Goal: Task Accomplishment & Management: Use online tool/utility

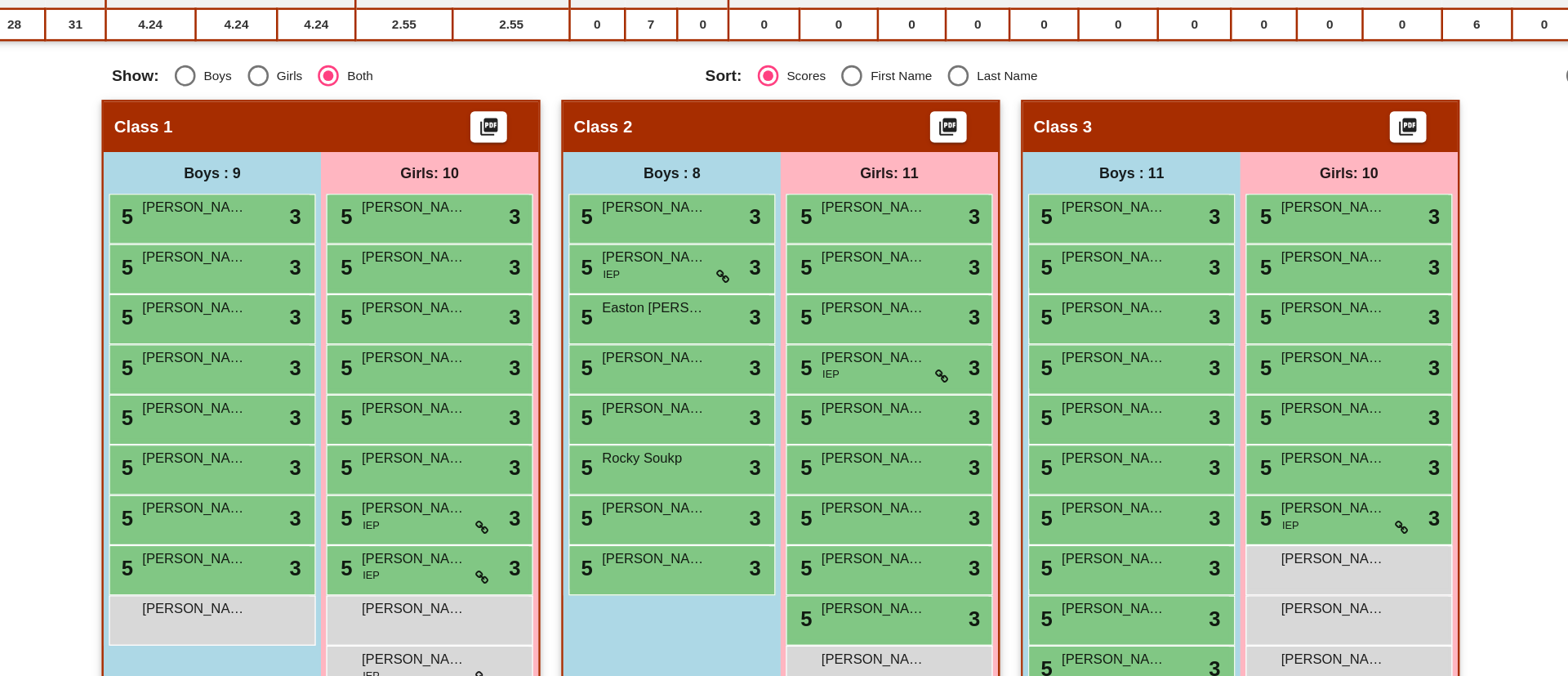
scroll to position [276, 0]
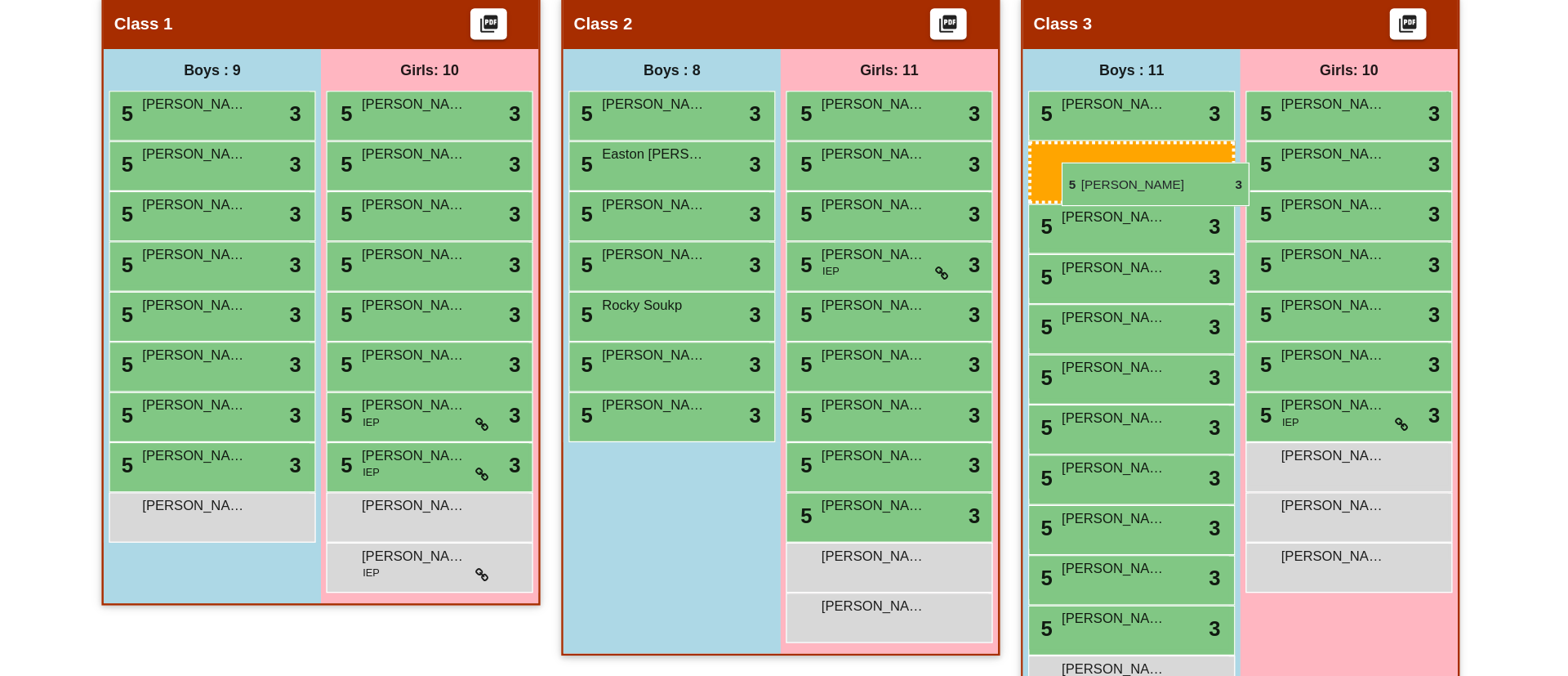
drag, startPoint x: 678, startPoint y: 274, endPoint x: 1012, endPoint y: 274, distance: 334.0
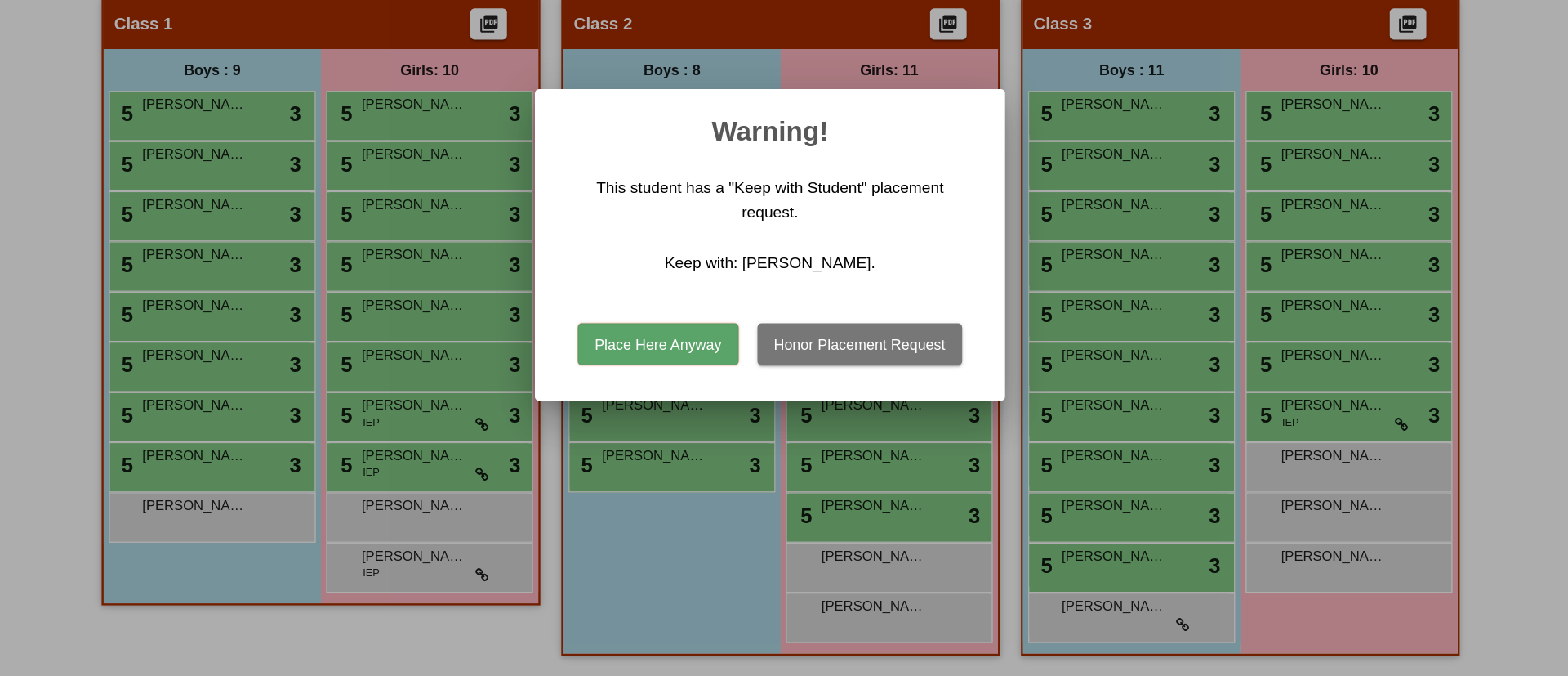
click at [716, 416] on button "Place Here Anyway" at bounding box center [695, 416] width 125 height 32
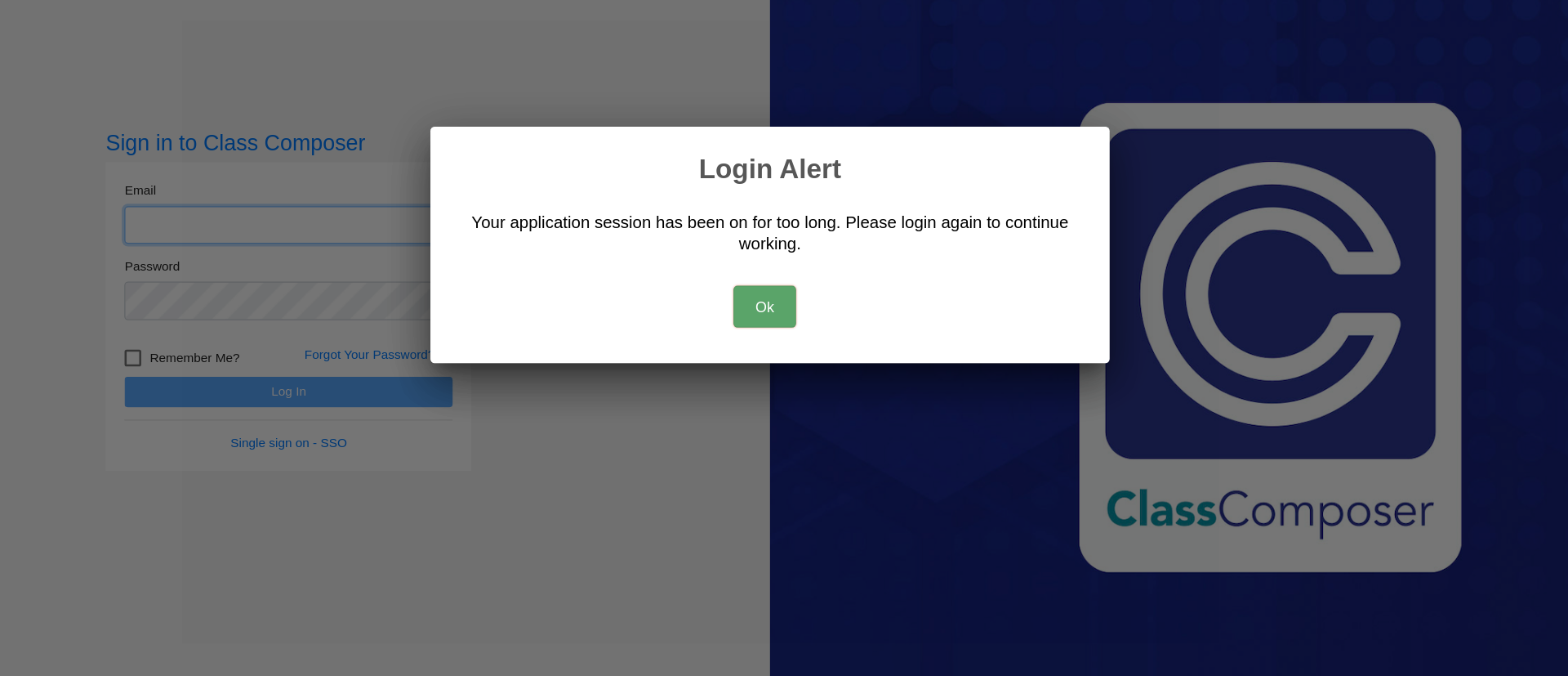
type input "mhampton@psdschools.org"
click at [775, 381] on button "Ok" at bounding box center [780, 386] width 49 height 32
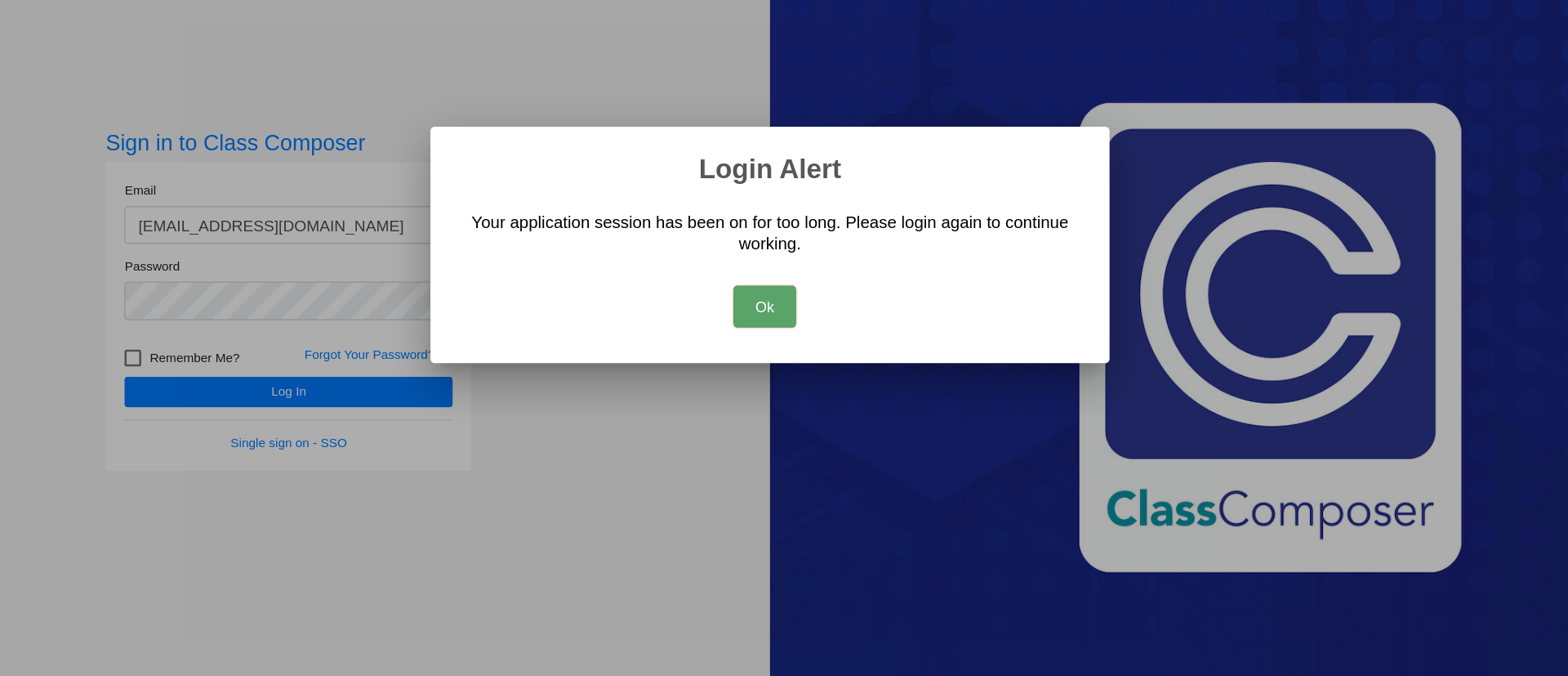
click at [406, 449] on div at bounding box center [784, 338] width 1568 height 676
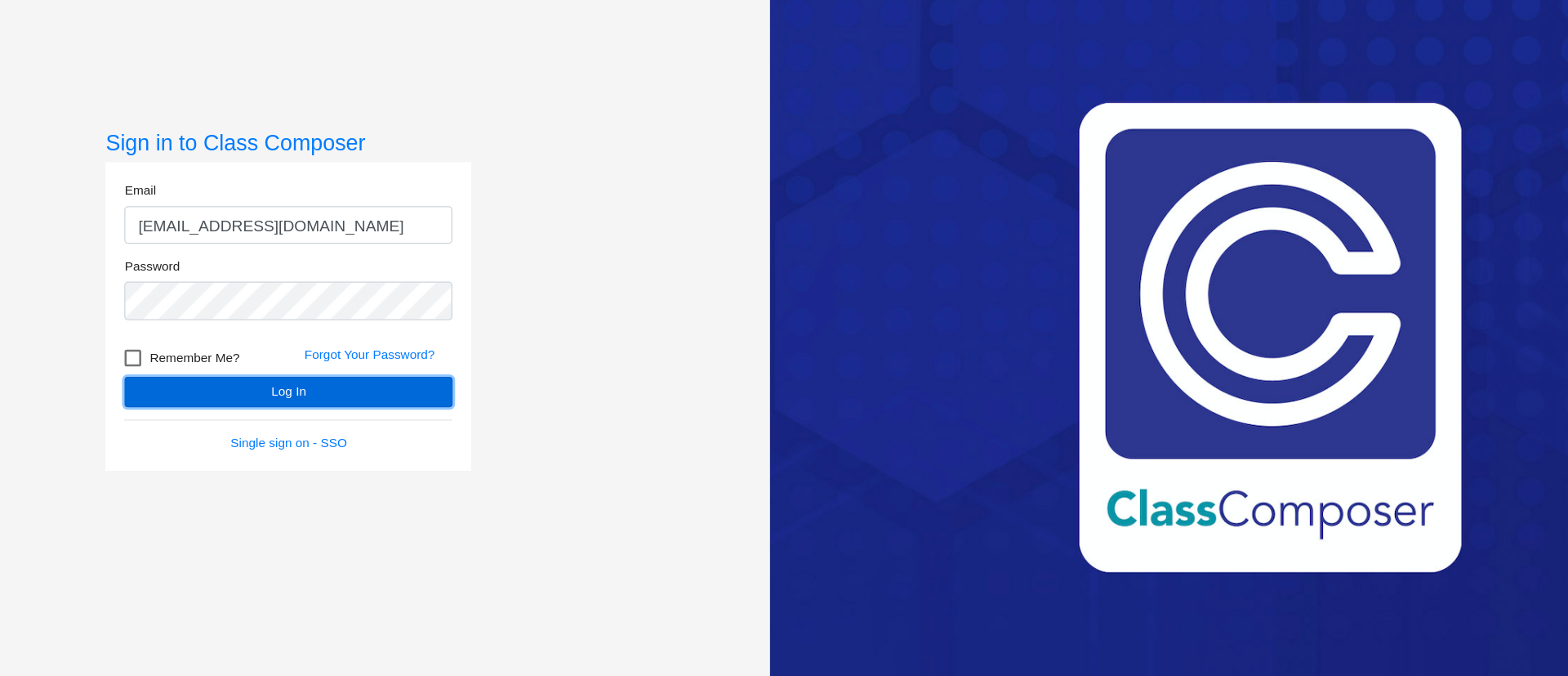
click at [425, 450] on button "Log In" at bounding box center [406, 453] width 256 height 24
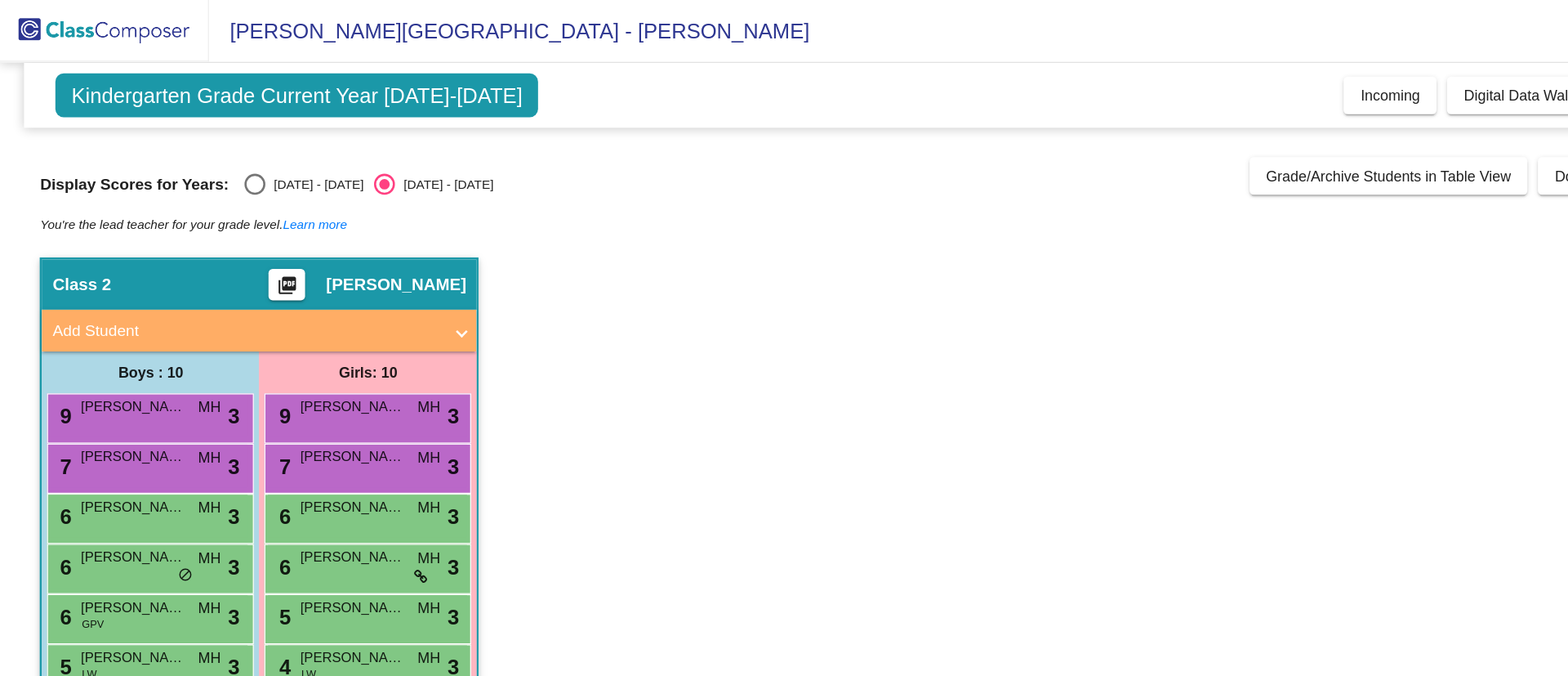
click at [1070, 76] on span "Incoming" at bounding box center [1086, 74] width 46 height 13
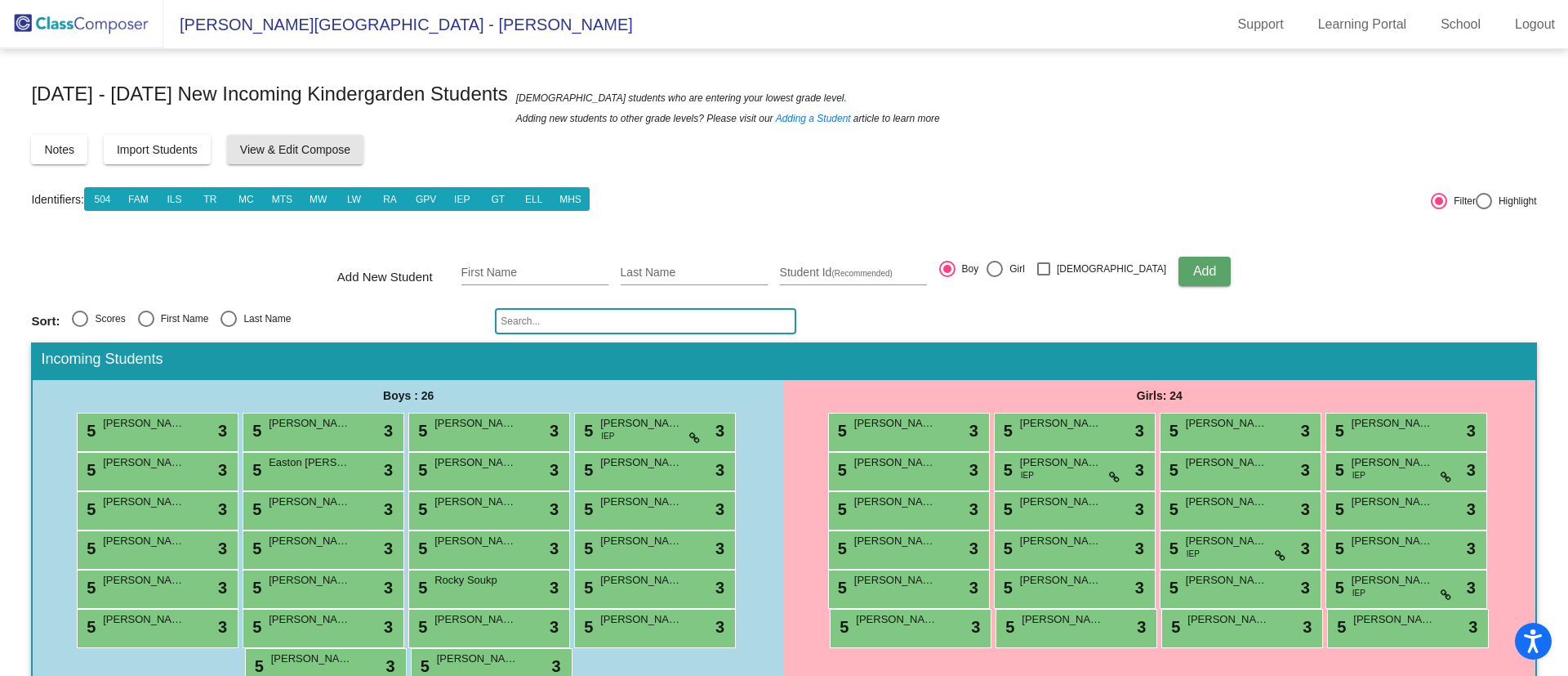
click at [279, 147] on span "View & Edit Compose" at bounding box center [296, 149] width 110 height 13
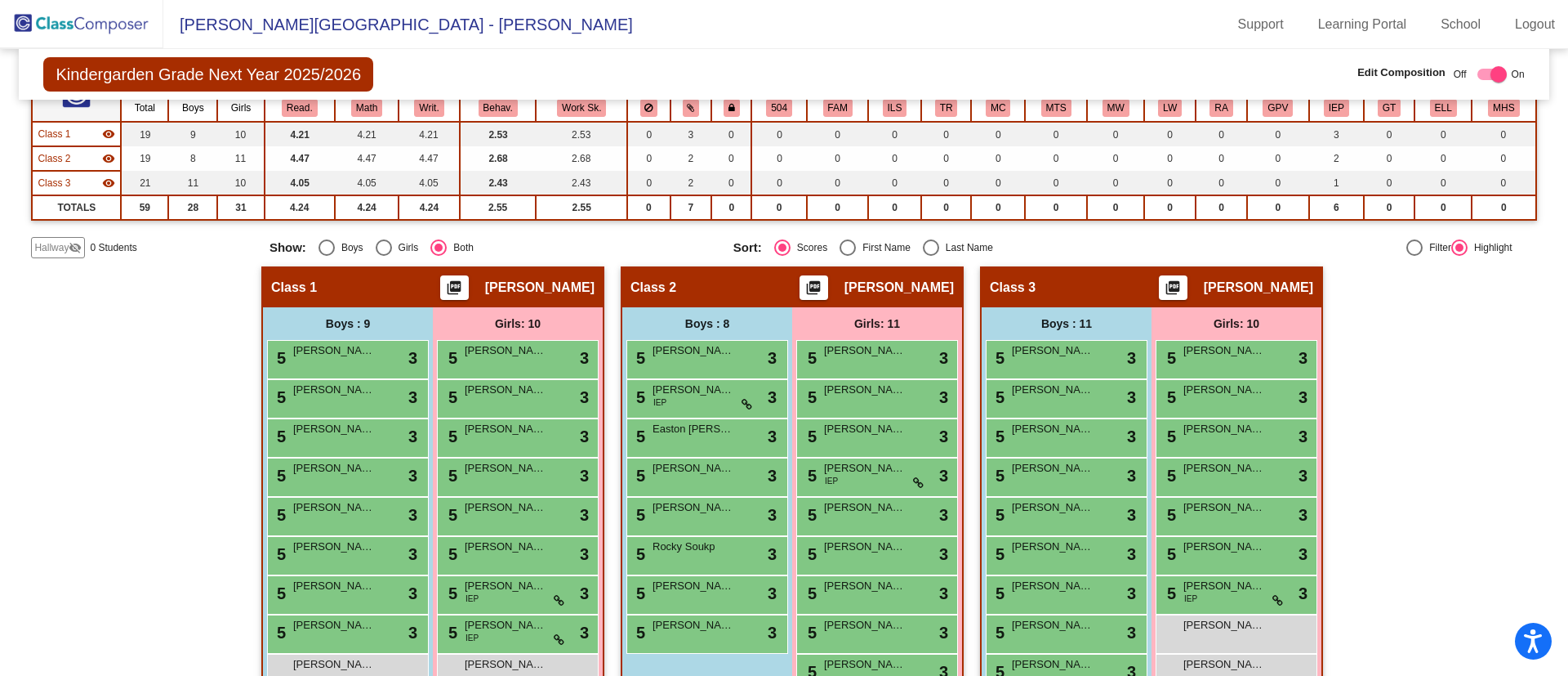
scroll to position [276, 0]
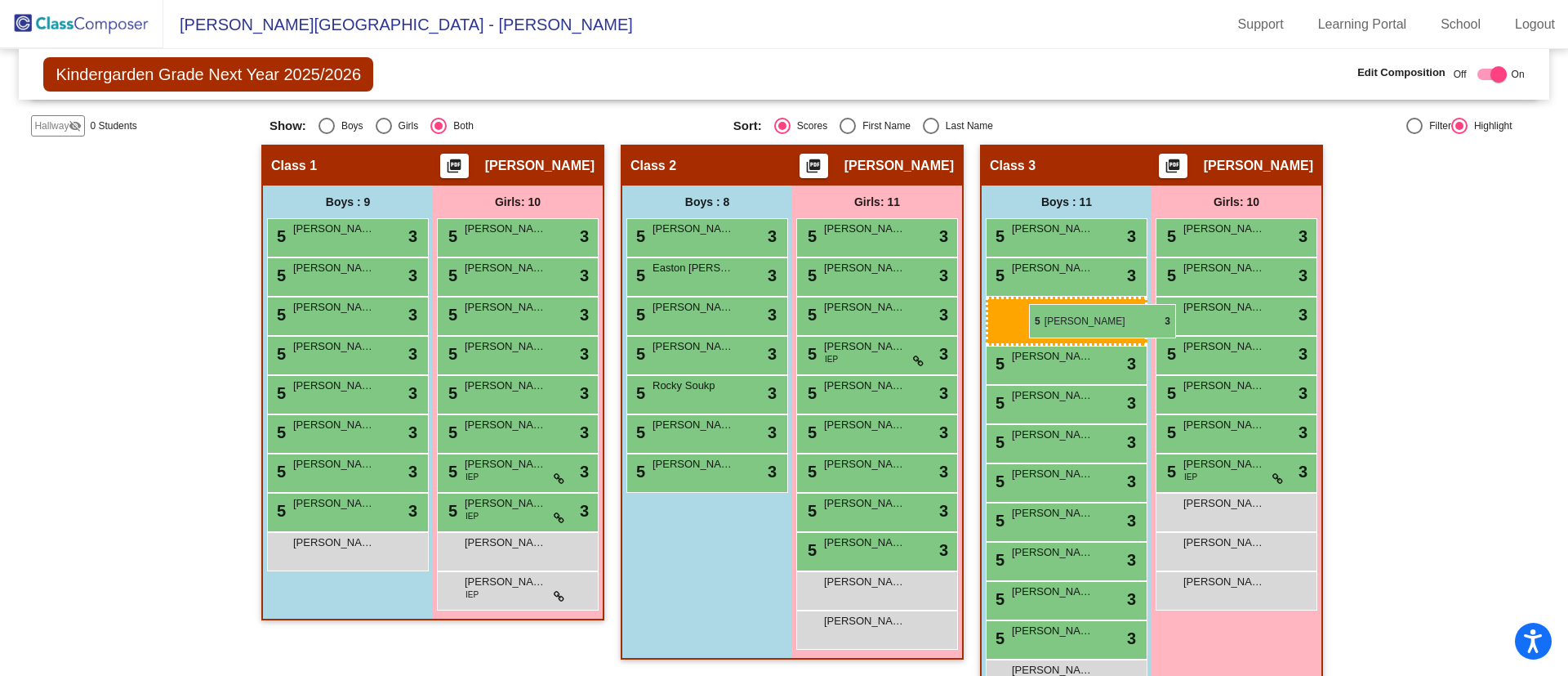
drag, startPoint x: 680, startPoint y: 276, endPoint x: 1029, endPoint y: 304, distance: 350.1
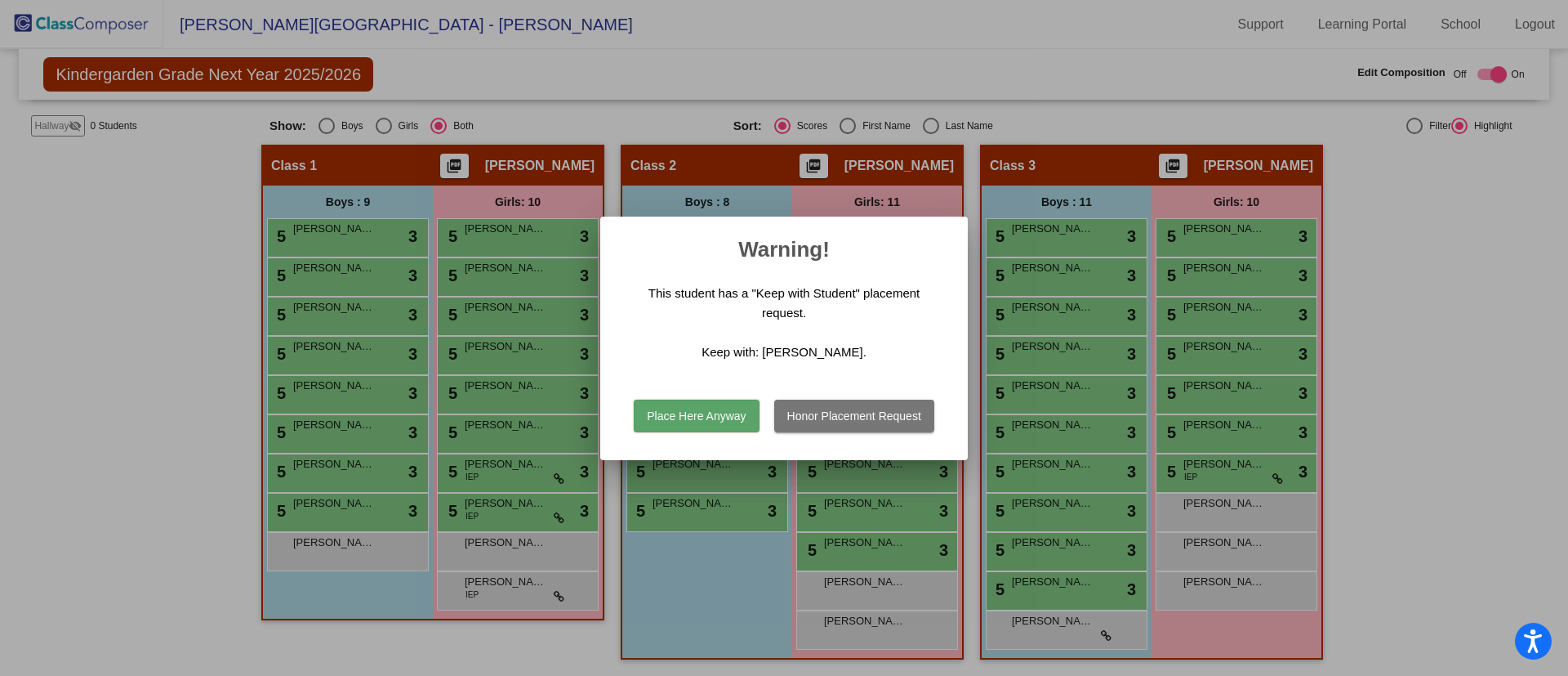
click at [683, 411] on button "Place Here Anyway" at bounding box center [695, 416] width 125 height 32
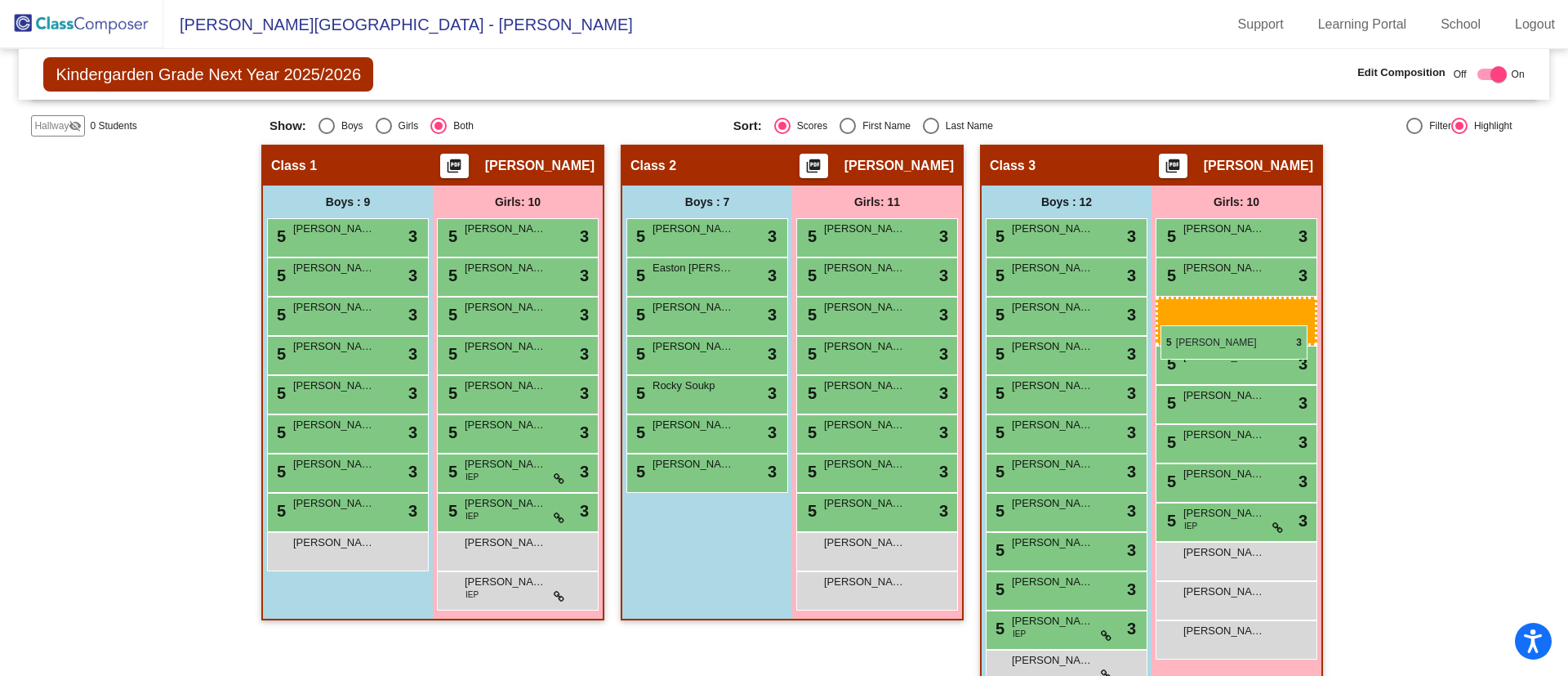
drag, startPoint x: 878, startPoint y: 349, endPoint x: 1162, endPoint y: 324, distance: 285.1
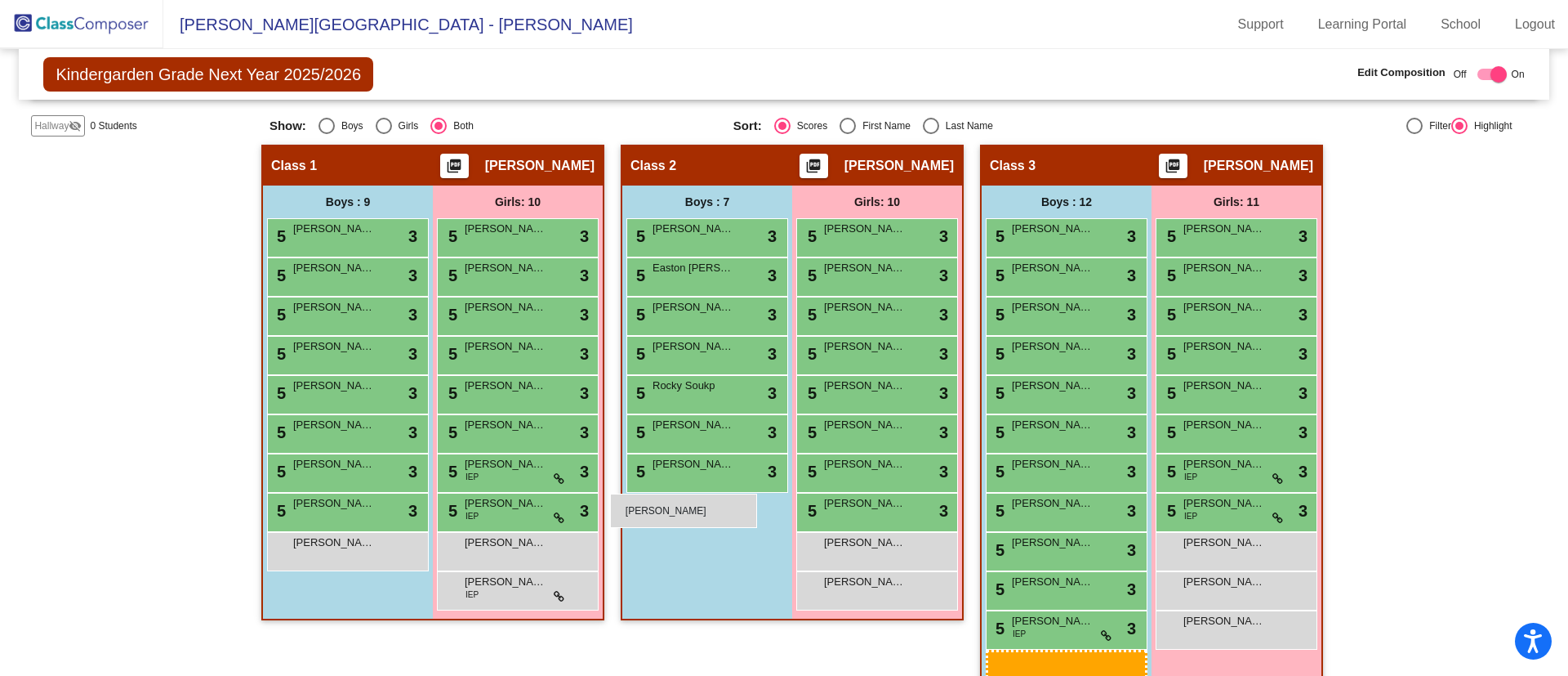
drag, startPoint x: 1018, startPoint y: 655, endPoint x: 610, endPoint y: 493, distance: 439.0
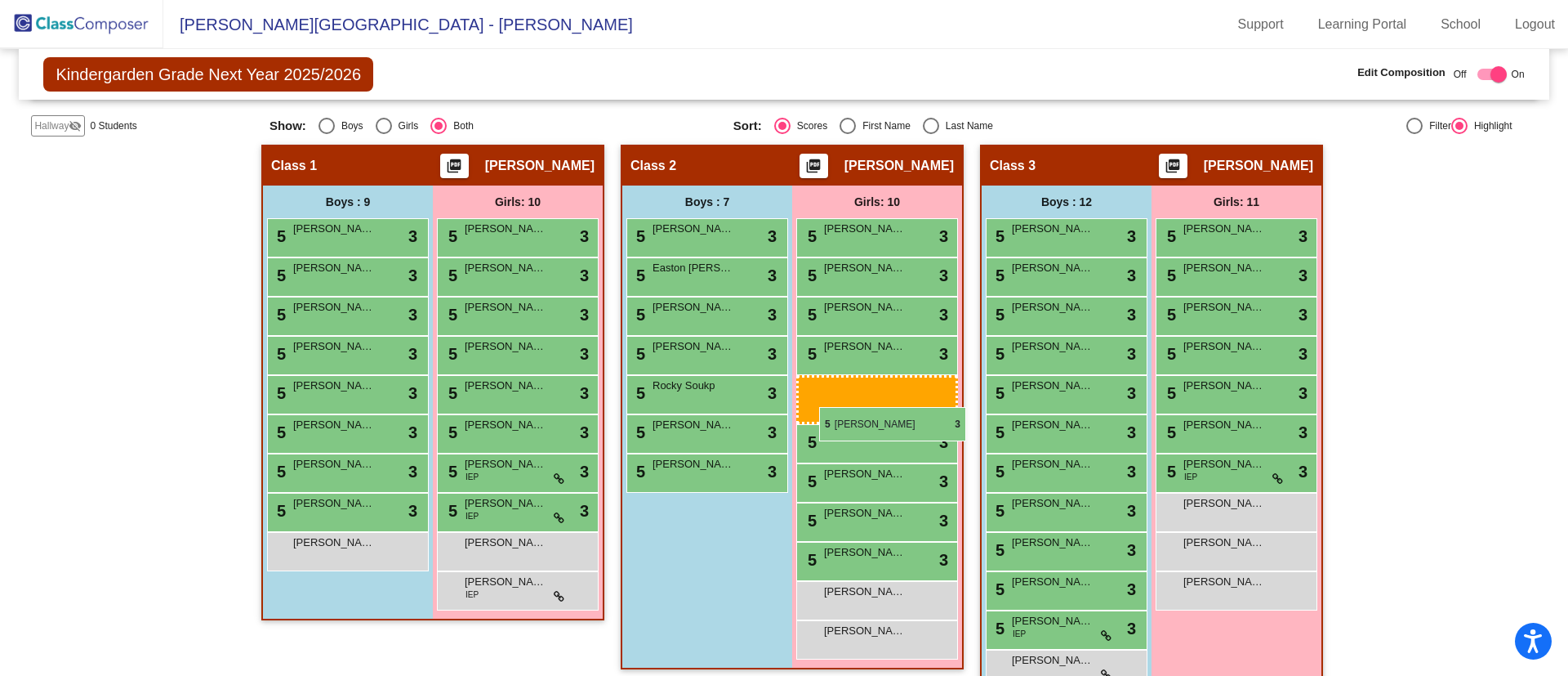
drag, startPoint x: 1203, startPoint y: 472, endPoint x: 818, endPoint y: 407, distance: 390.4
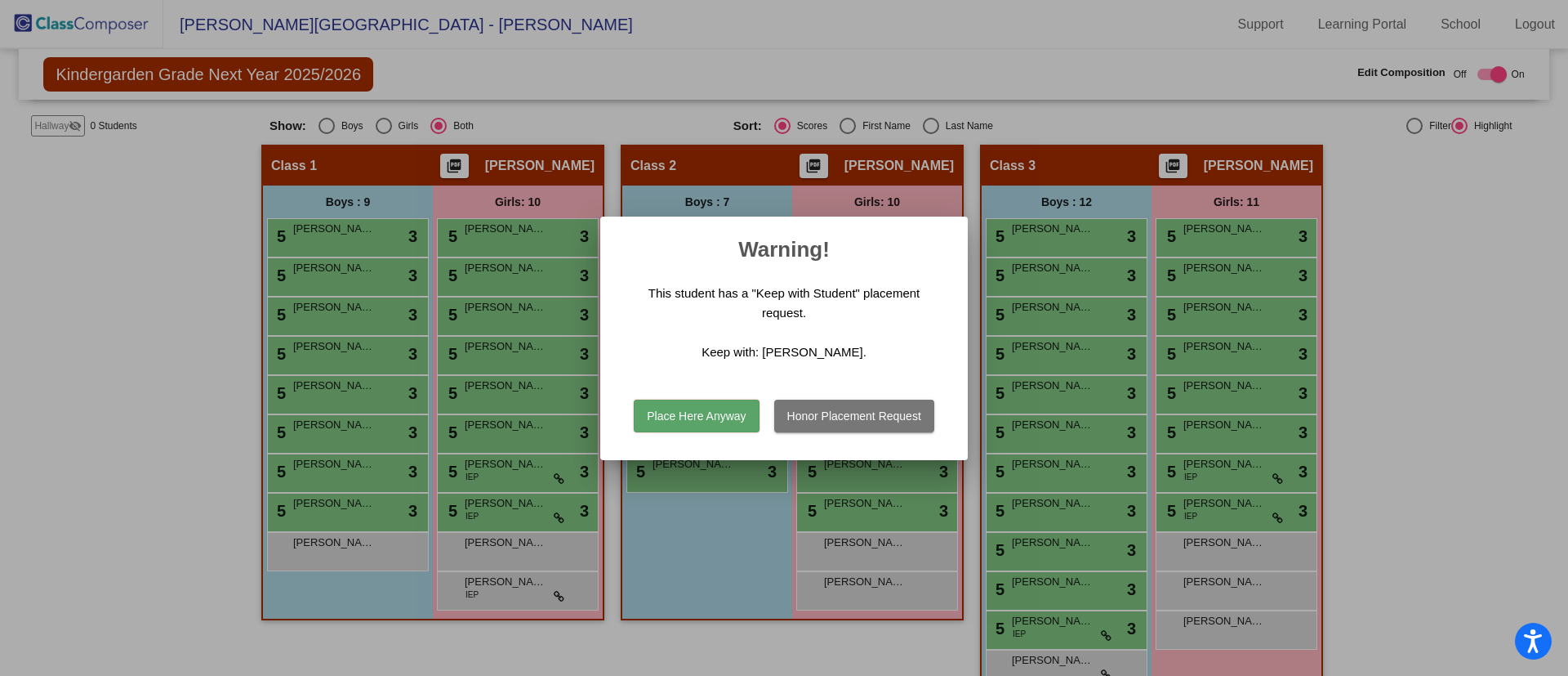
click at [706, 419] on button "Place Here Anyway" at bounding box center [695, 416] width 125 height 32
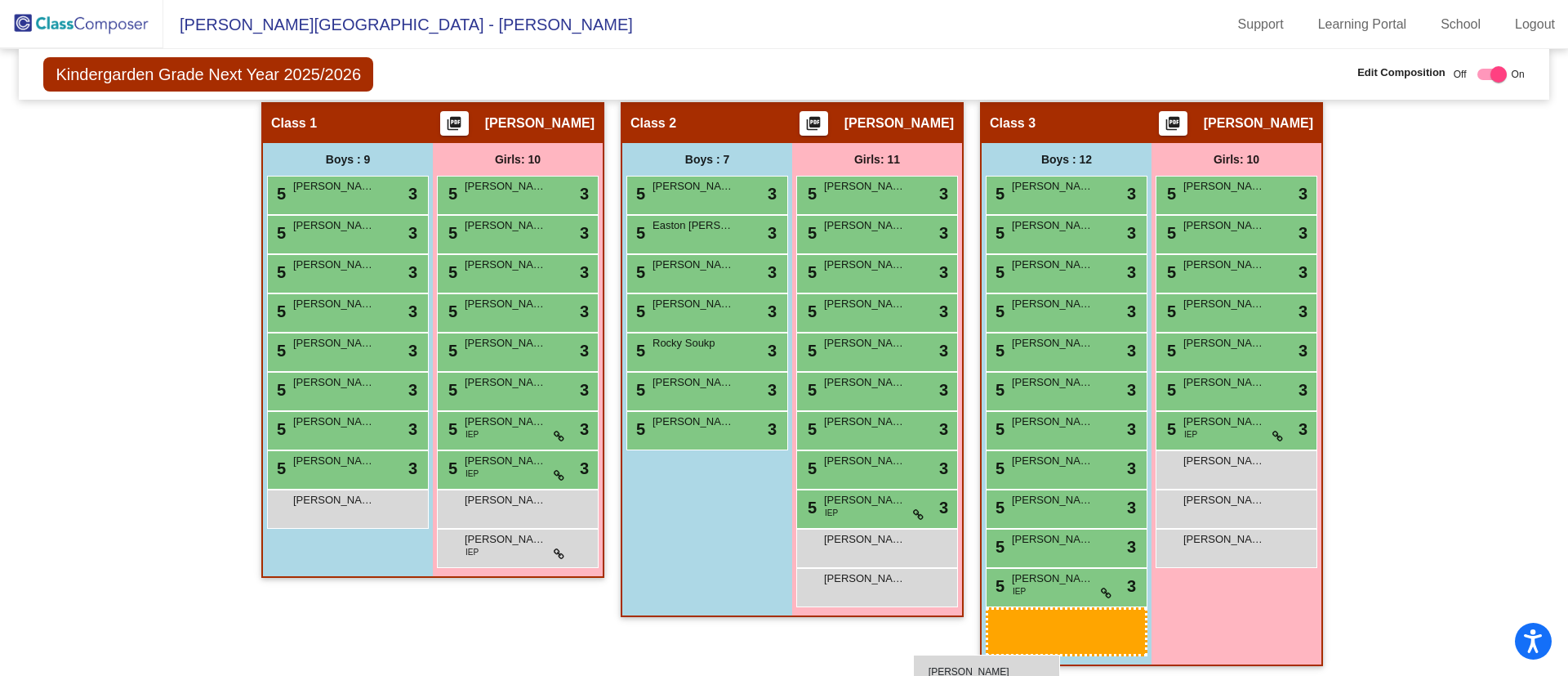
scroll to position [325, 0]
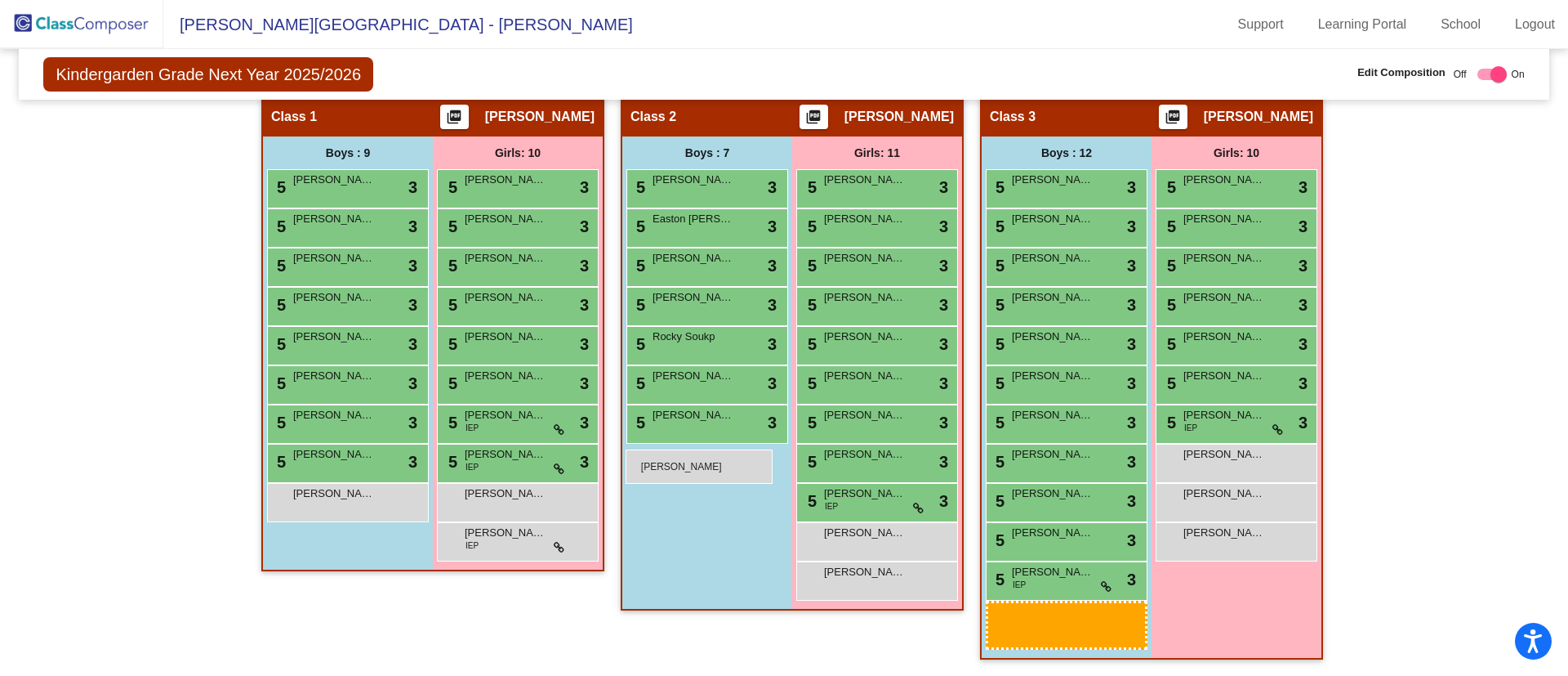
drag, startPoint x: 1032, startPoint y: 667, endPoint x: 625, endPoint y: 449, distance: 461.7
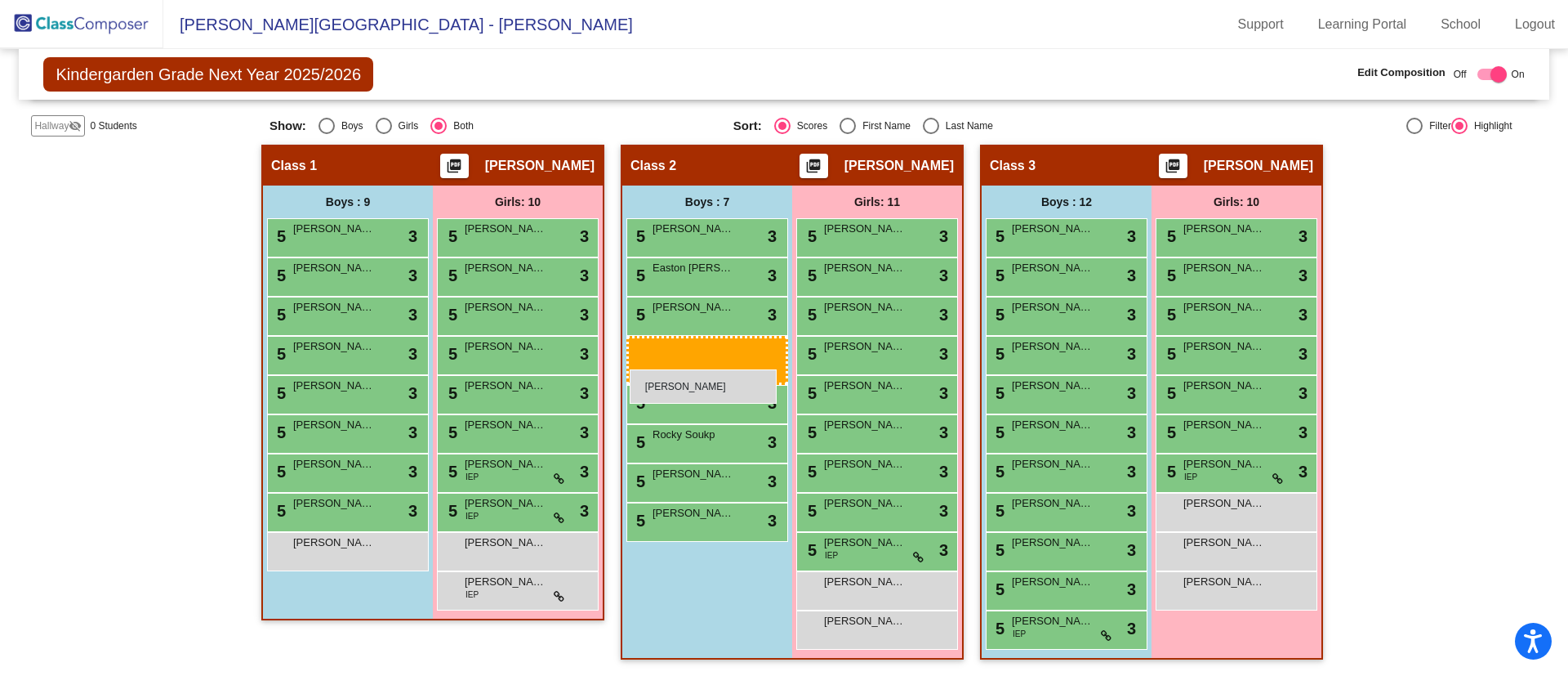
drag, startPoint x: 1052, startPoint y: 633, endPoint x: 629, endPoint y: 369, distance: 498.6
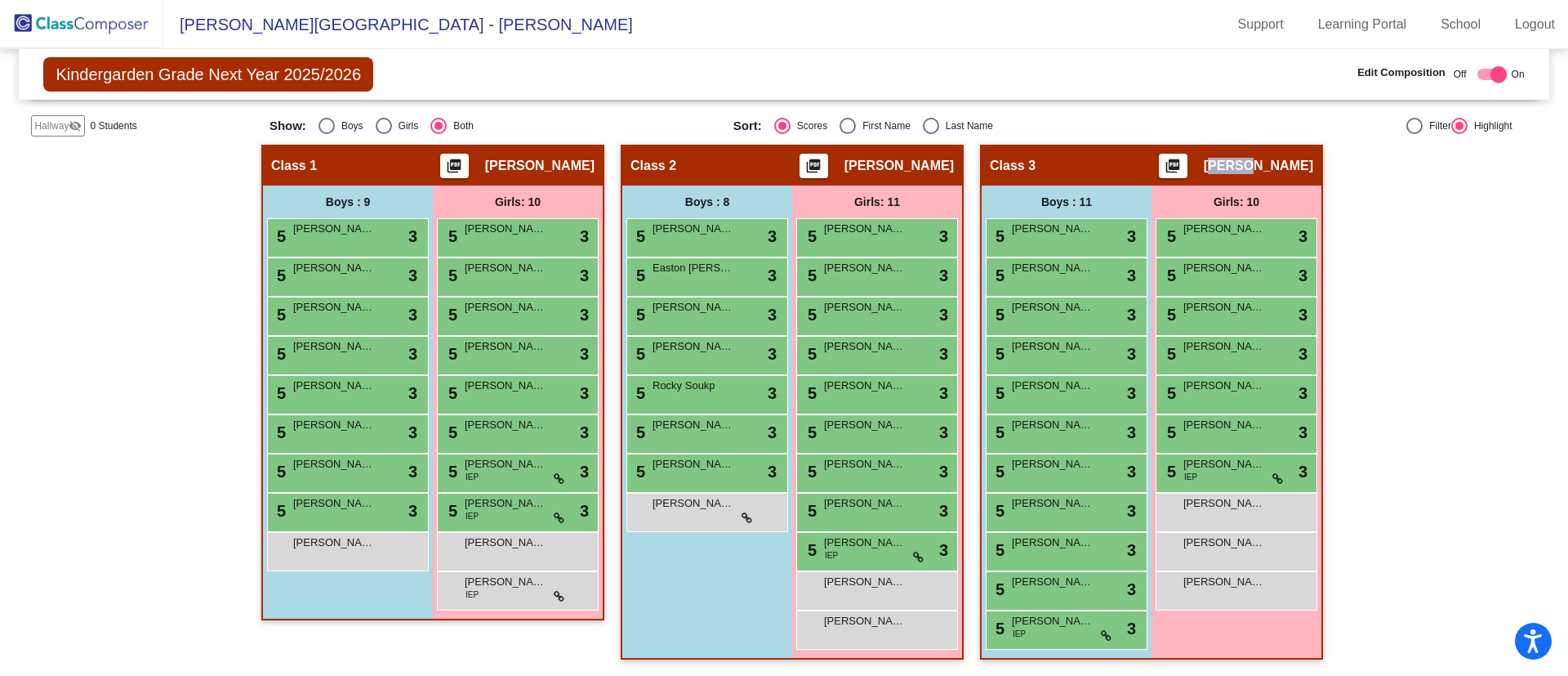
drag, startPoint x: 1238, startPoint y: 166, endPoint x: 1273, endPoint y: 161, distance: 35.4
click at [1273, 161] on span "[PERSON_NAME]" at bounding box center [1258, 166] width 109 height 17
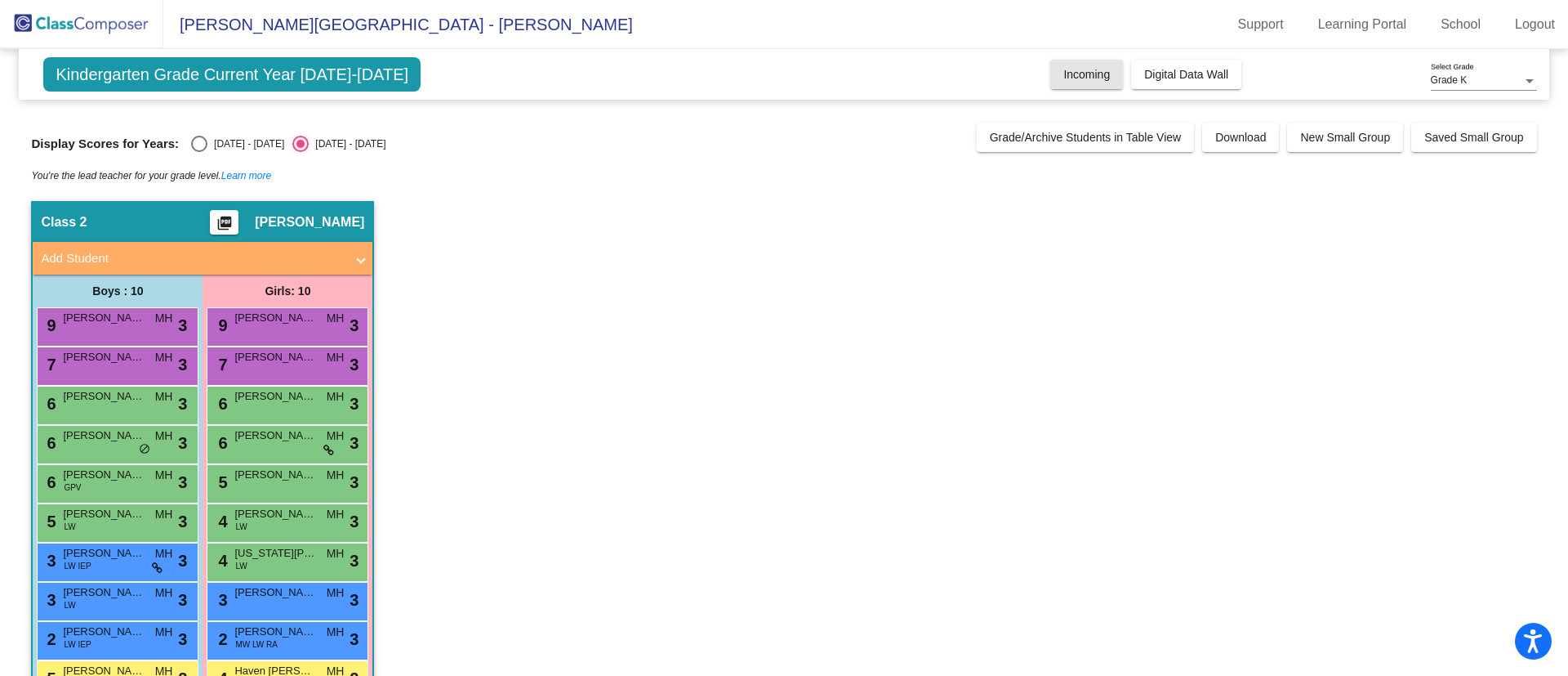
click at [1066, 72] on span "Incoming" at bounding box center [1086, 74] width 46 height 13
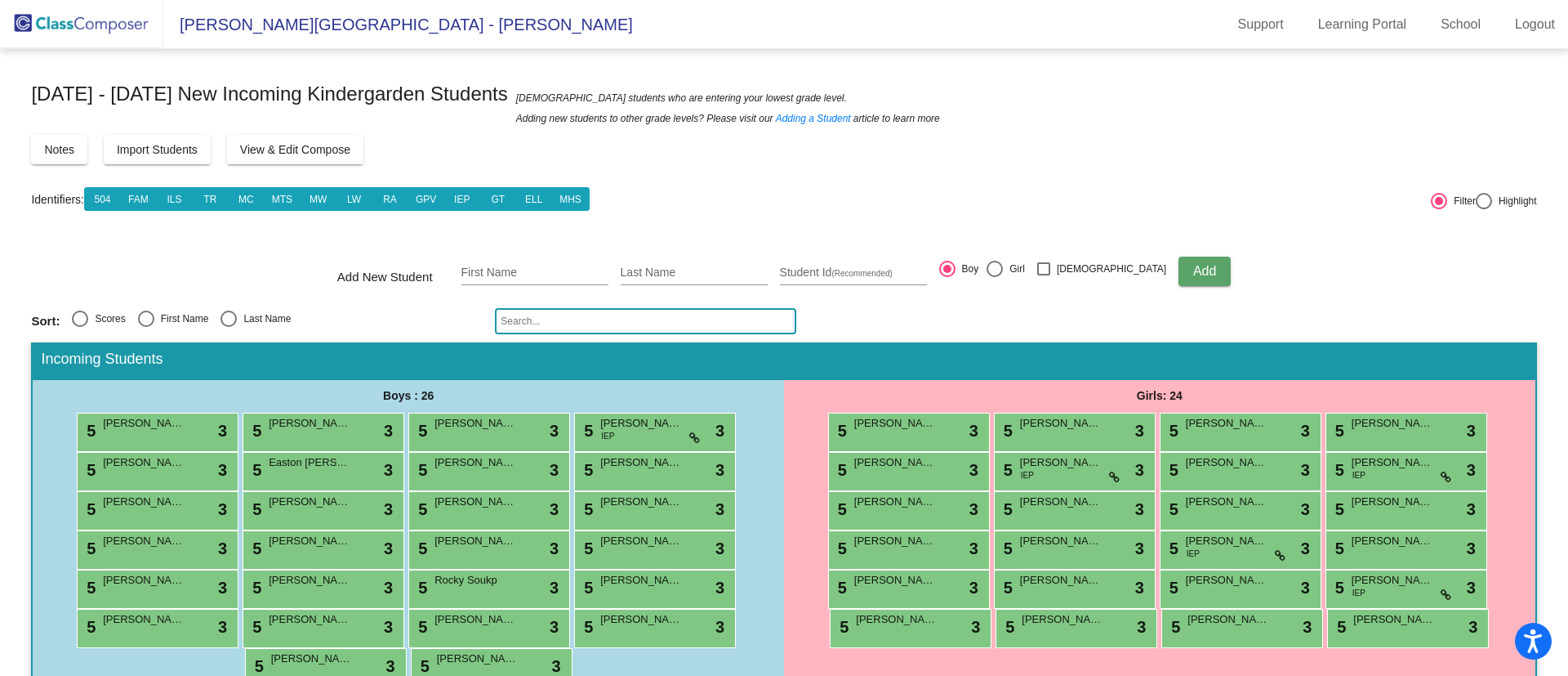
click at [277, 150] on span "View & Edit Compose" at bounding box center [296, 149] width 110 height 13
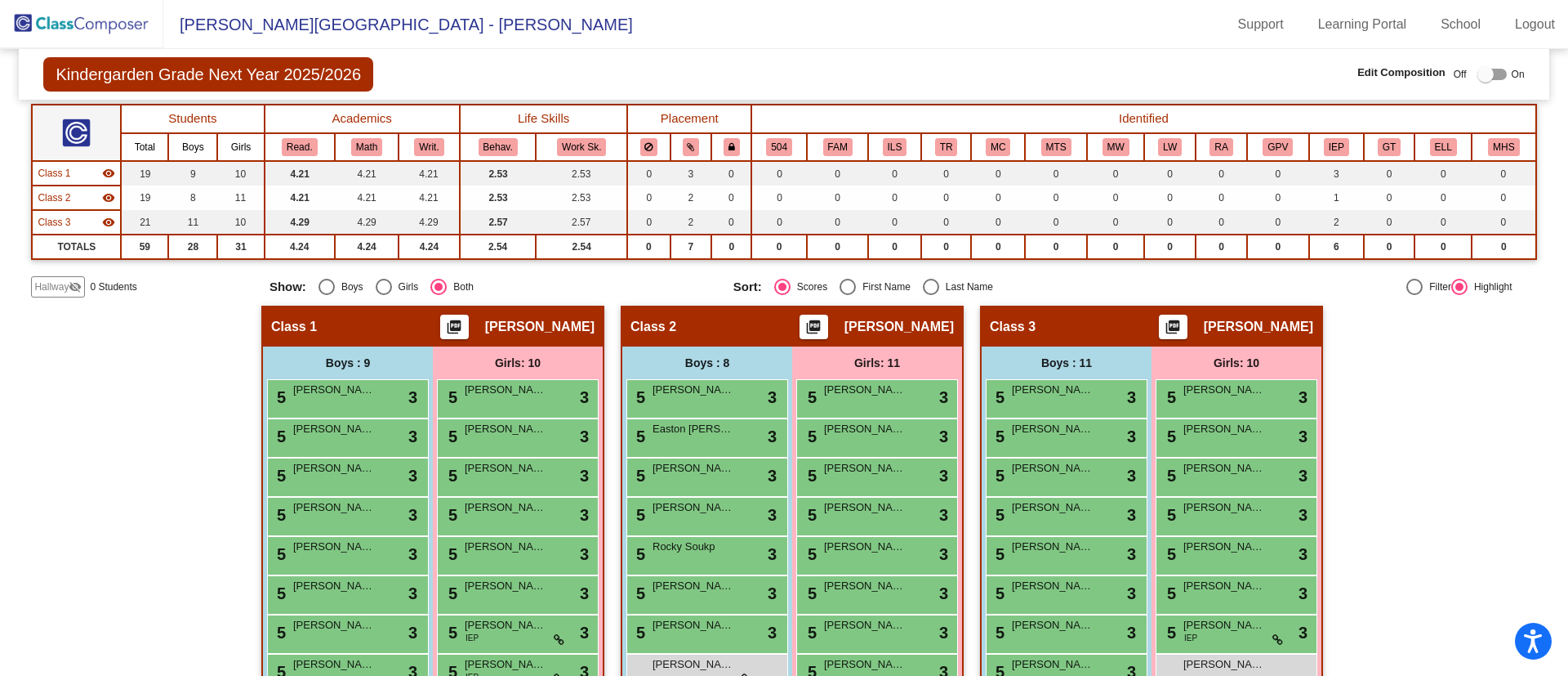
scroll to position [147, 0]
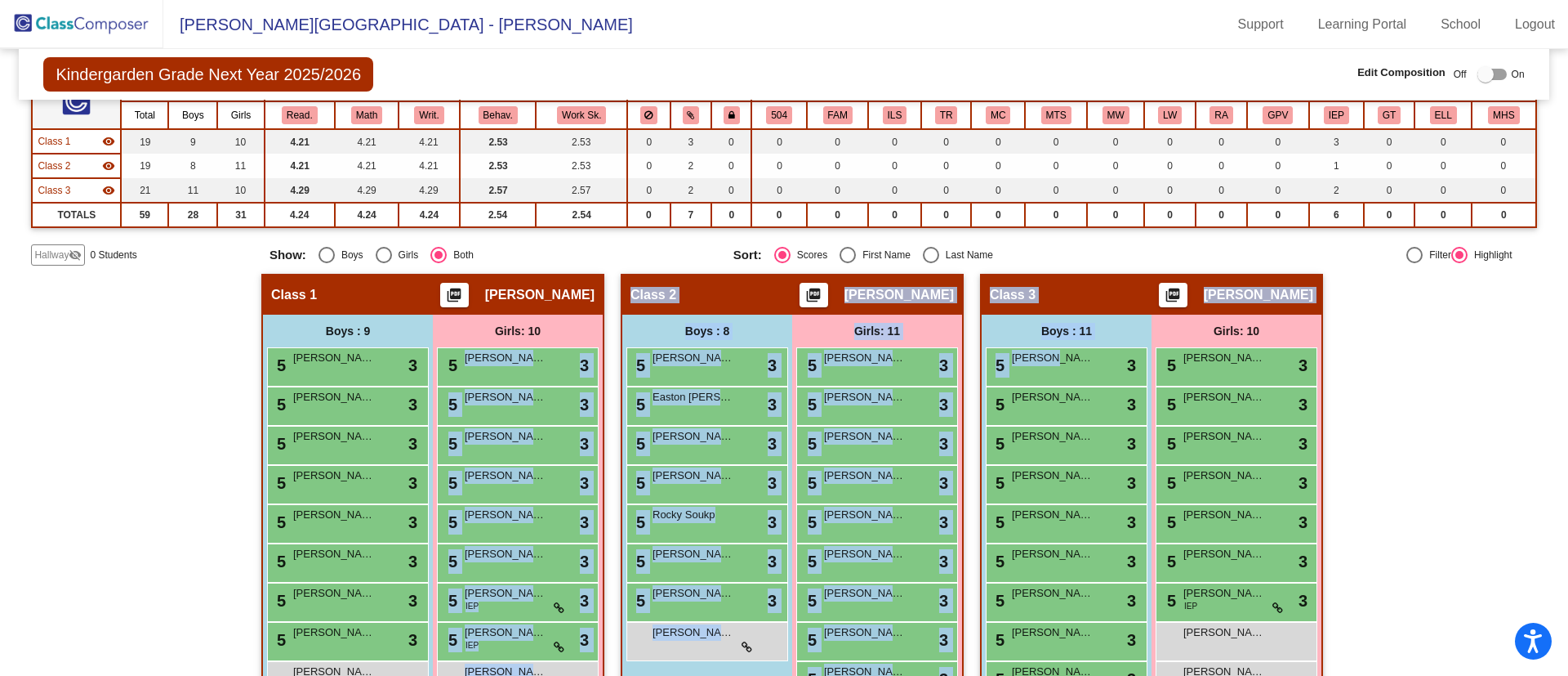
drag, startPoint x: 1051, startPoint y: 360, endPoint x: 829, endPoint y: 366, distance: 222.1
click at [829, 366] on div "Hallway - Hallway Class picture_as_pdf Add Student First Name Last Name Student…" at bounding box center [784, 539] width 1505 height 532
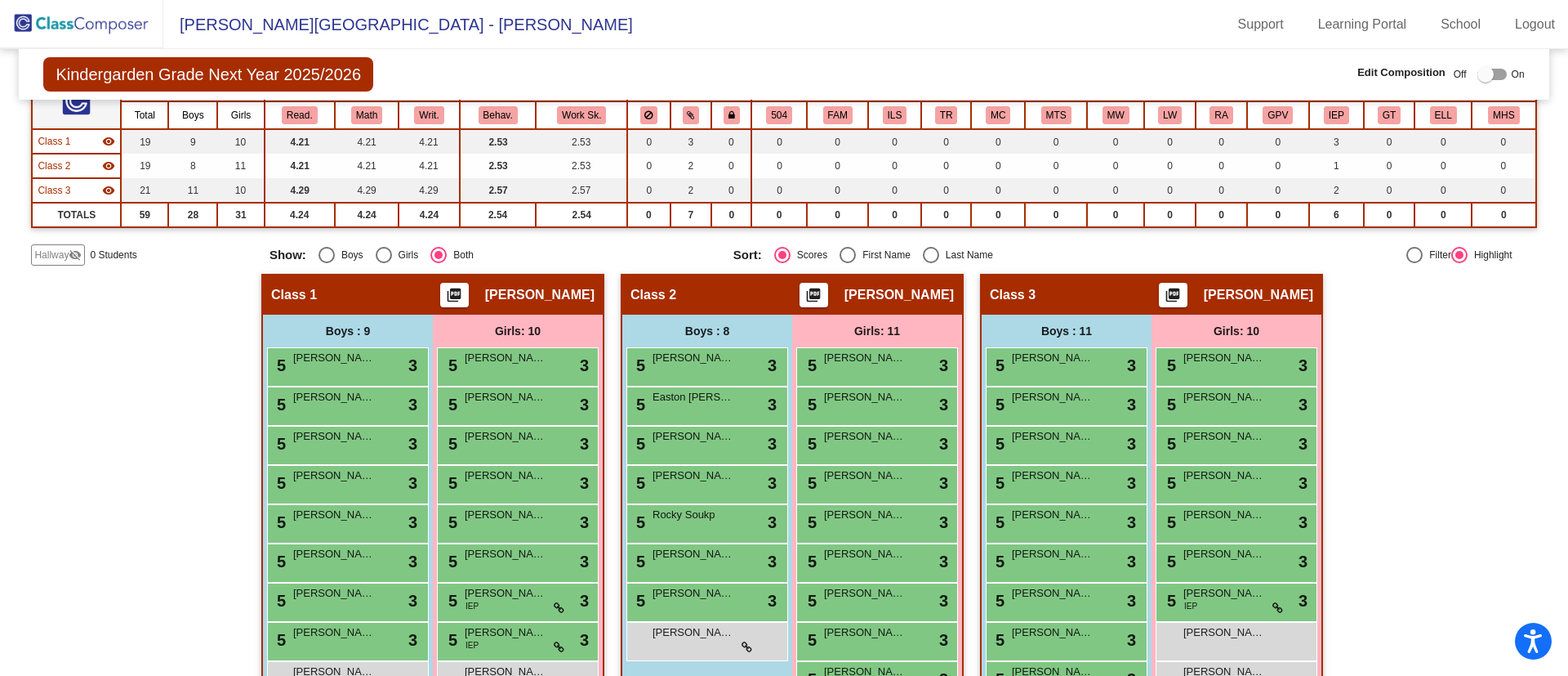
click at [1360, 384] on div "Hallway - Hallway Class picture_as_pdf Add Student First Name Last Name Student…" at bounding box center [784, 539] width 1505 height 532
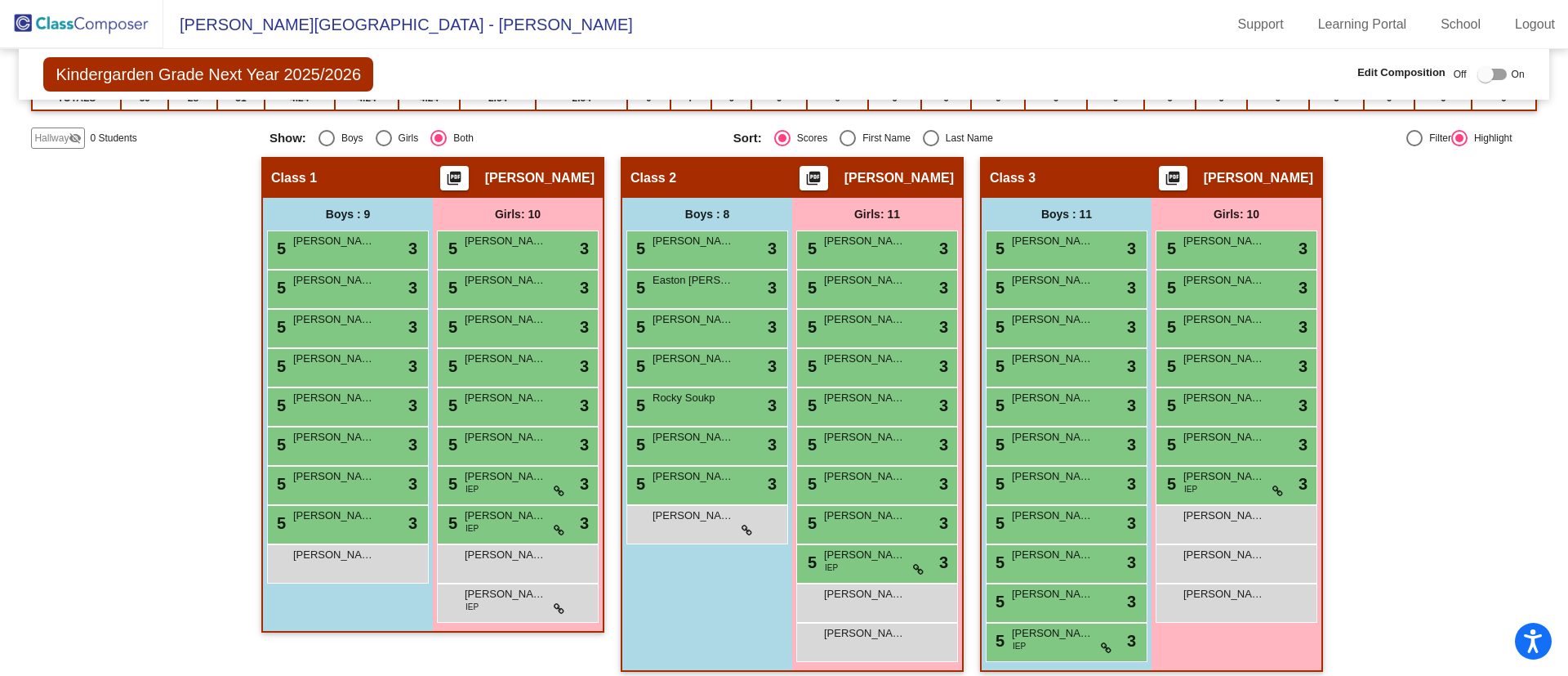
scroll to position [265, 0]
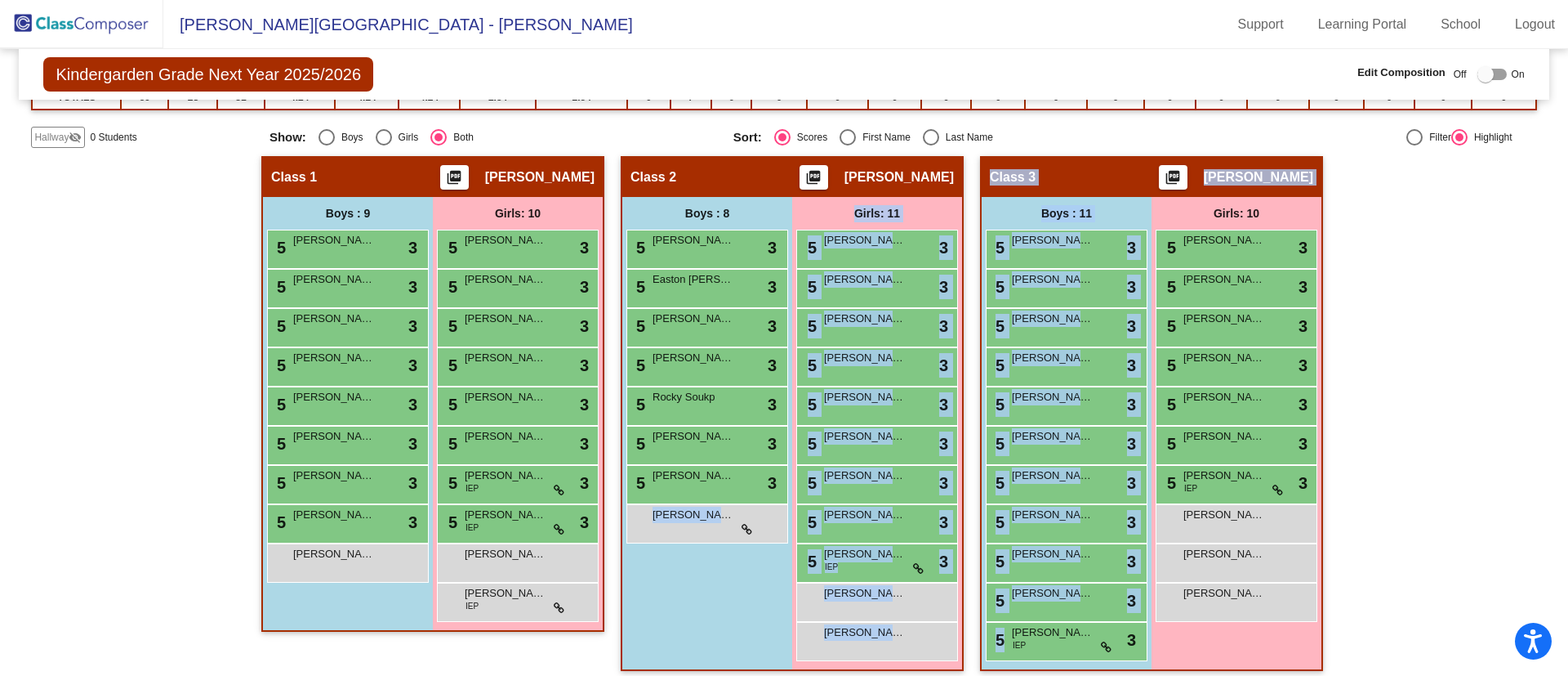
drag, startPoint x: 1052, startPoint y: 647, endPoint x: 784, endPoint y: 557, distance: 282.7
click at [784, 557] on div "Hallway - Hallway Class picture_as_pdf Add Student First Name Last Name Student…" at bounding box center [784, 422] width 1505 height 532
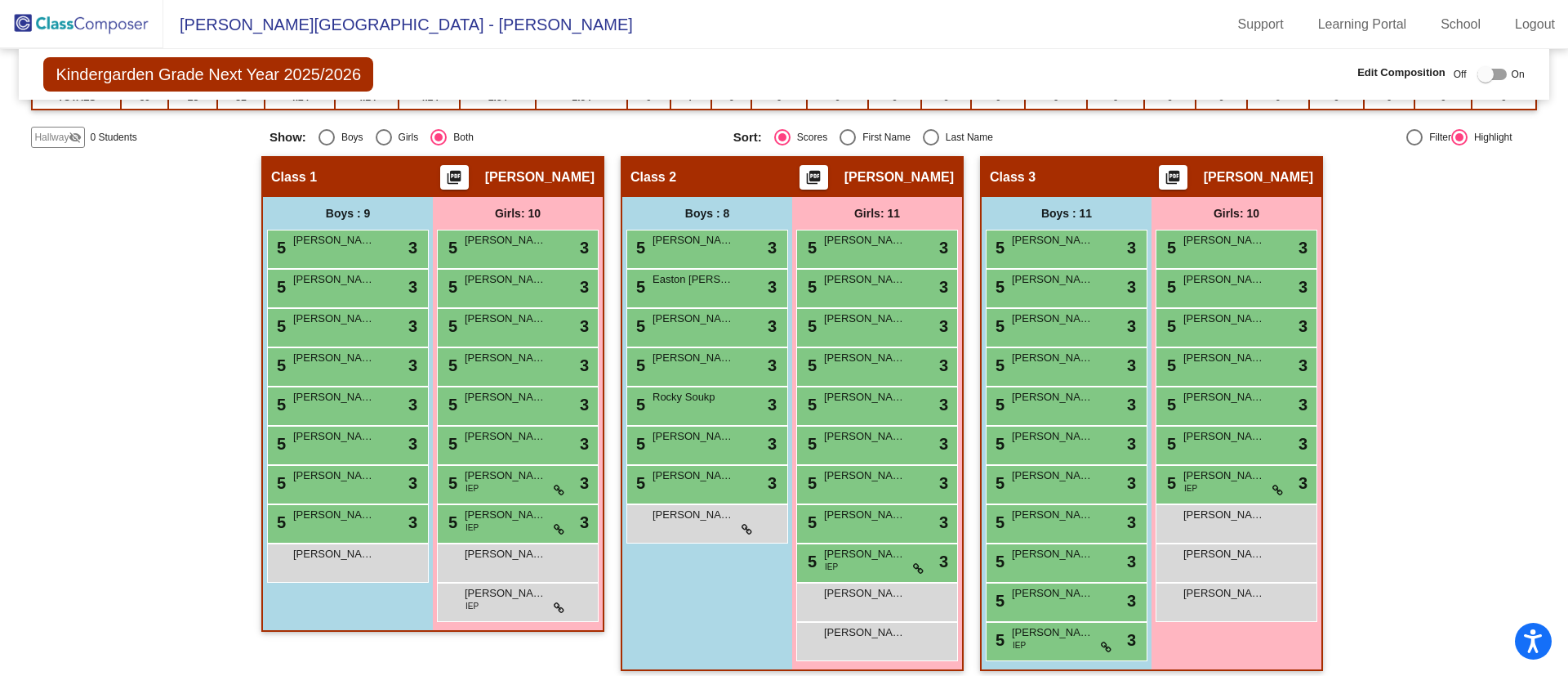
click at [1423, 487] on div "Hallway - Hallway Class picture_as_pdf Add Student First Name Last Name Student…" at bounding box center [784, 422] width 1505 height 532
drag, startPoint x: 1061, startPoint y: 645, endPoint x: 1072, endPoint y: 612, distance: 34.8
click at [1072, 612] on div "5 Owen Gibbins lock do_not_disturb_alt 3 5 Shepherd Lee lock do_not_disturb_alt…" at bounding box center [1066, 445] width 162 height 431
click at [1061, 647] on div "5 Hurley Fox IEP lock do_not_disturb_alt 3" at bounding box center [1064, 640] width 156 height 33
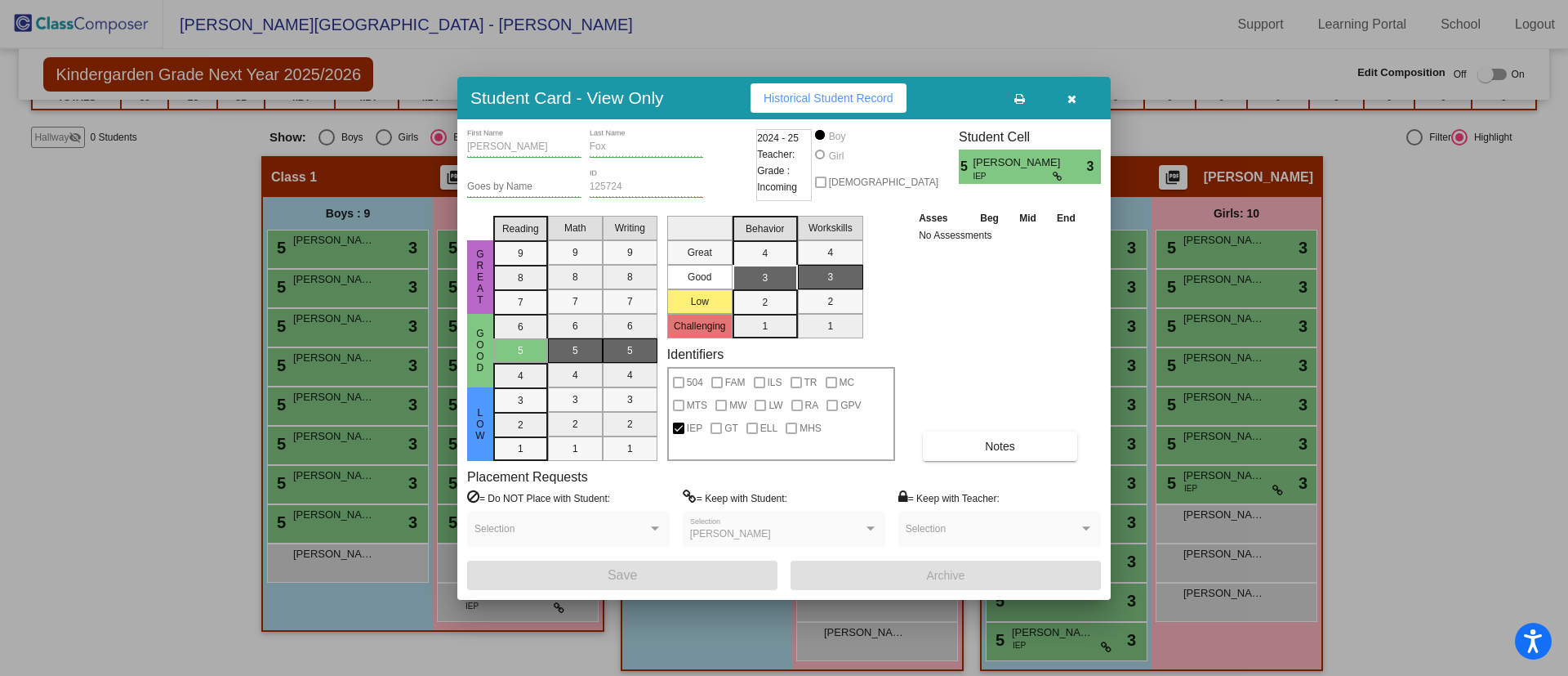
click at [1073, 96] on icon "button" at bounding box center [1071, 99] width 9 height 12
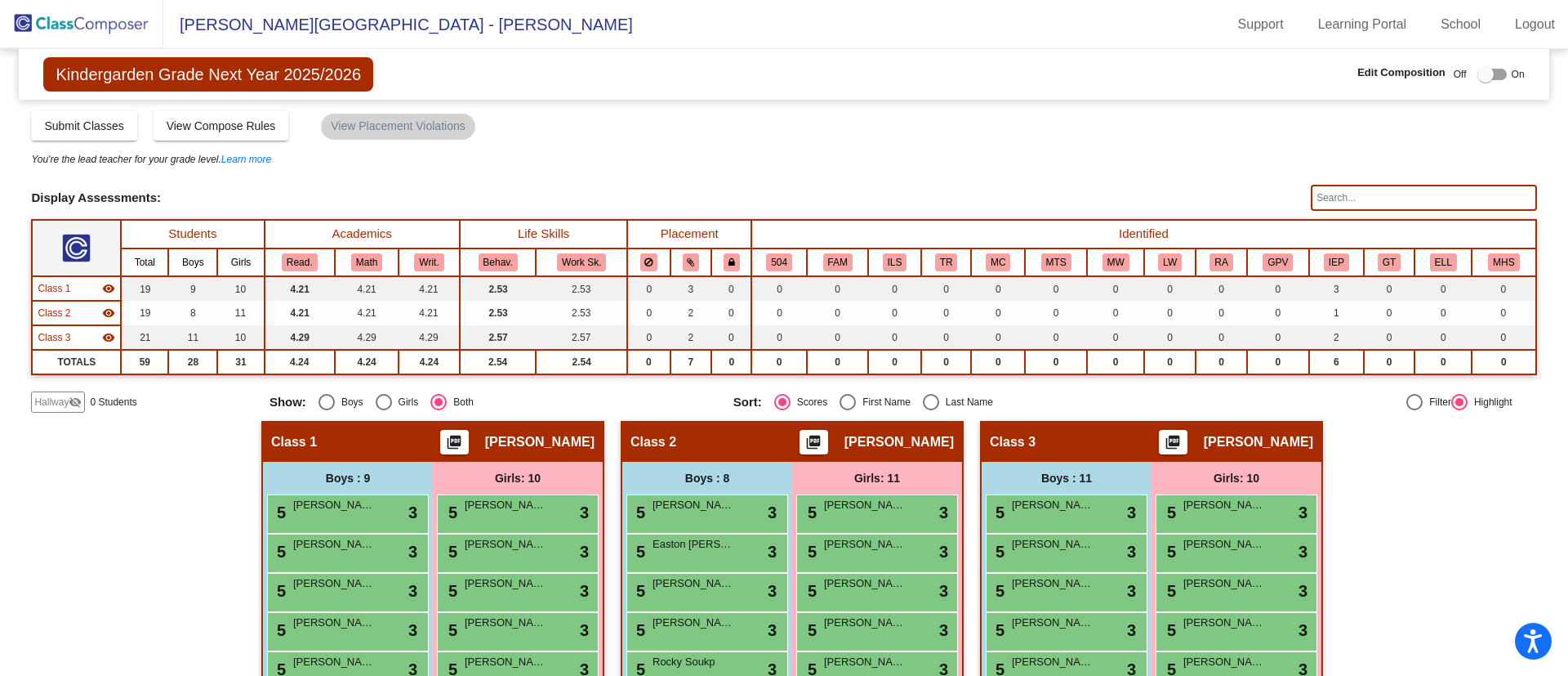
scroll to position [276, 0]
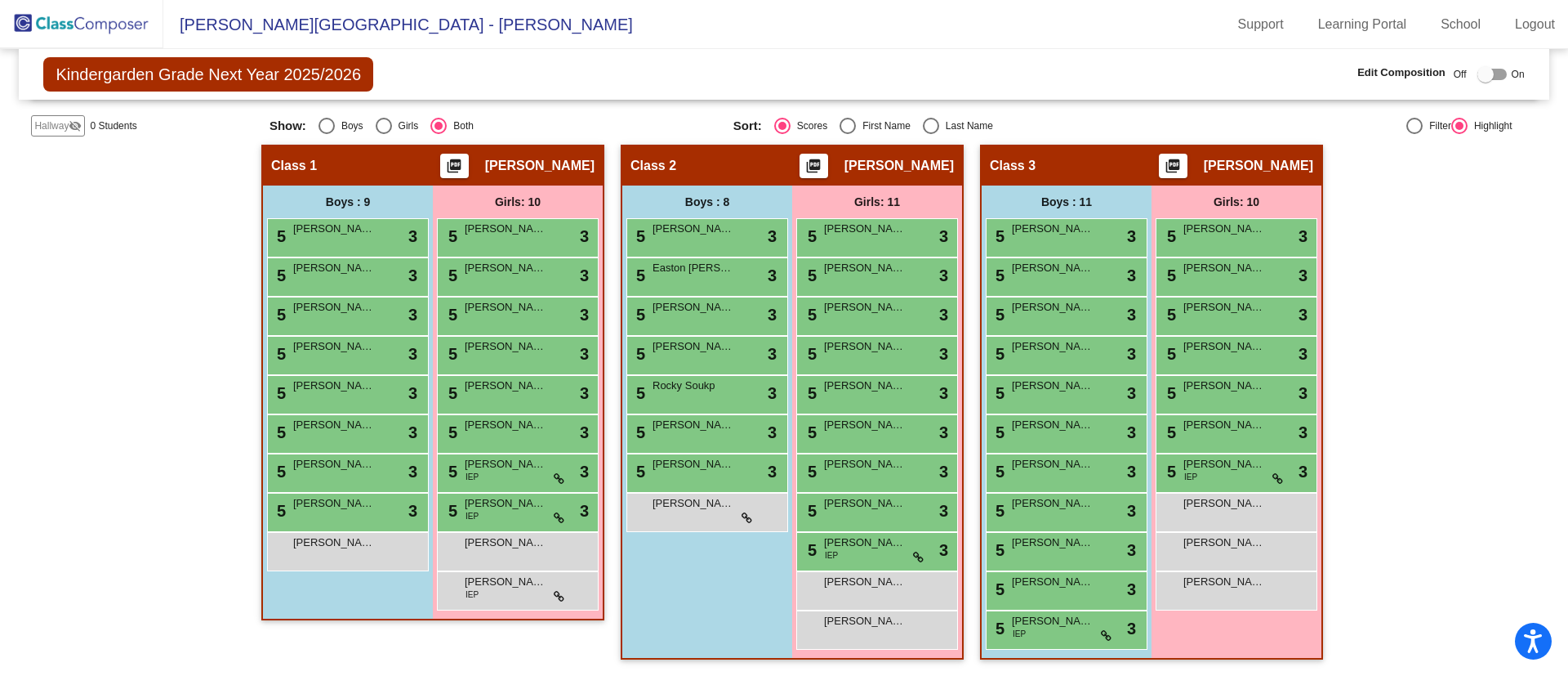
click at [1070, 546] on span "[PERSON_NAME] [PERSON_NAME]" at bounding box center [1053, 542] width 81 height 17
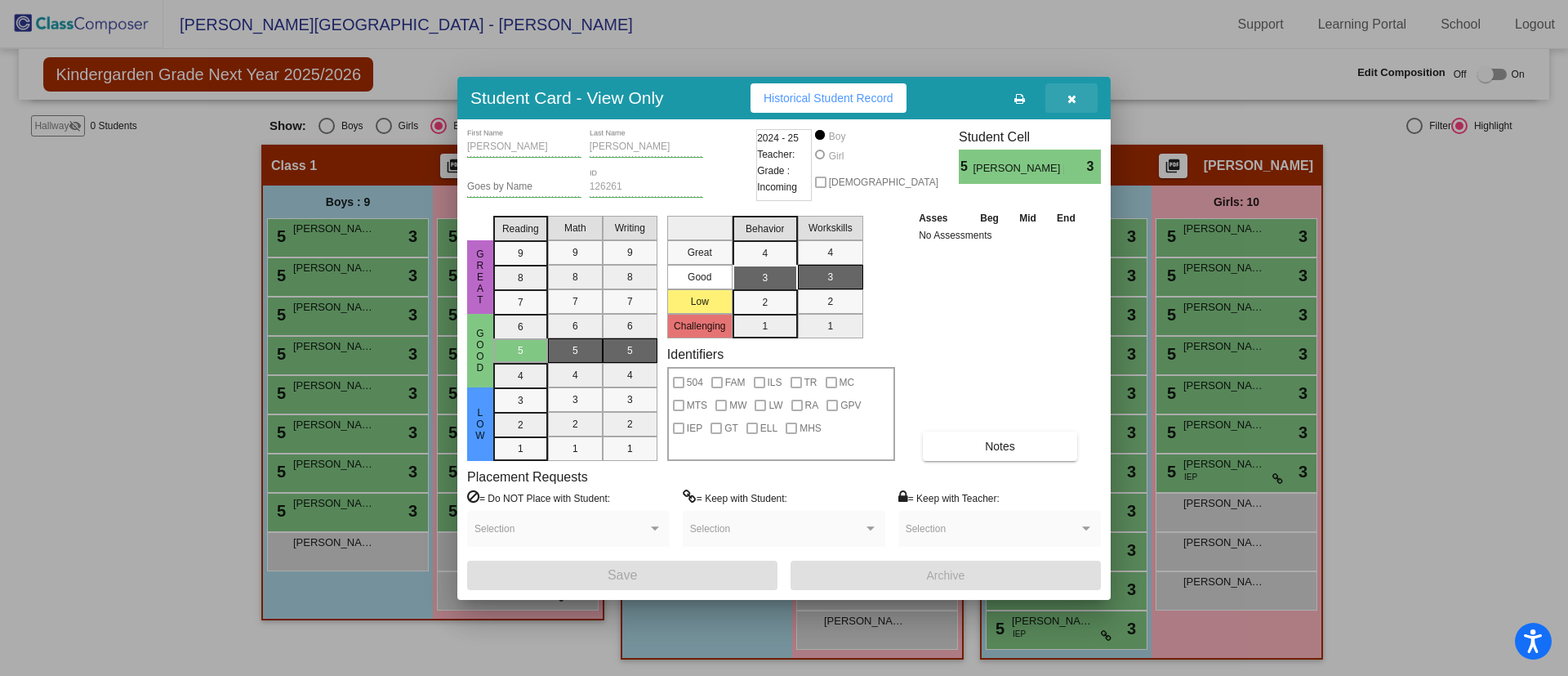
click at [1070, 96] on icon "button" at bounding box center [1071, 99] width 9 height 12
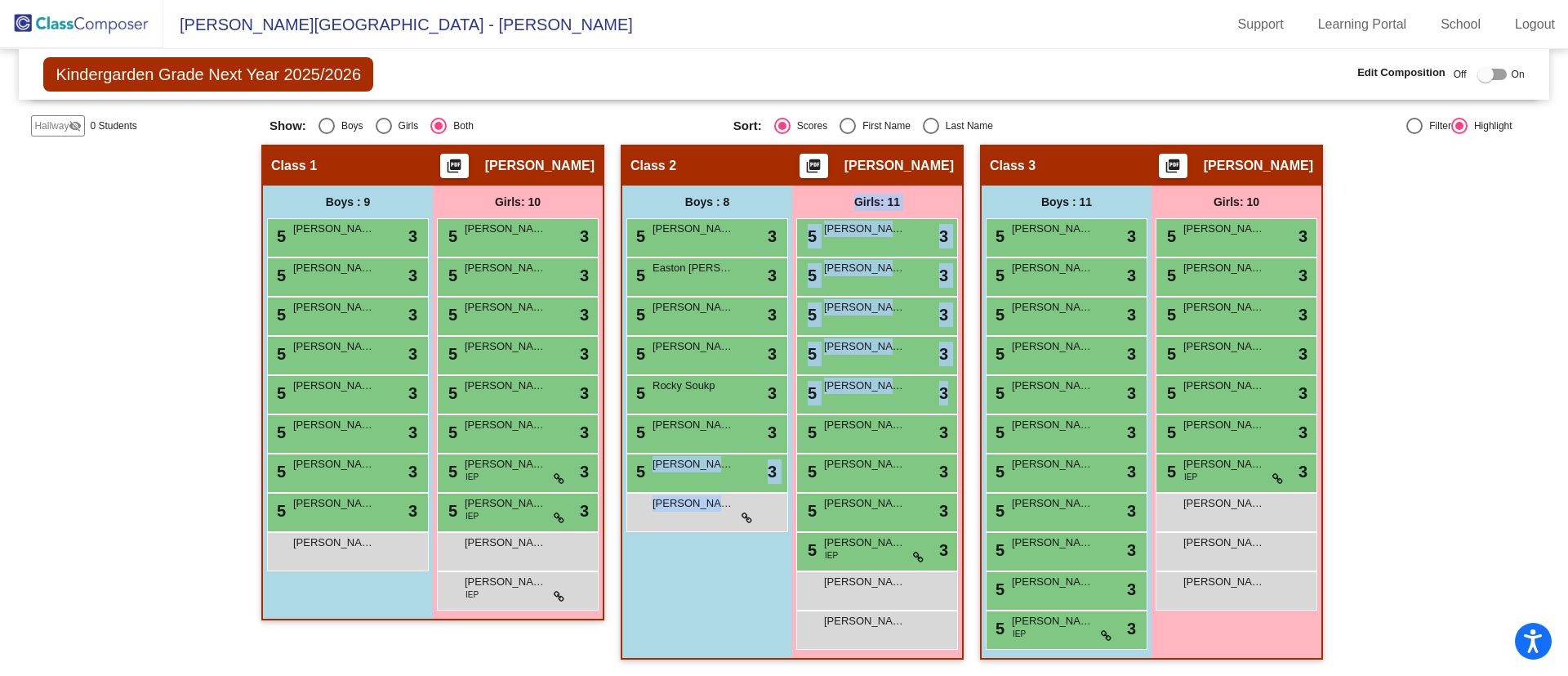
drag, startPoint x: 692, startPoint y: 474, endPoint x: 794, endPoint y: 452, distance: 104.3
click at [0, 0] on div "Boys : 8 5 William Beyers lock do_not_disturb_alt 3 5 Easton Haberkorn lock do_…" at bounding box center [0, 0] width 0 height 0
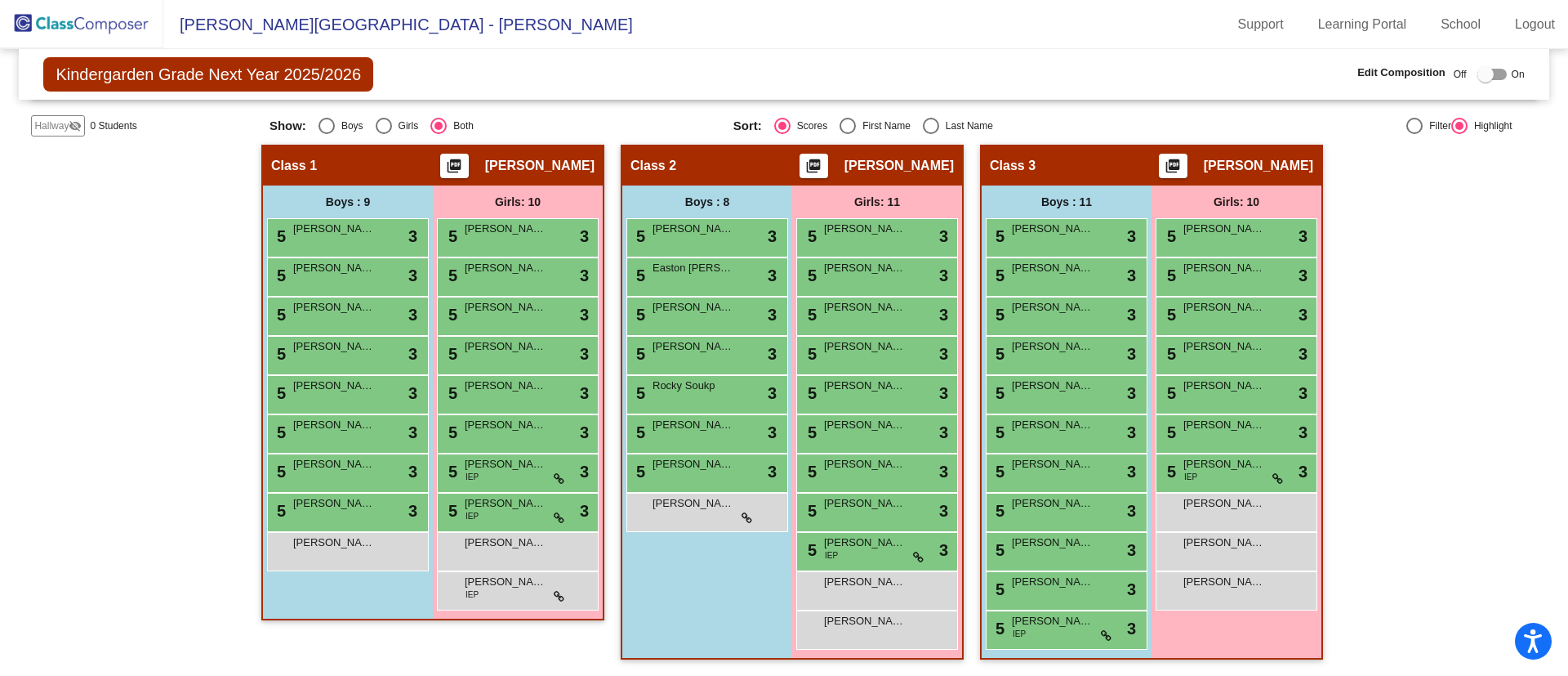
click at [635, 475] on span "5" at bounding box center [638, 472] width 13 height 18
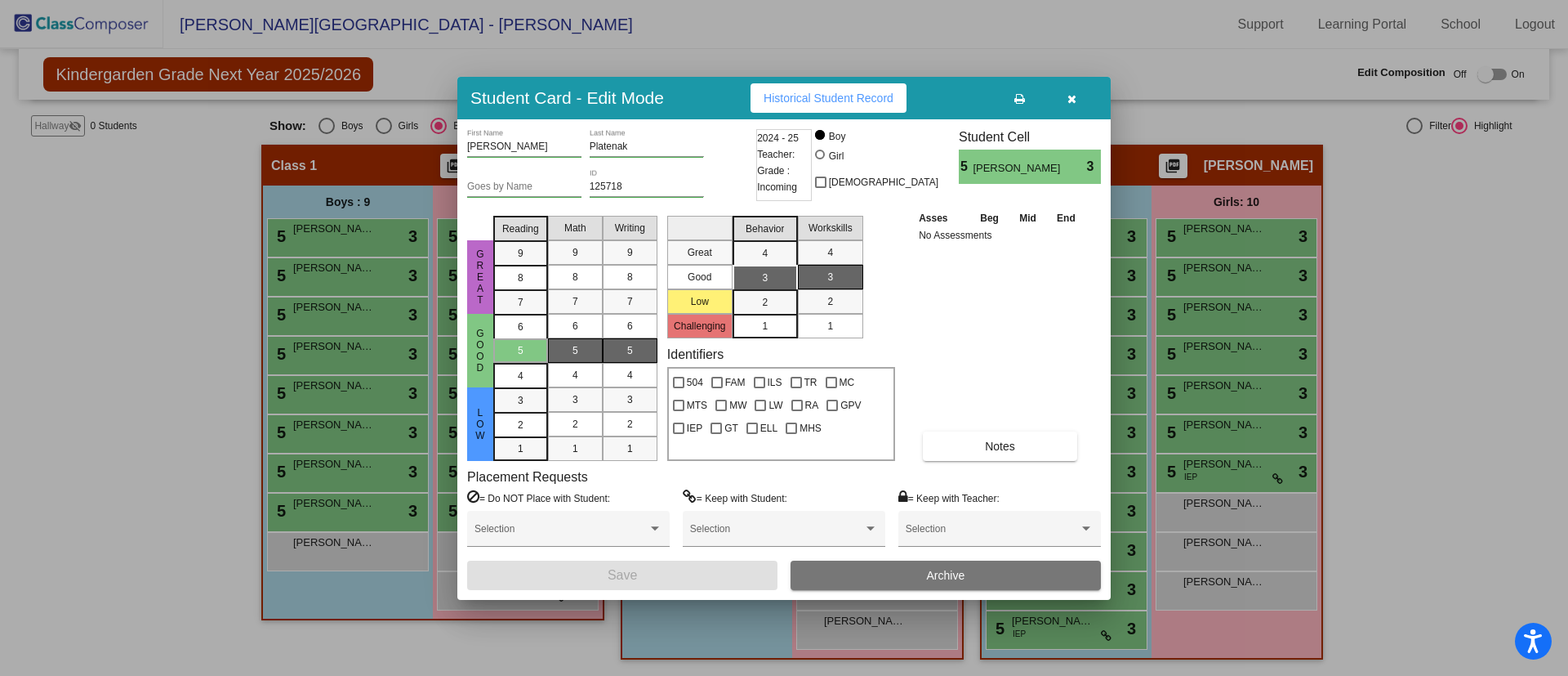
click at [1067, 94] on icon "button" at bounding box center [1071, 99] width 9 height 12
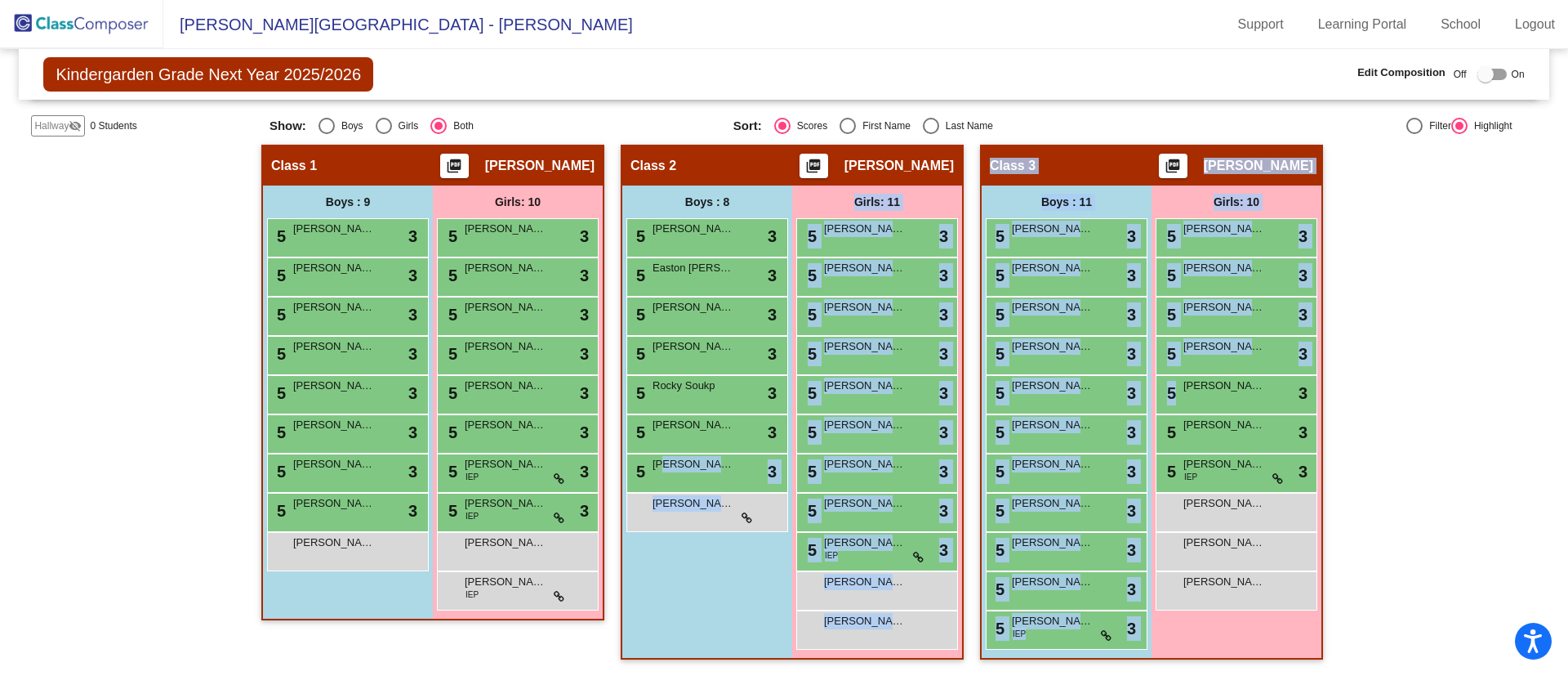
drag, startPoint x: 663, startPoint y: 462, endPoint x: 1473, endPoint y: 413, distance: 811.5
click at [1473, 413] on div "Hallway - Hallway Class picture_as_pdf Add Student First Name Last Name Student…" at bounding box center [784, 410] width 1505 height 532
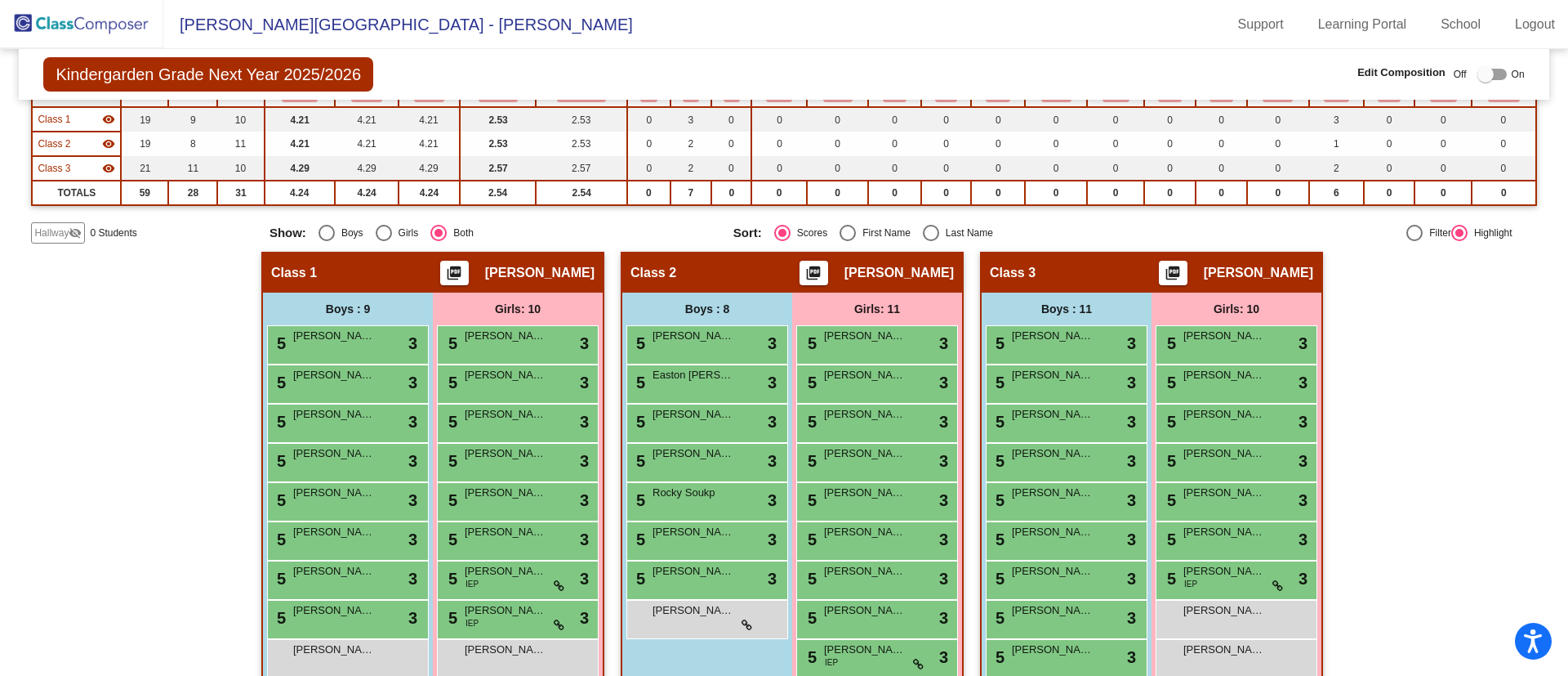
scroll to position [0, 0]
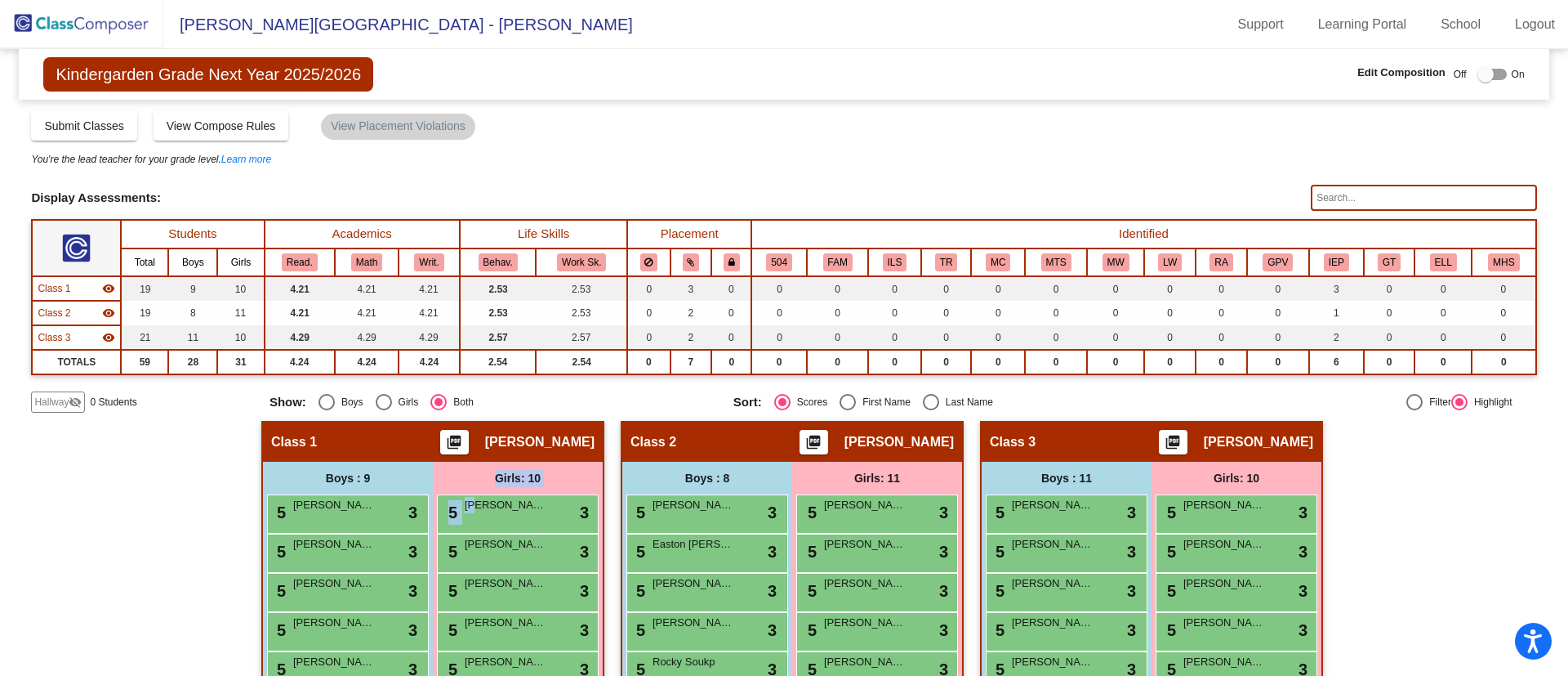
drag, startPoint x: 473, startPoint y: 511, endPoint x: 435, endPoint y: 478, distance: 50.3
click at [0, 0] on div "Girls: 10 5 Sophie Loudenback lock do_not_disturb_alt 3 5 Ella McGinnis lock do…" at bounding box center [0, 0] width 0 height 0
click at [157, 490] on div "Hallway - Hallway Class picture_as_pdf Add Student First Name Last Name Student…" at bounding box center [784, 686] width 1505 height 532
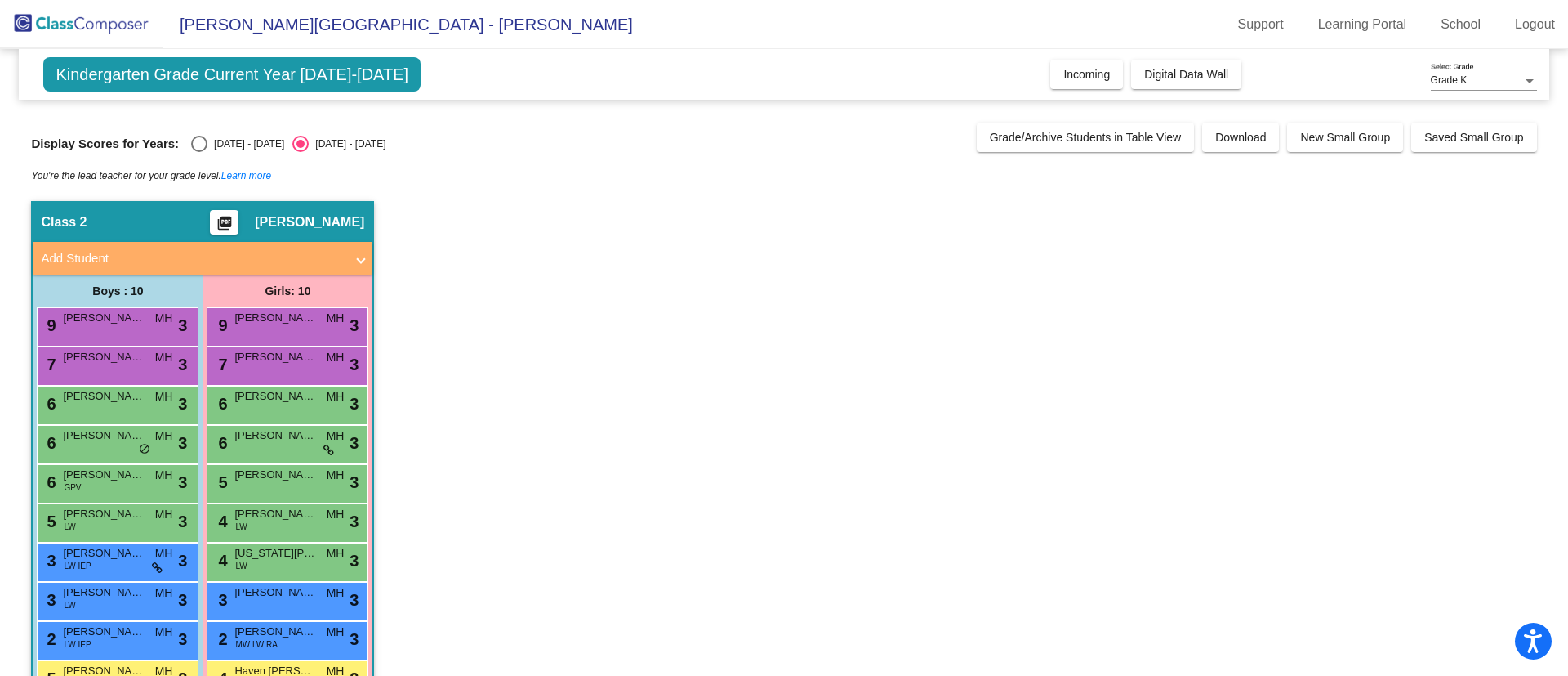
click at [1088, 81] on button "Incoming" at bounding box center [1087, 75] width 73 height 29
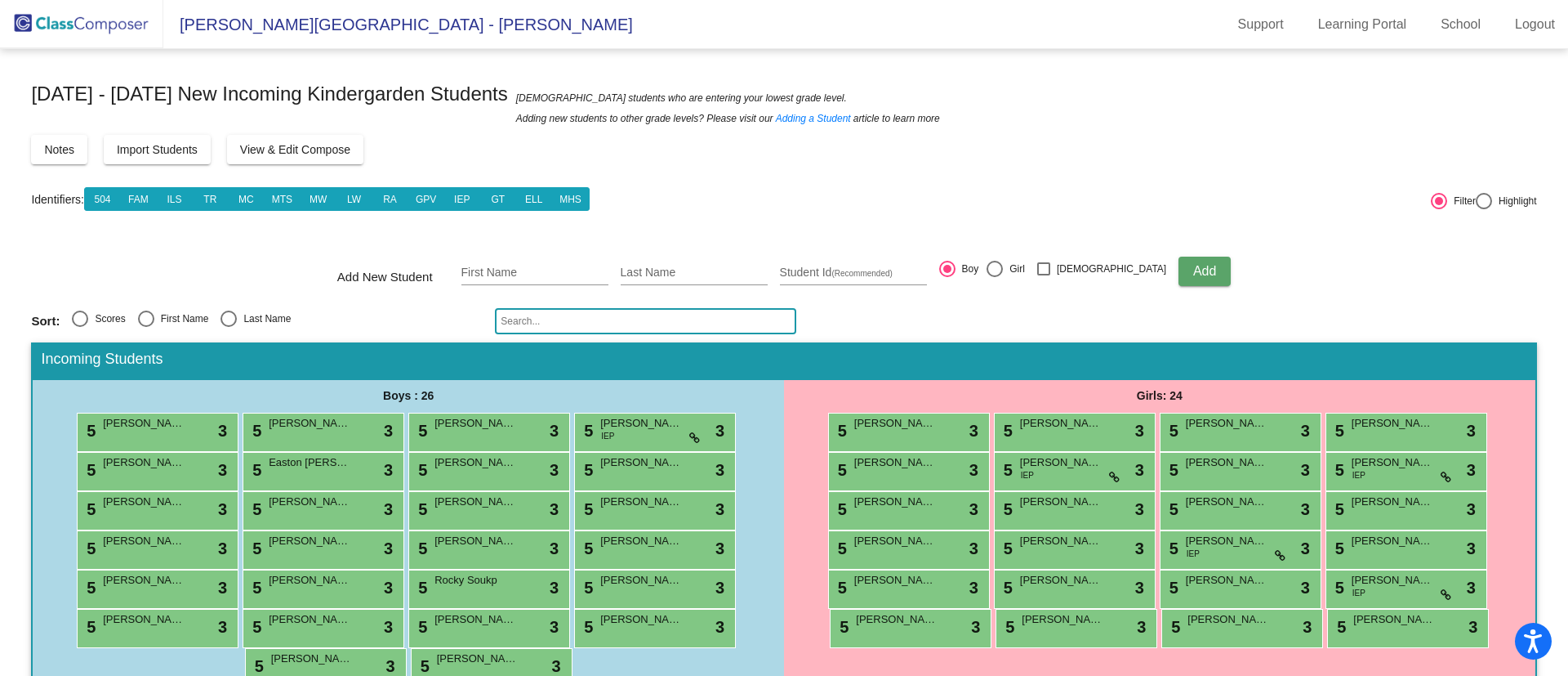
click at [285, 151] on span "View & Edit Compose" at bounding box center [296, 149] width 110 height 13
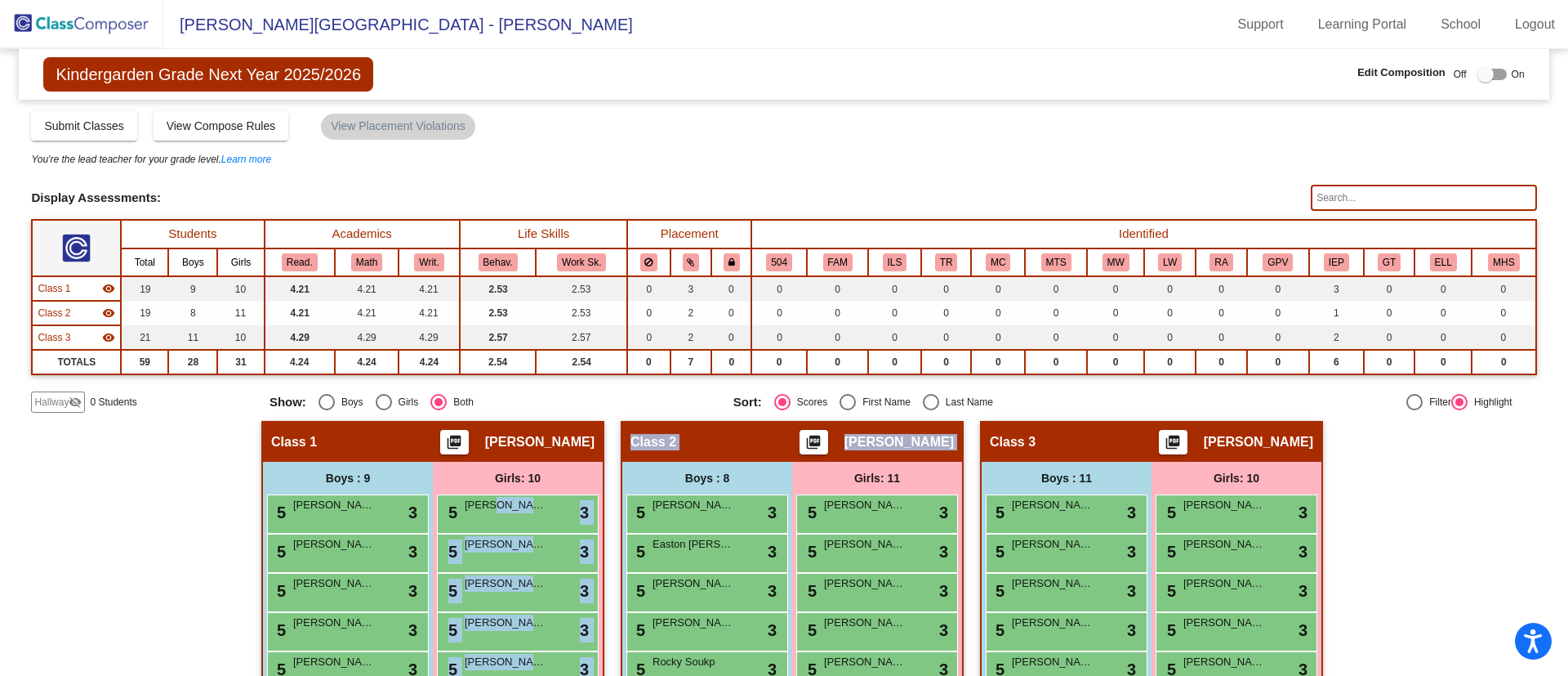
drag, startPoint x: 489, startPoint y: 510, endPoint x: 525, endPoint y: 465, distance: 57.6
click at [0, 0] on div "Girls: 10 5 [PERSON_NAME] lock do_not_disturb_alt 3 5 [PERSON_NAME] lock do_not…" at bounding box center [0, 0] width 0 height 0
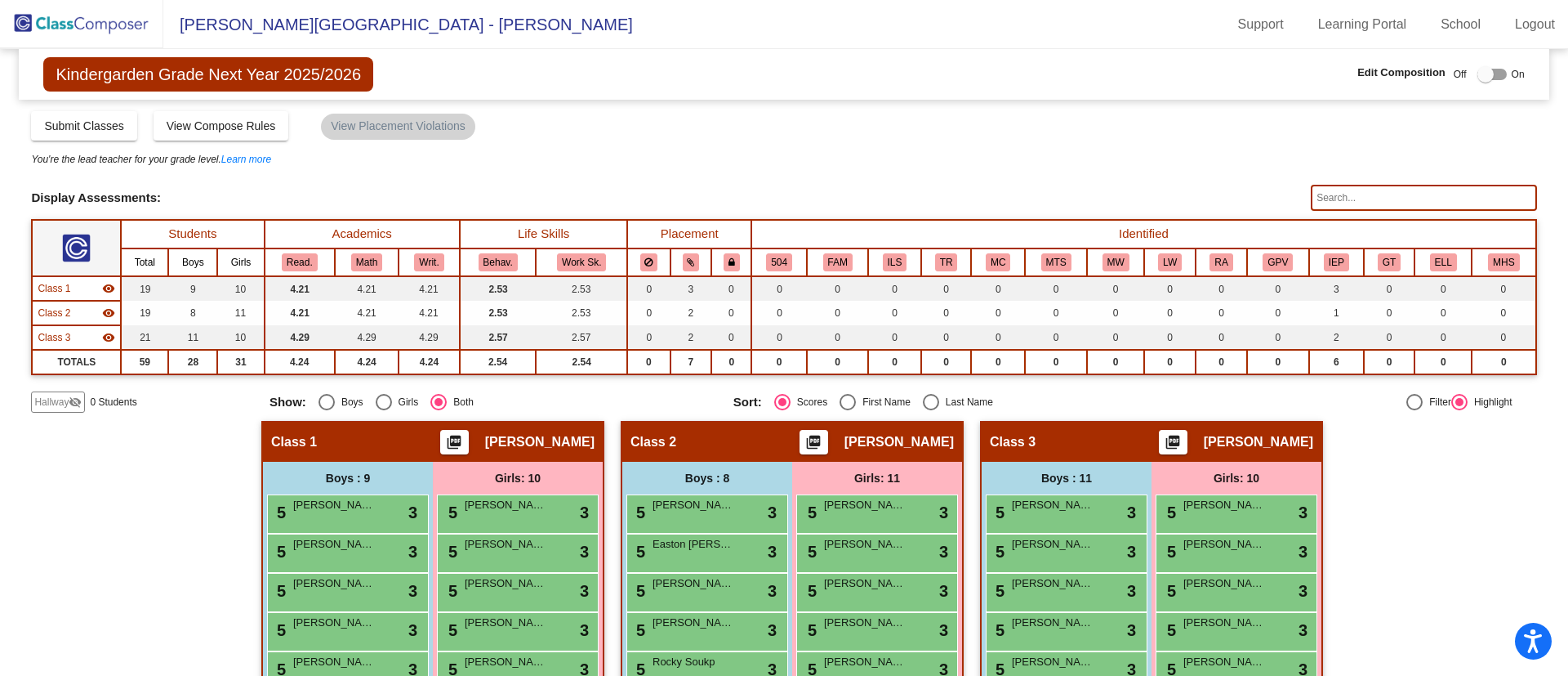
click at [109, 495] on div "Hallway - Hallway Class picture_as_pdf Add Student First Name Last Name Student…" at bounding box center [784, 686] width 1505 height 532
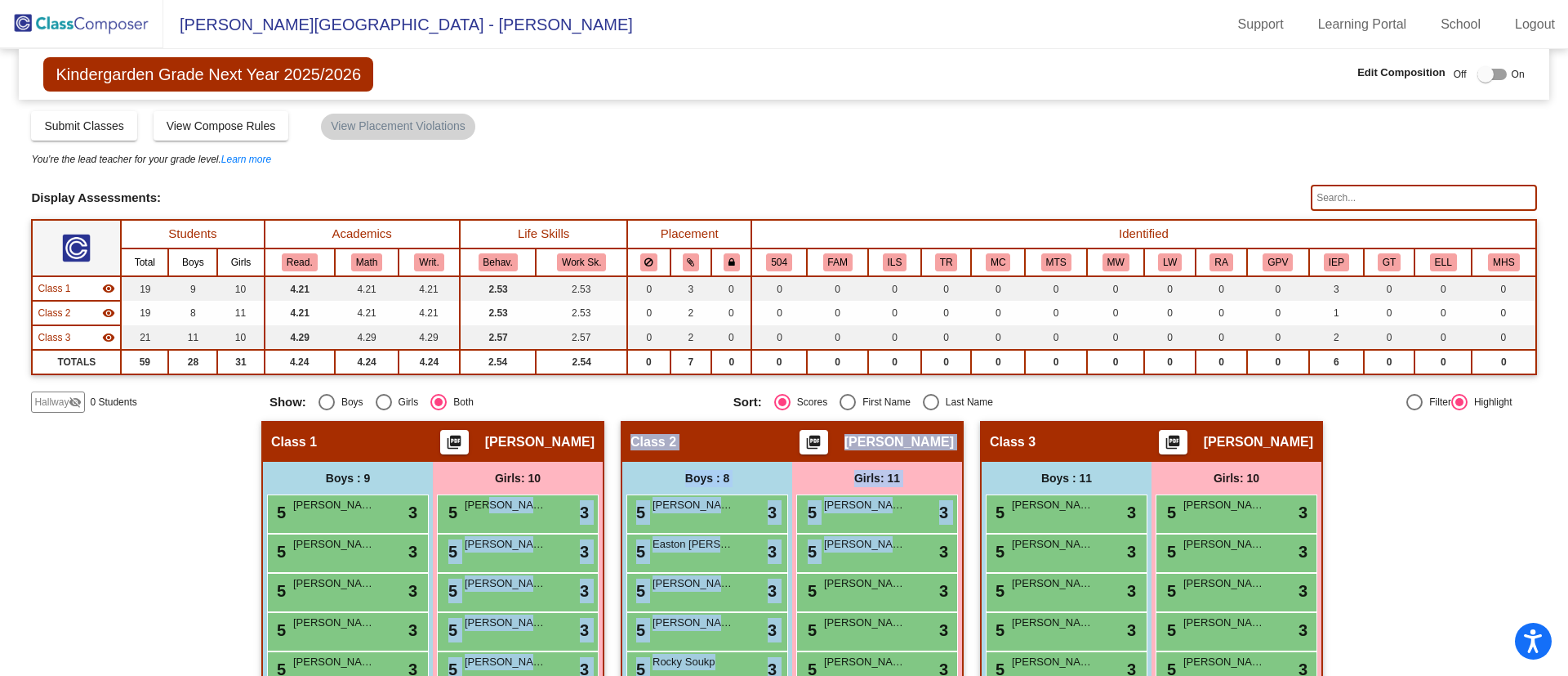
drag, startPoint x: 483, startPoint y: 512, endPoint x: 892, endPoint y: 548, distance: 410.6
click at [892, 548] on div "Hallway - Hallway Class picture_as_pdf Add Student First Name Last Name Student…" at bounding box center [784, 686] width 1505 height 532
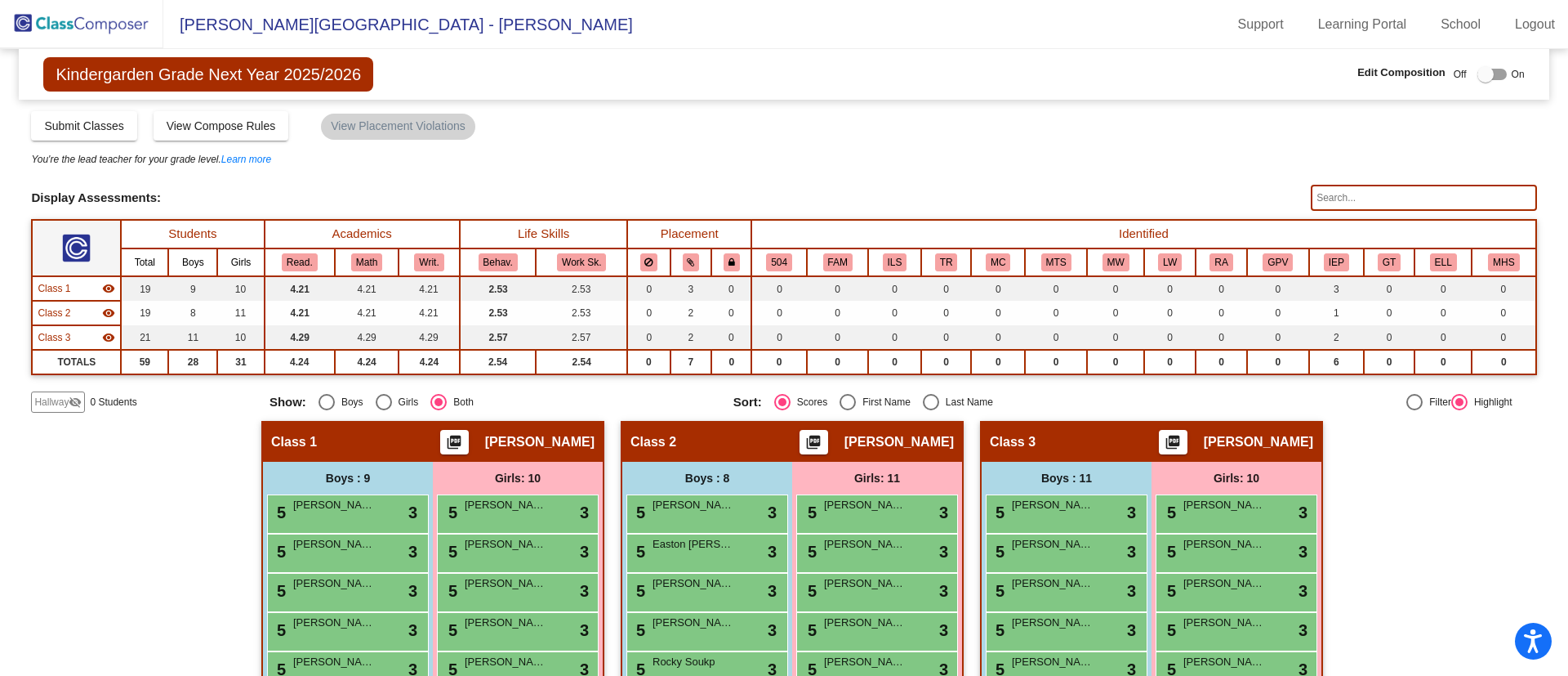
click at [1324, 493] on div "Hallway - Hallway Class picture_as_pdf Add Student First Name Last Name Student…" at bounding box center [784, 686] width 1505 height 532
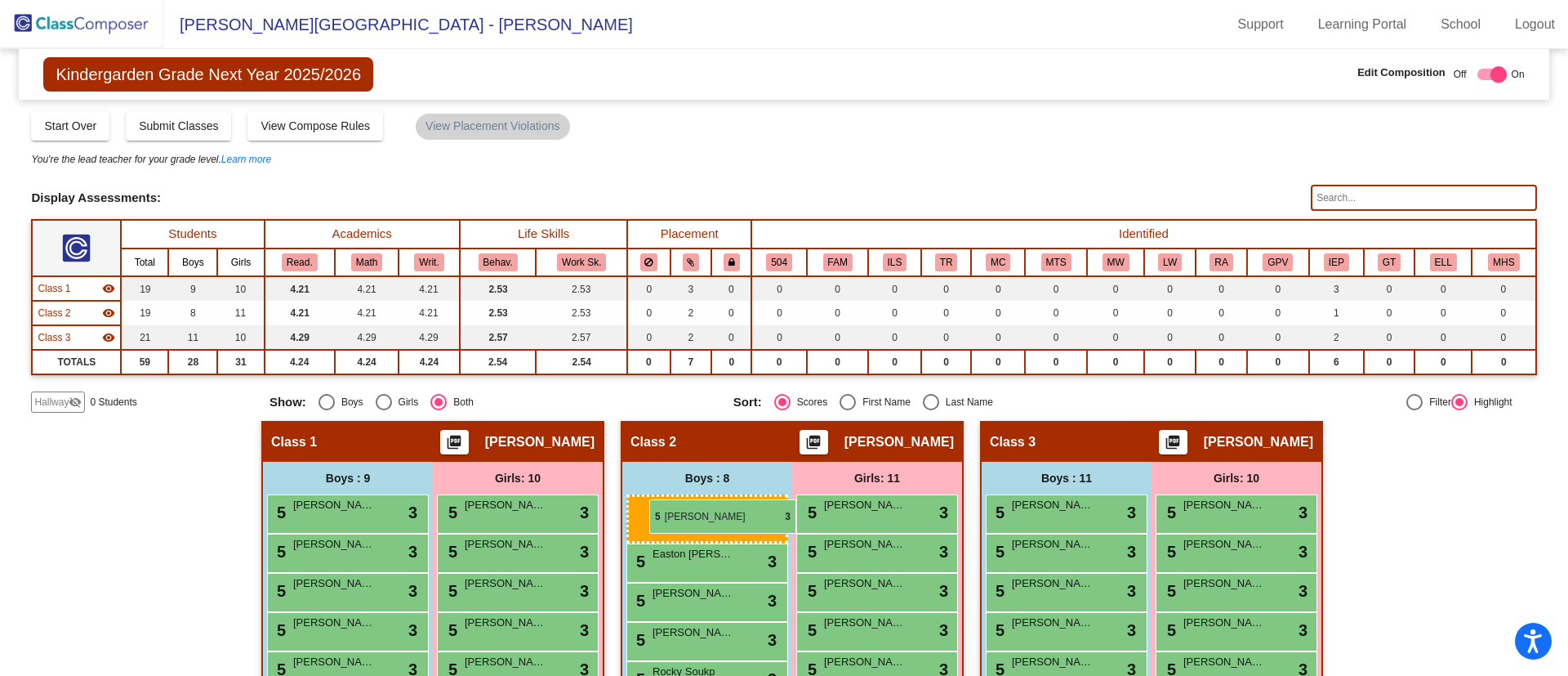
drag, startPoint x: 690, startPoint y: 518, endPoint x: 651, endPoint y: 499, distance: 43.4
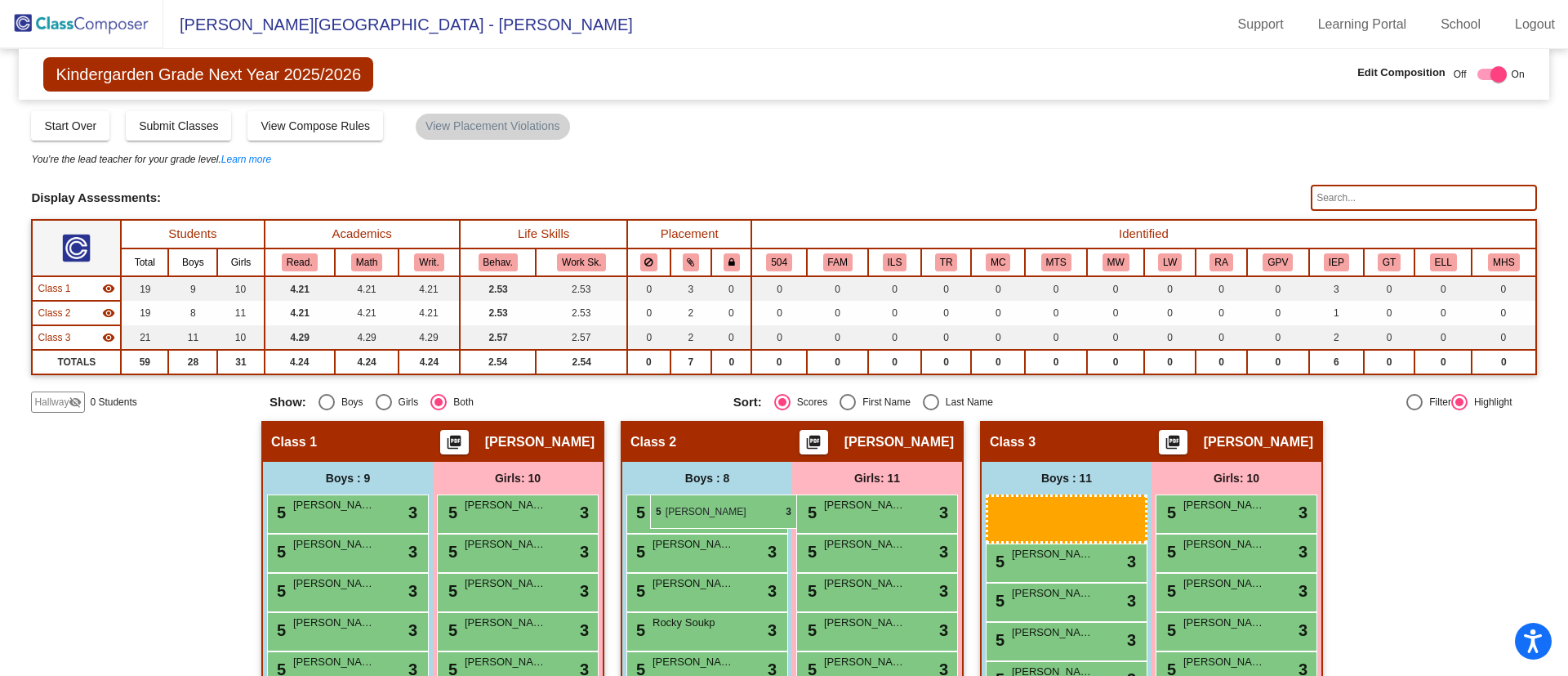
drag, startPoint x: 697, startPoint y: 511, endPoint x: 648, endPoint y: 493, distance: 52.2
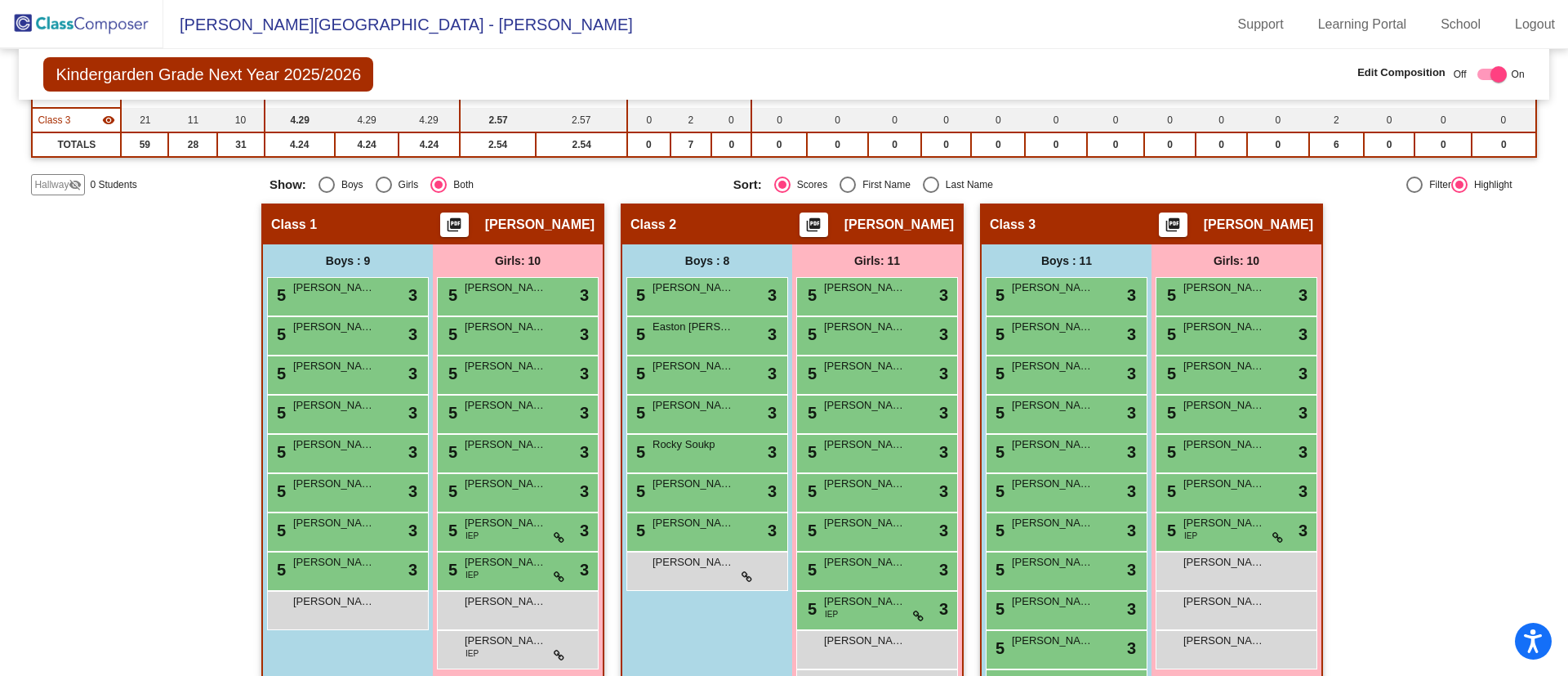
scroll to position [218, 0]
click at [673, 538] on div "5 [PERSON_NAME] lock do_not_disturb_alt 3" at bounding box center [705, 530] width 156 height 33
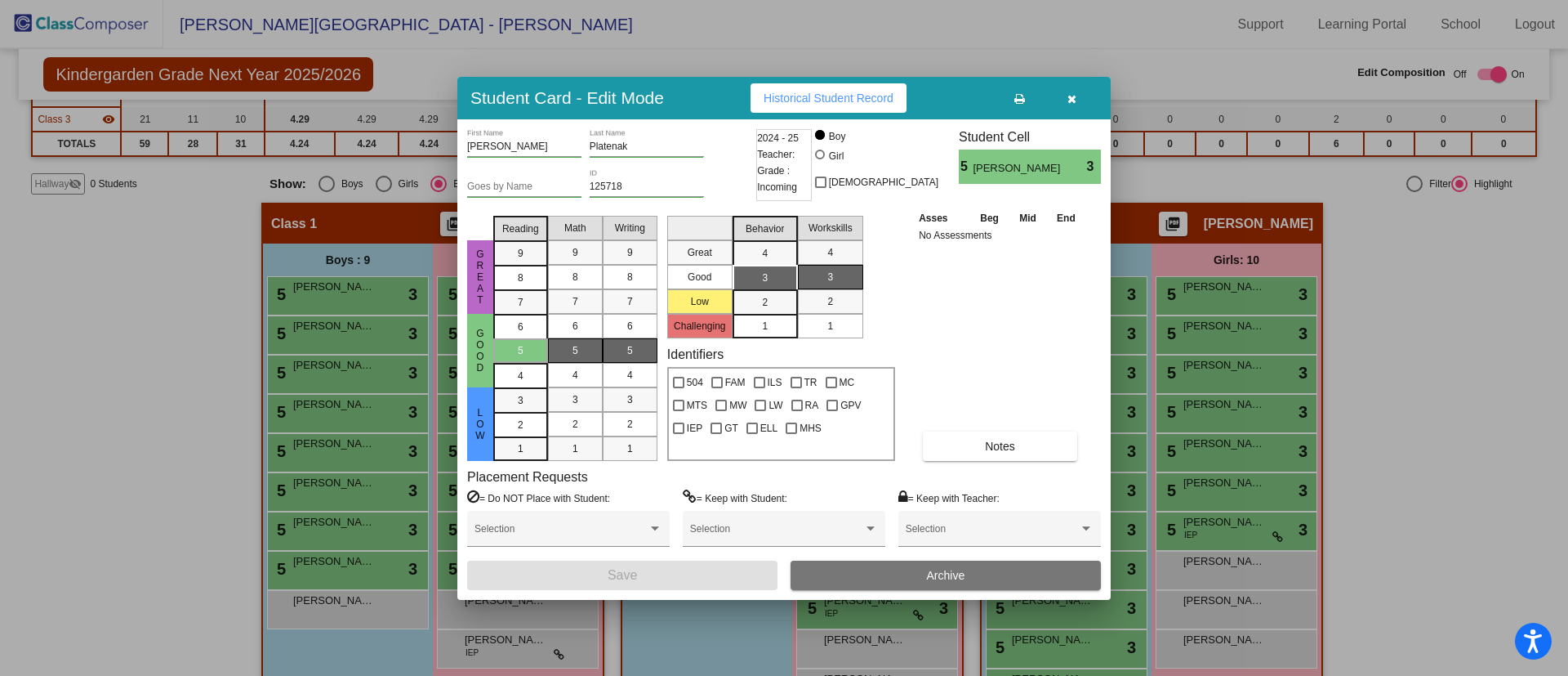
click at [673, 538] on div "Student Card - Edit Mode Historical Student Record [PERSON_NAME] First Name Pla…" at bounding box center [784, 338] width 1568 height 676
click at [1067, 93] on icon "button" at bounding box center [1071, 99] width 9 height 12
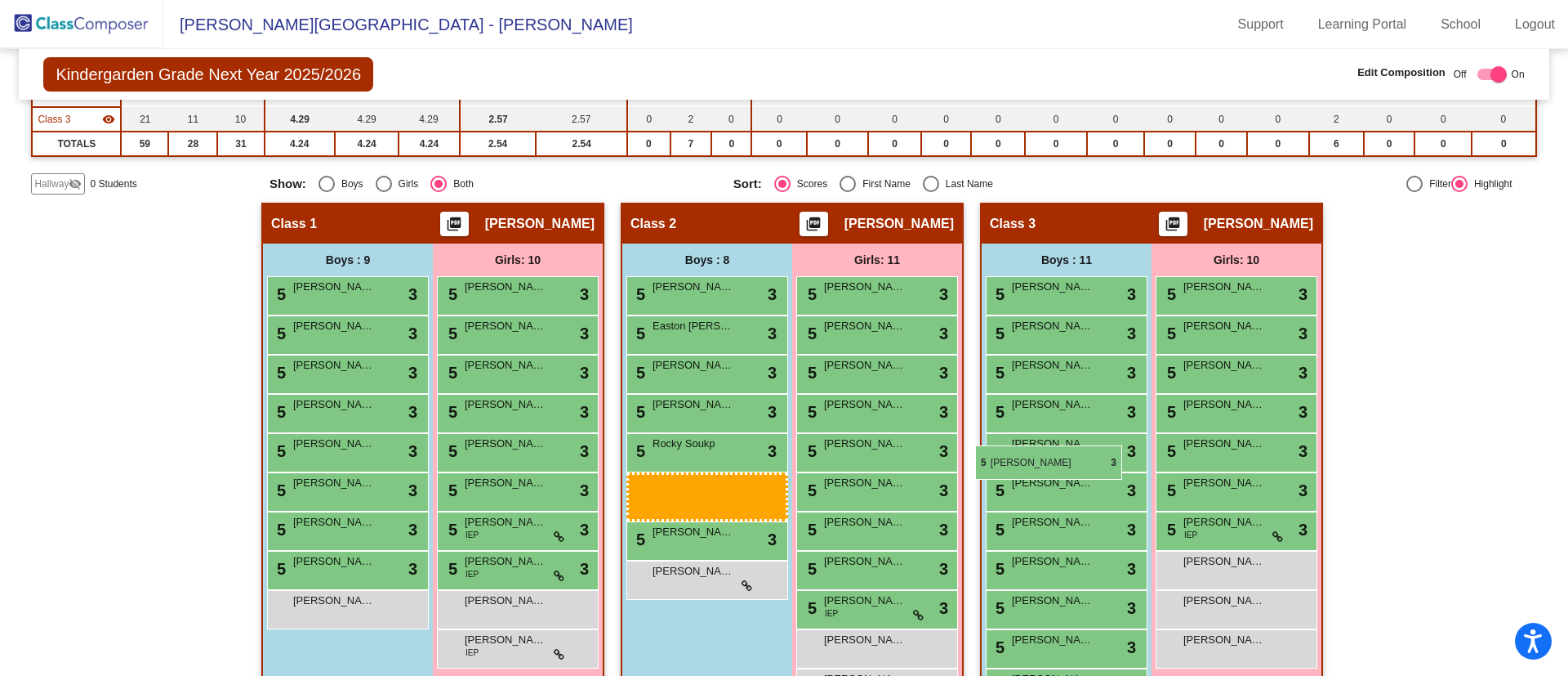
drag, startPoint x: 646, startPoint y: 523, endPoint x: 975, endPoint y: 445, distance: 338.1
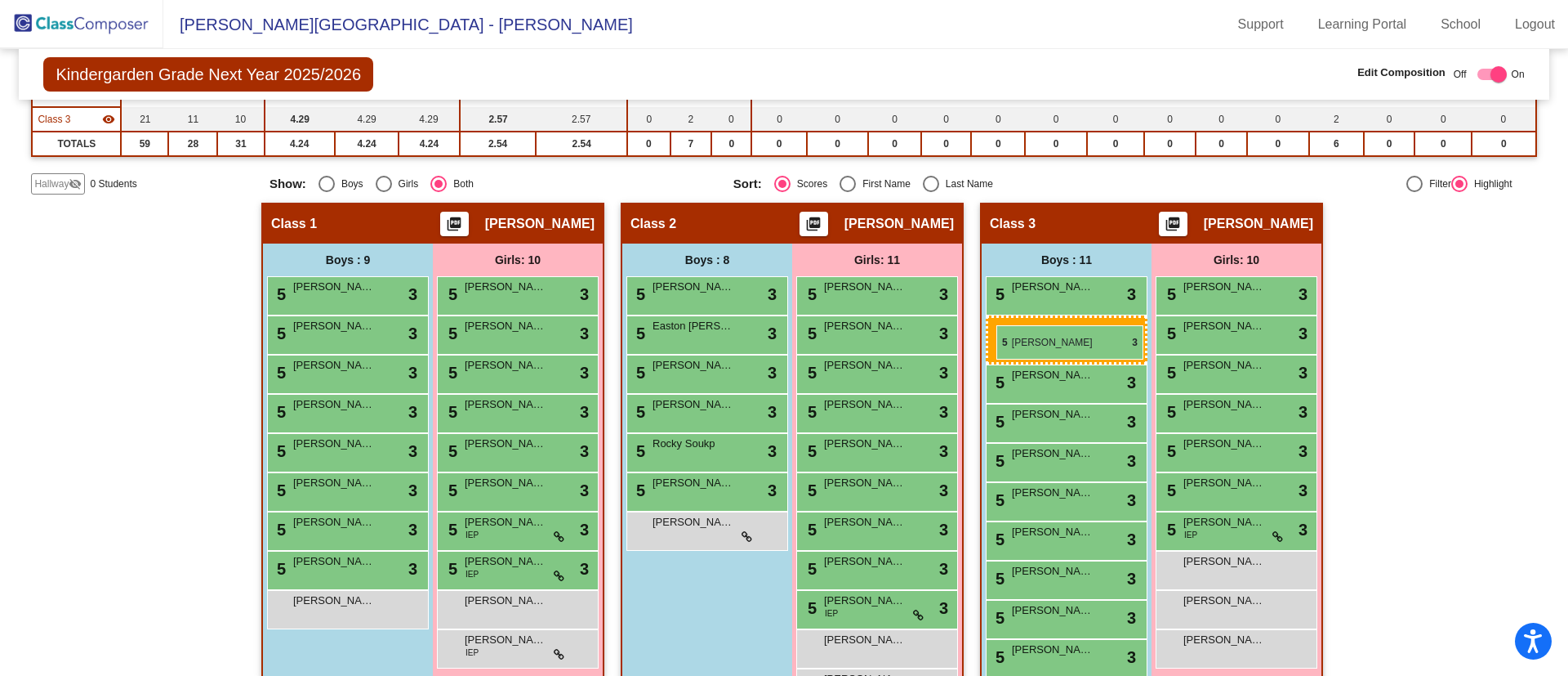
drag, startPoint x: 670, startPoint y: 523, endPoint x: 996, endPoint y: 325, distance: 381.4
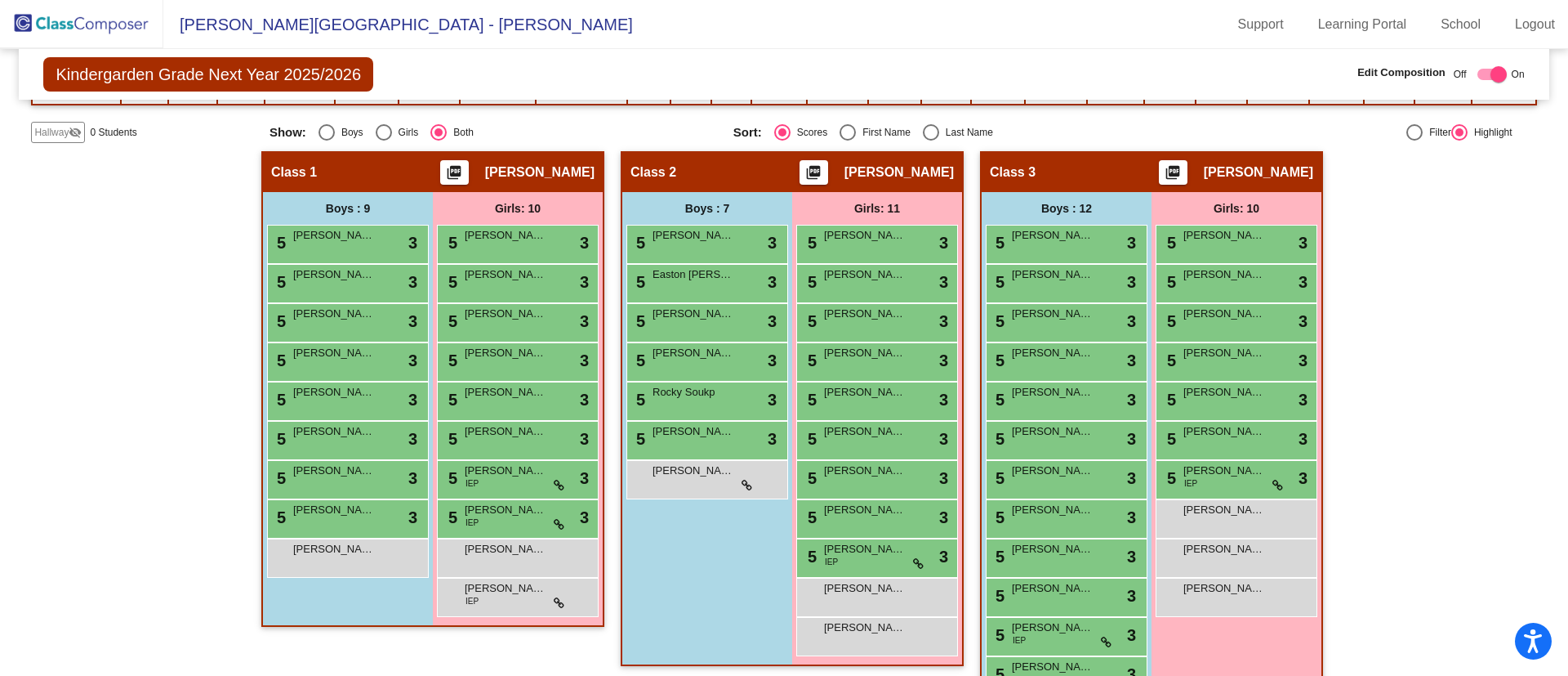
scroll to position [315, 0]
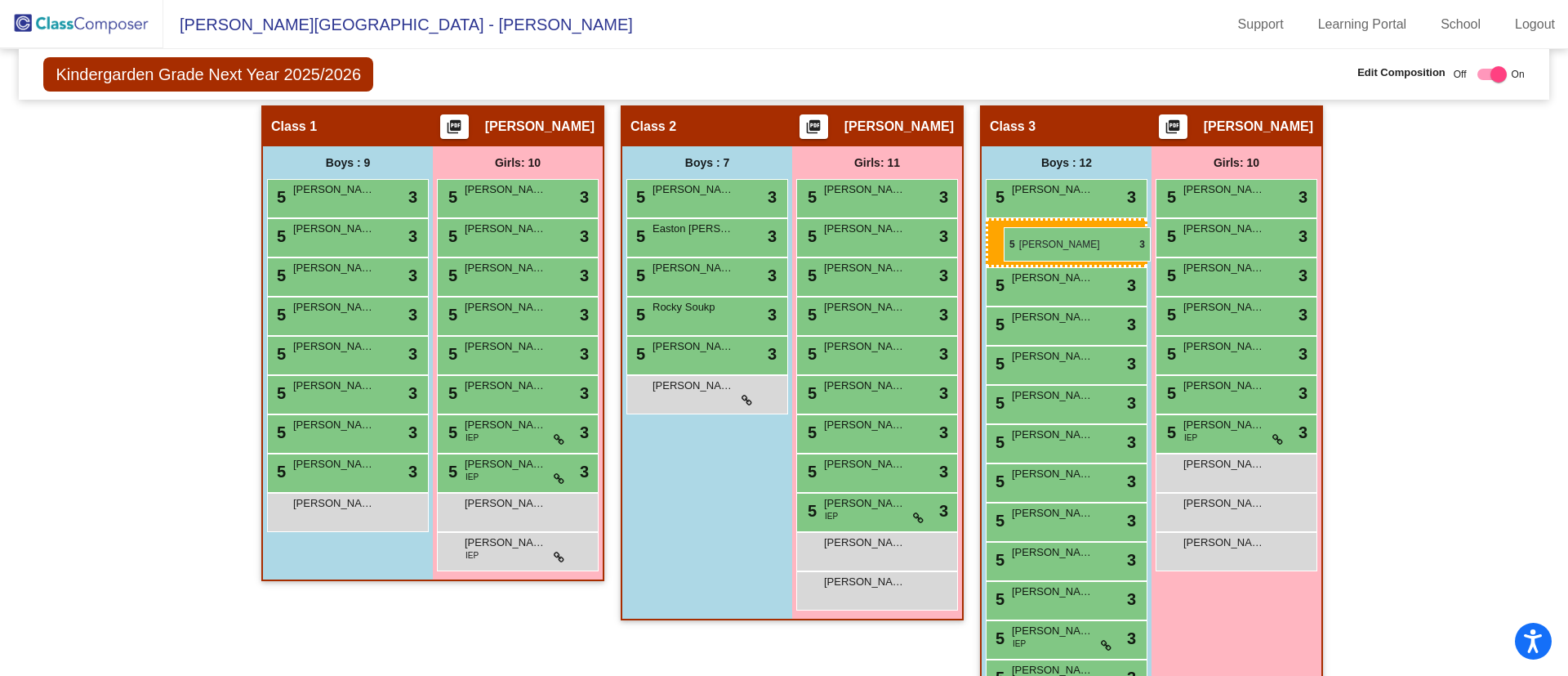
drag, startPoint x: 673, startPoint y: 265, endPoint x: 1003, endPoint y: 227, distance: 332.2
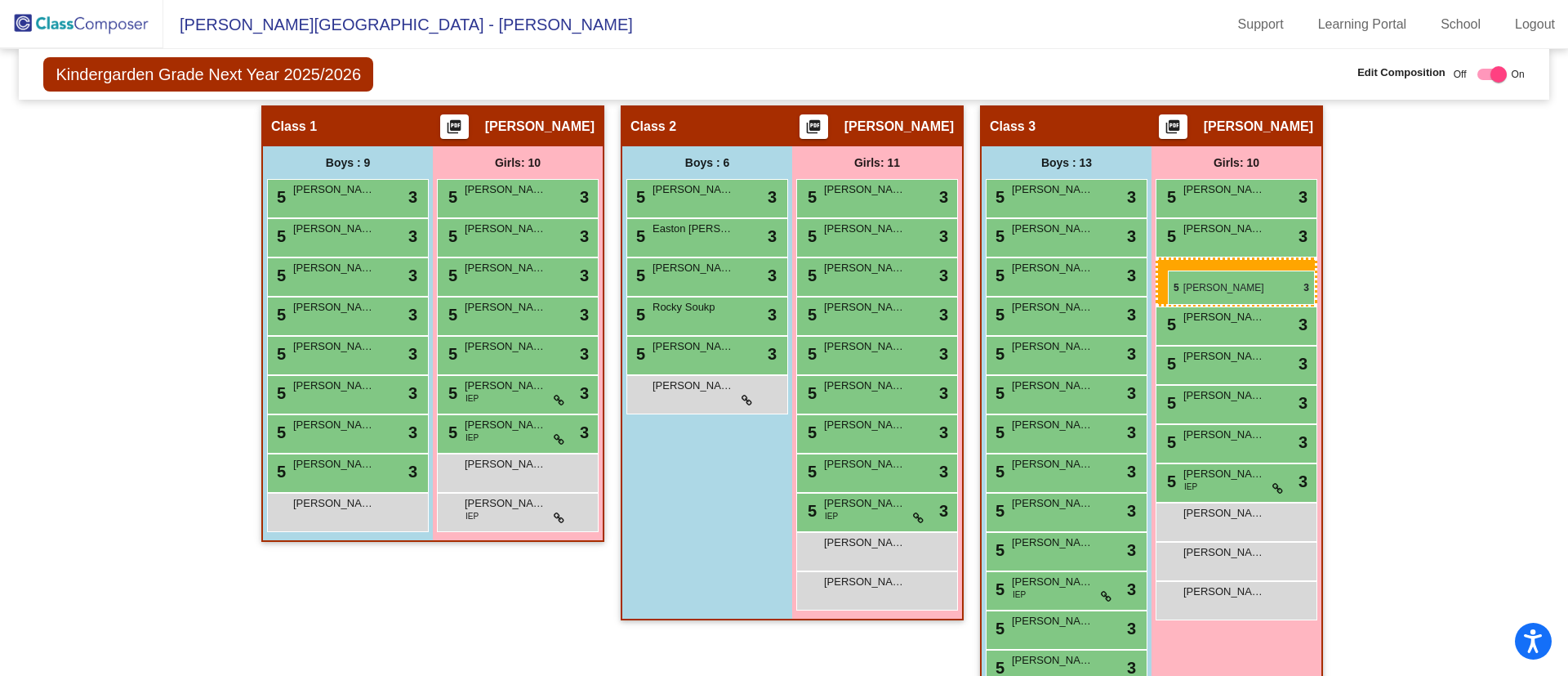
drag, startPoint x: 487, startPoint y: 314, endPoint x: 1167, endPoint y: 270, distance: 681.4
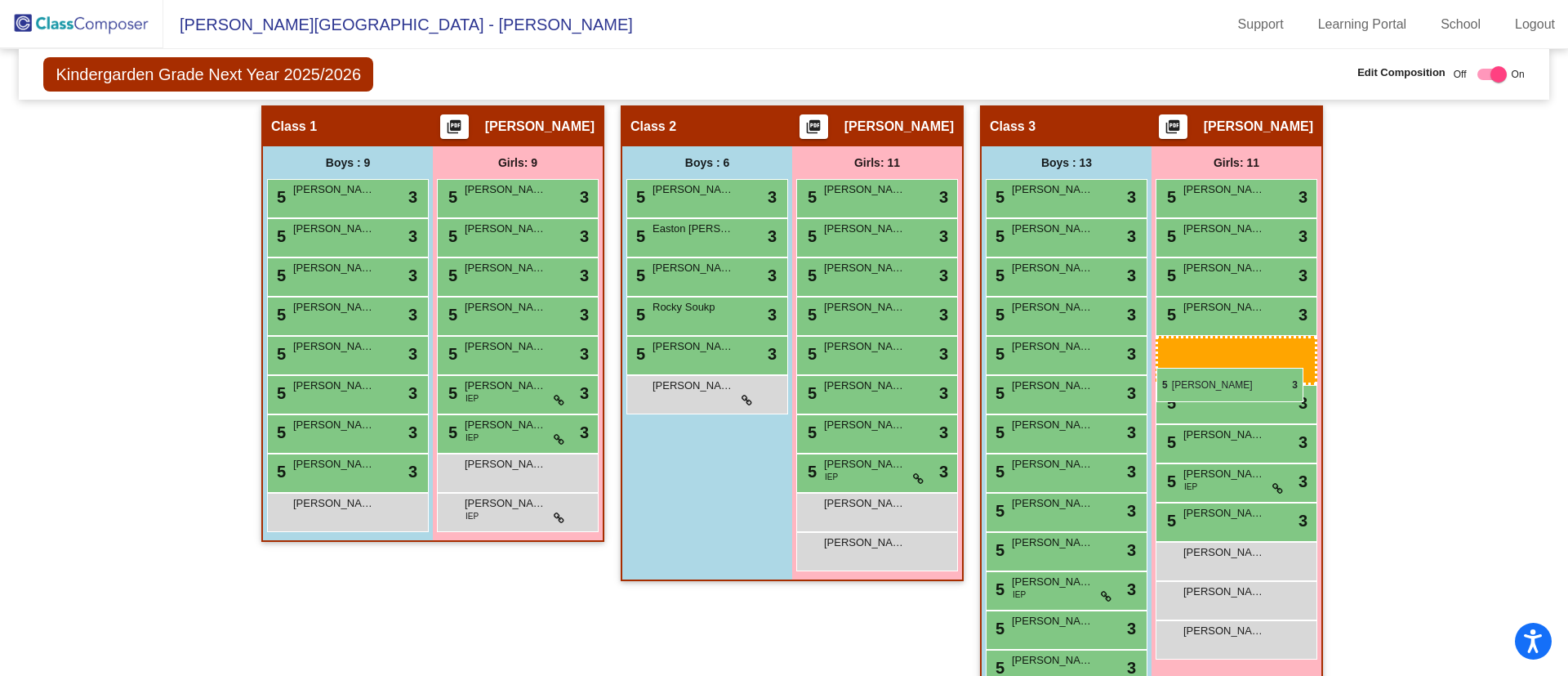
drag, startPoint x: 862, startPoint y: 428, endPoint x: 1157, endPoint y: 367, distance: 301.2
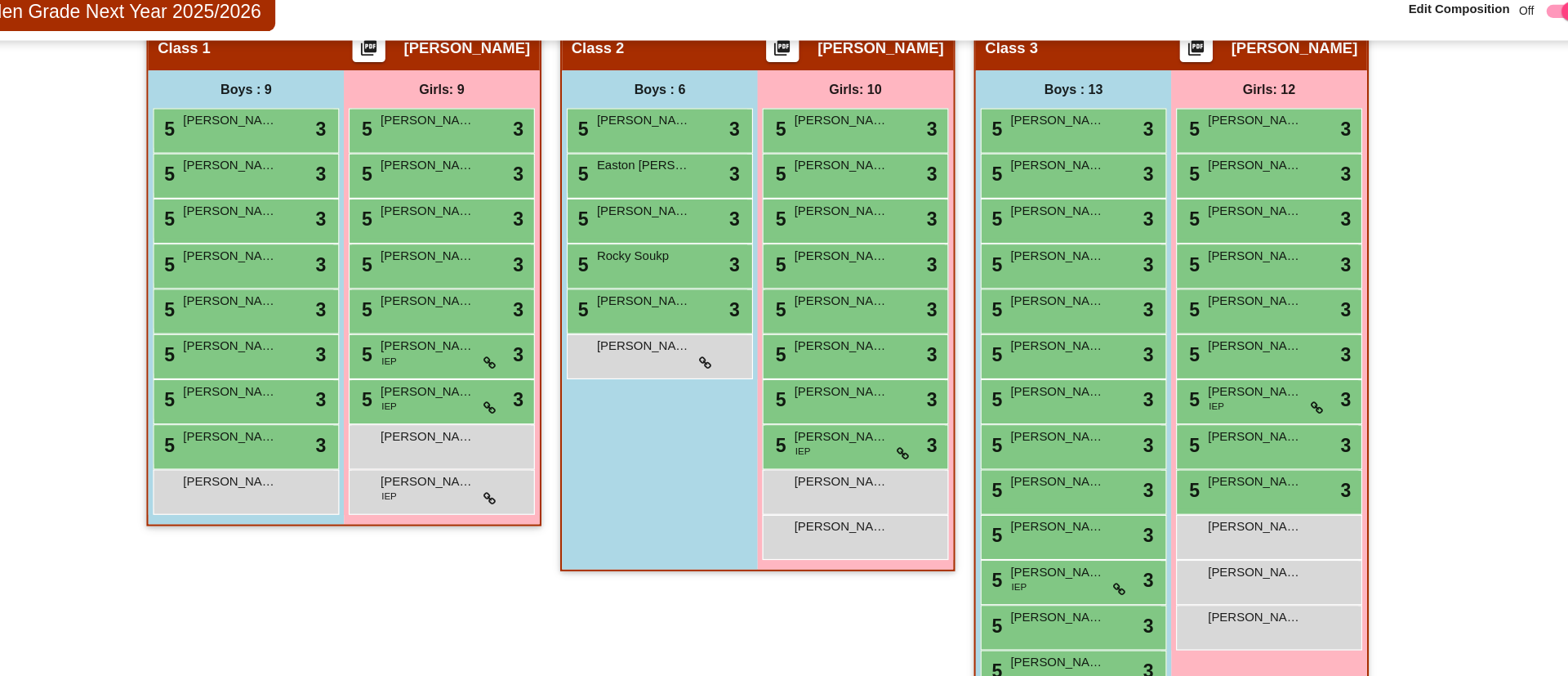
scroll to position [334, 0]
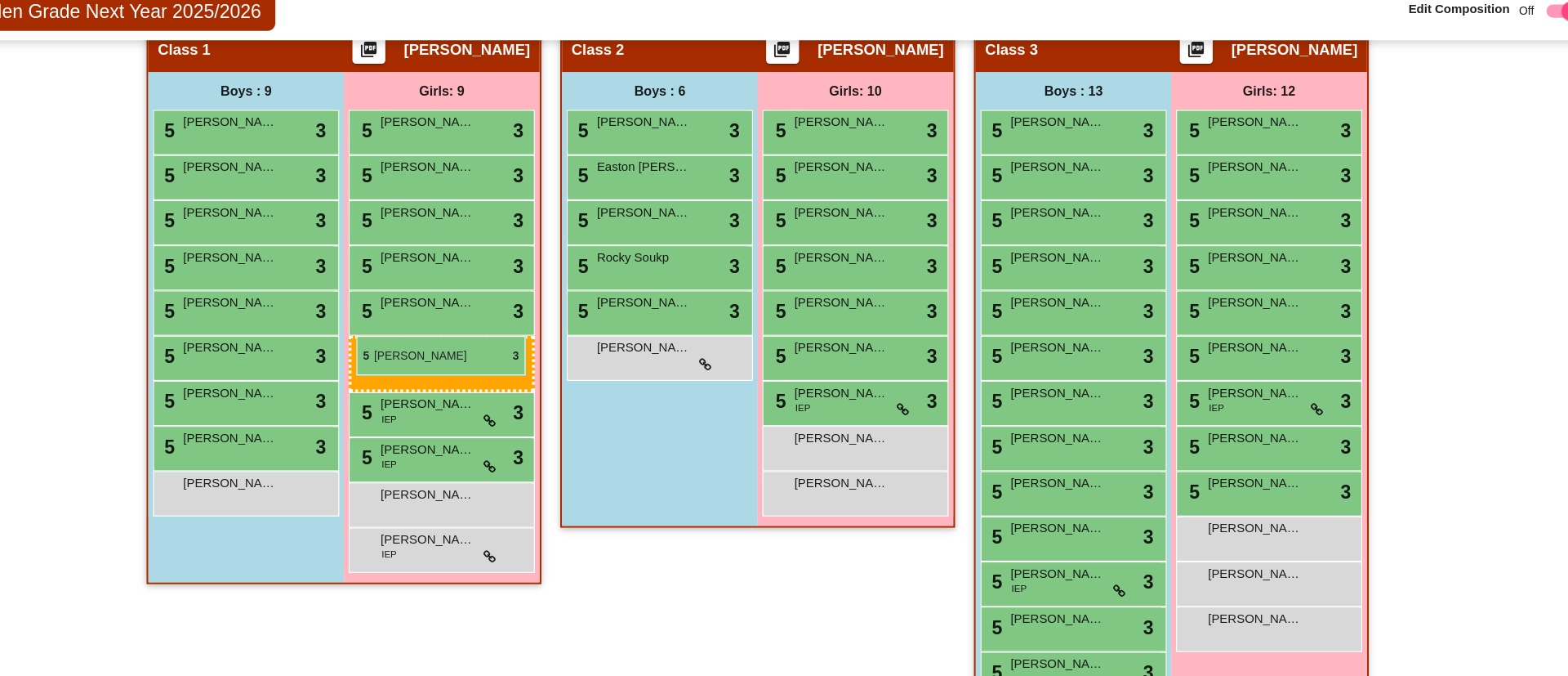
drag, startPoint x: 857, startPoint y: 404, endPoint x: 444, endPoint y: 357, distance: 415.7
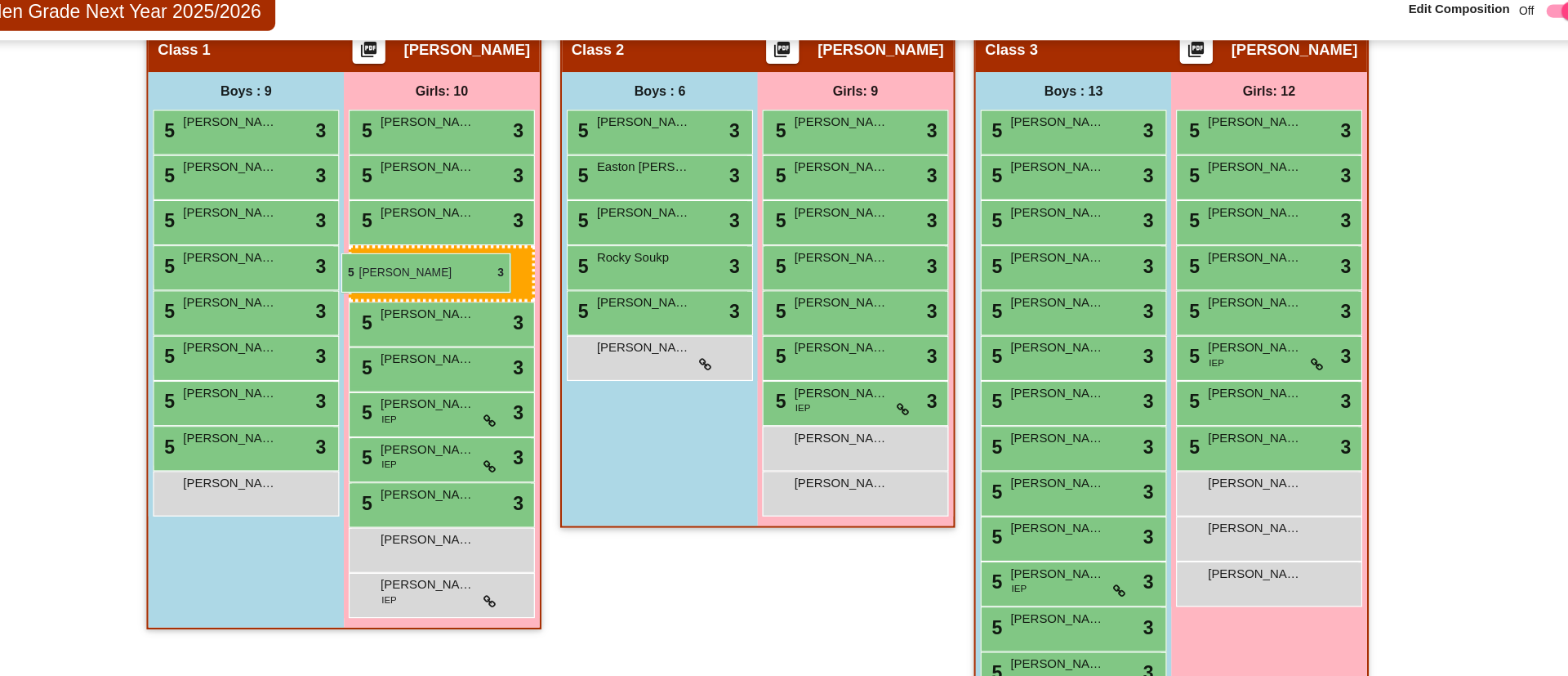
drag, startPoint x: 1237, startPoint y: 370, endPoint x: 430, endPoint y: 284, distance: 811.6
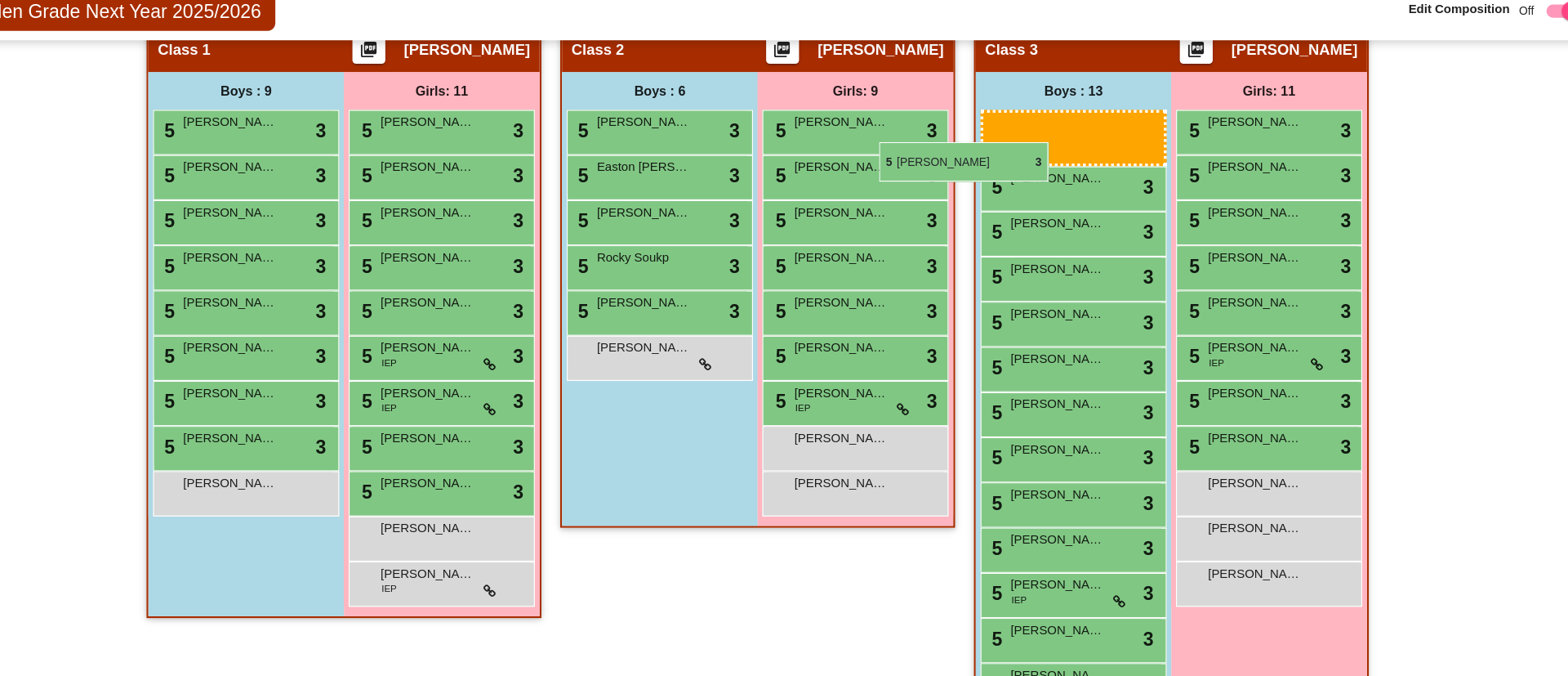
scroll to position [315, 0]
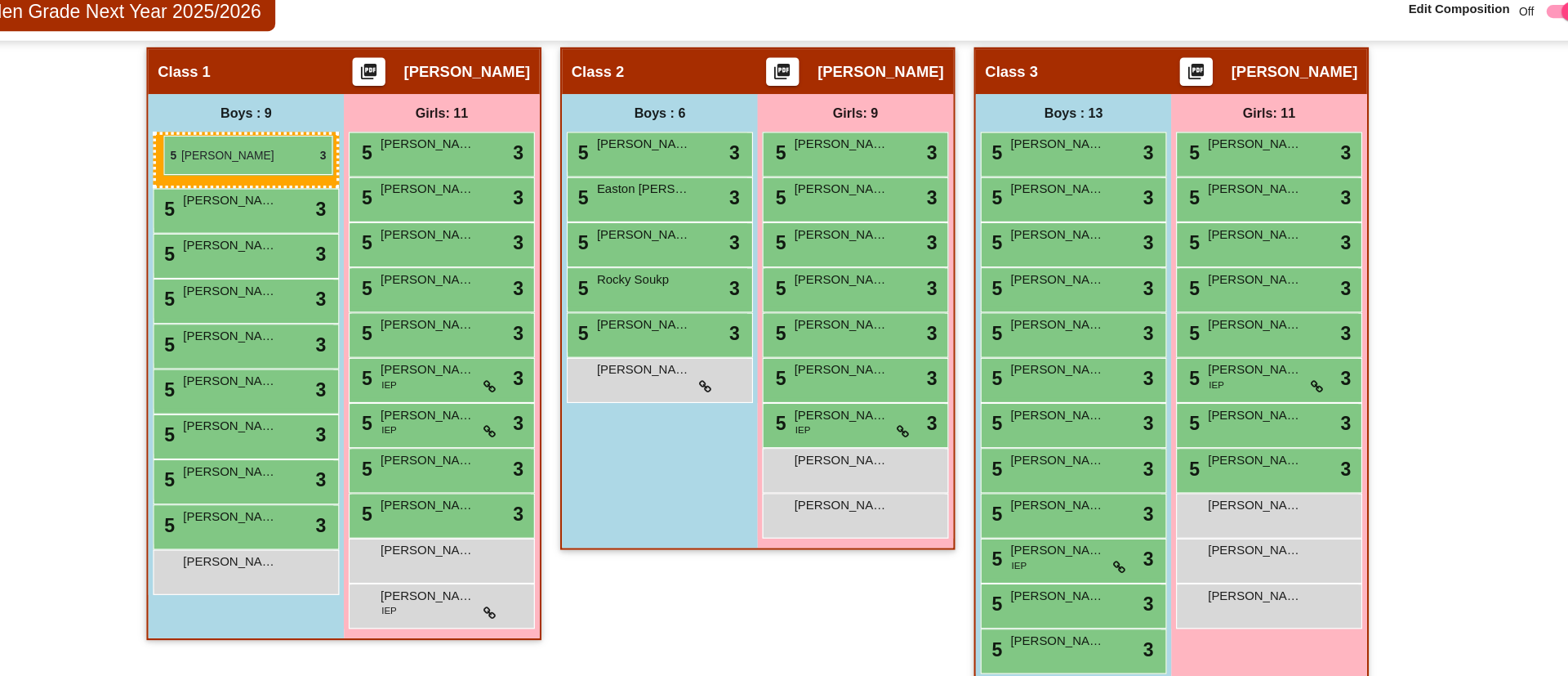
drag, startPoint x: 1055, startPoint y: 170, endPoint x: 276, endPoint y: 182, distance: 779.1
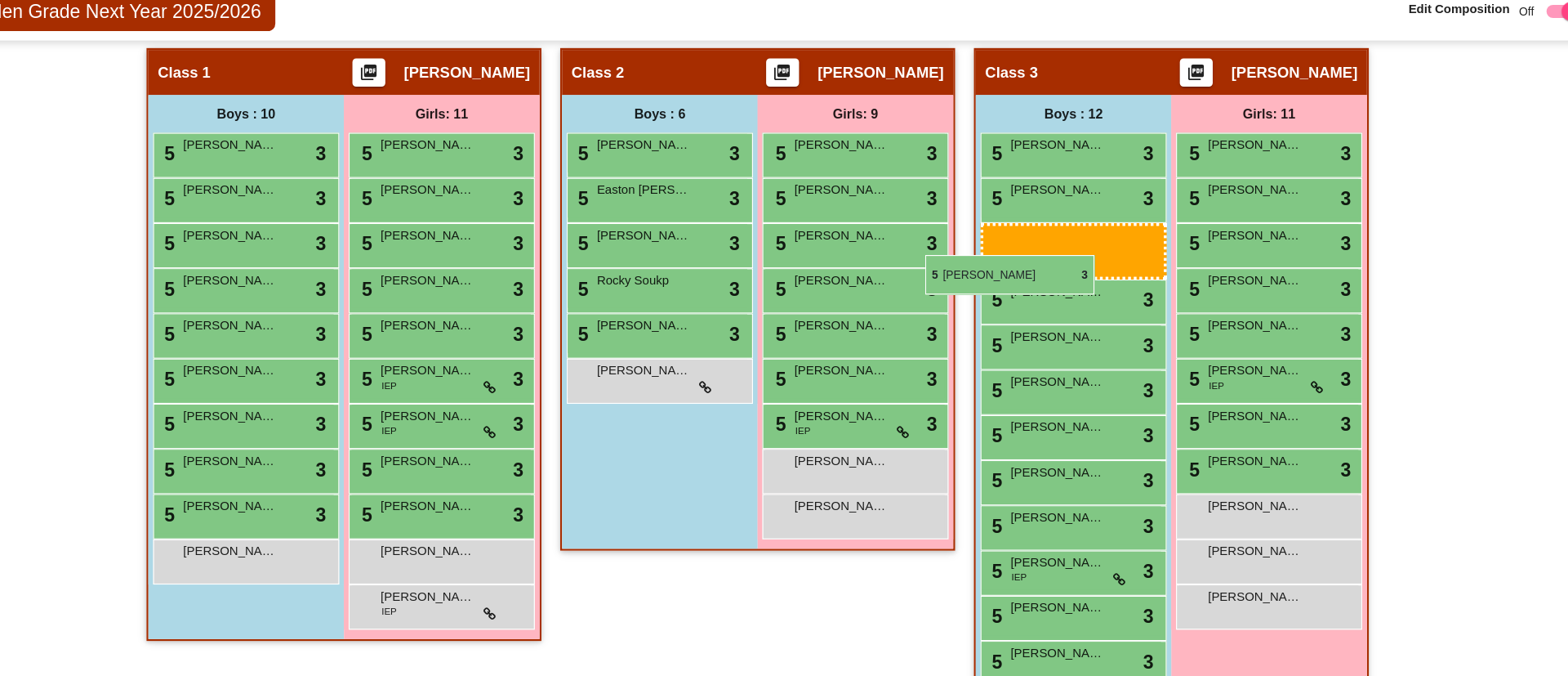
scroll to position [276, 0]
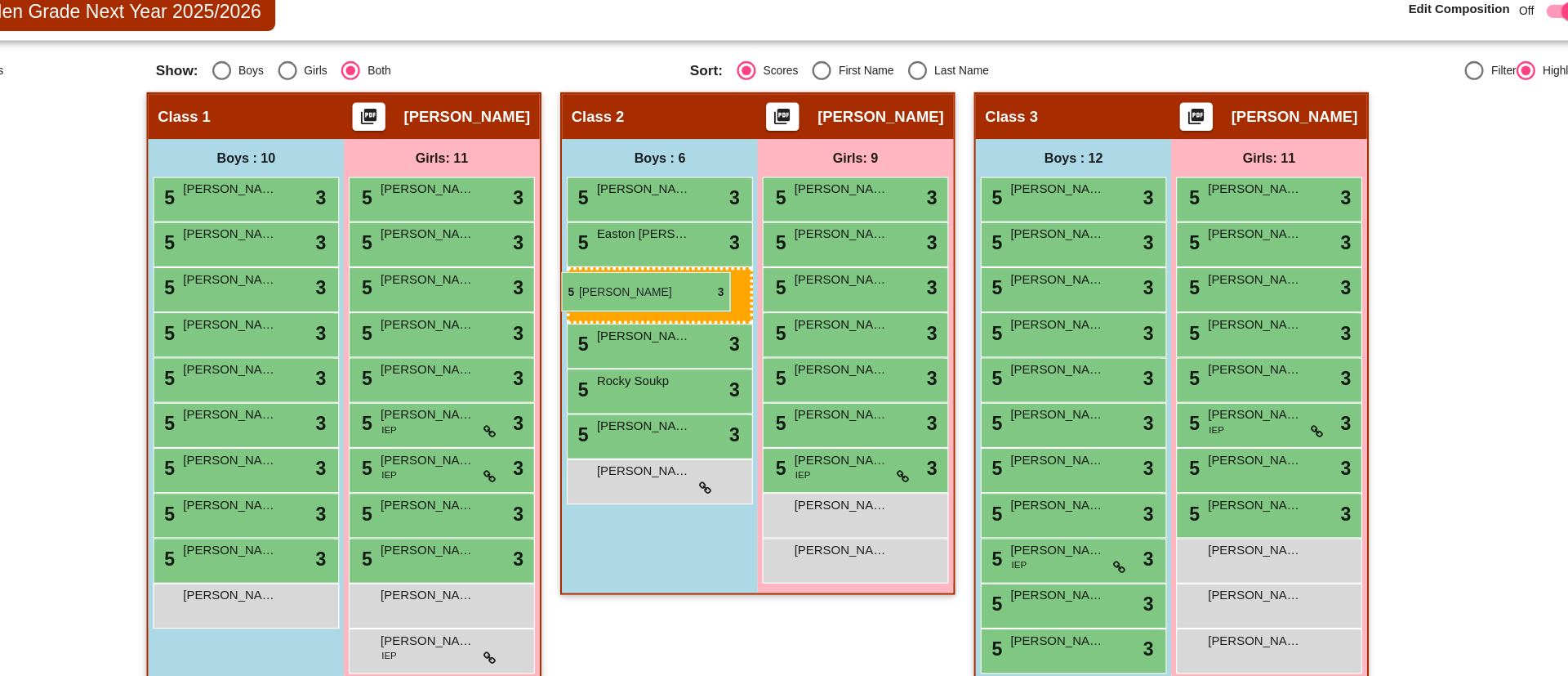
drag, startPoint x: 1022, startPoint y: 274, endPoint x: 622, endPoint y: 301, distance: 400.9
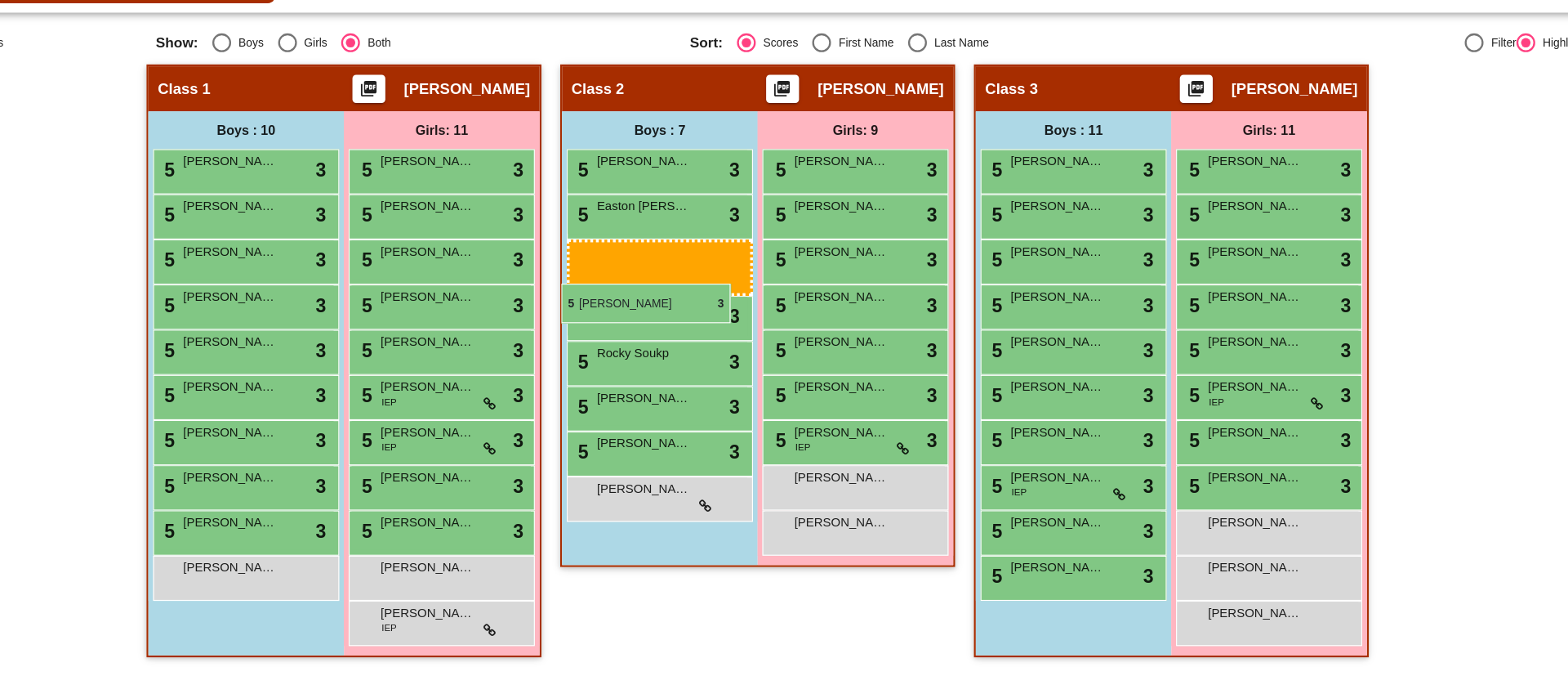
drag, startPoint x: 1075, startPoint y: 350, endPoint x: 622, endPoint y: 336, distance: 453.2
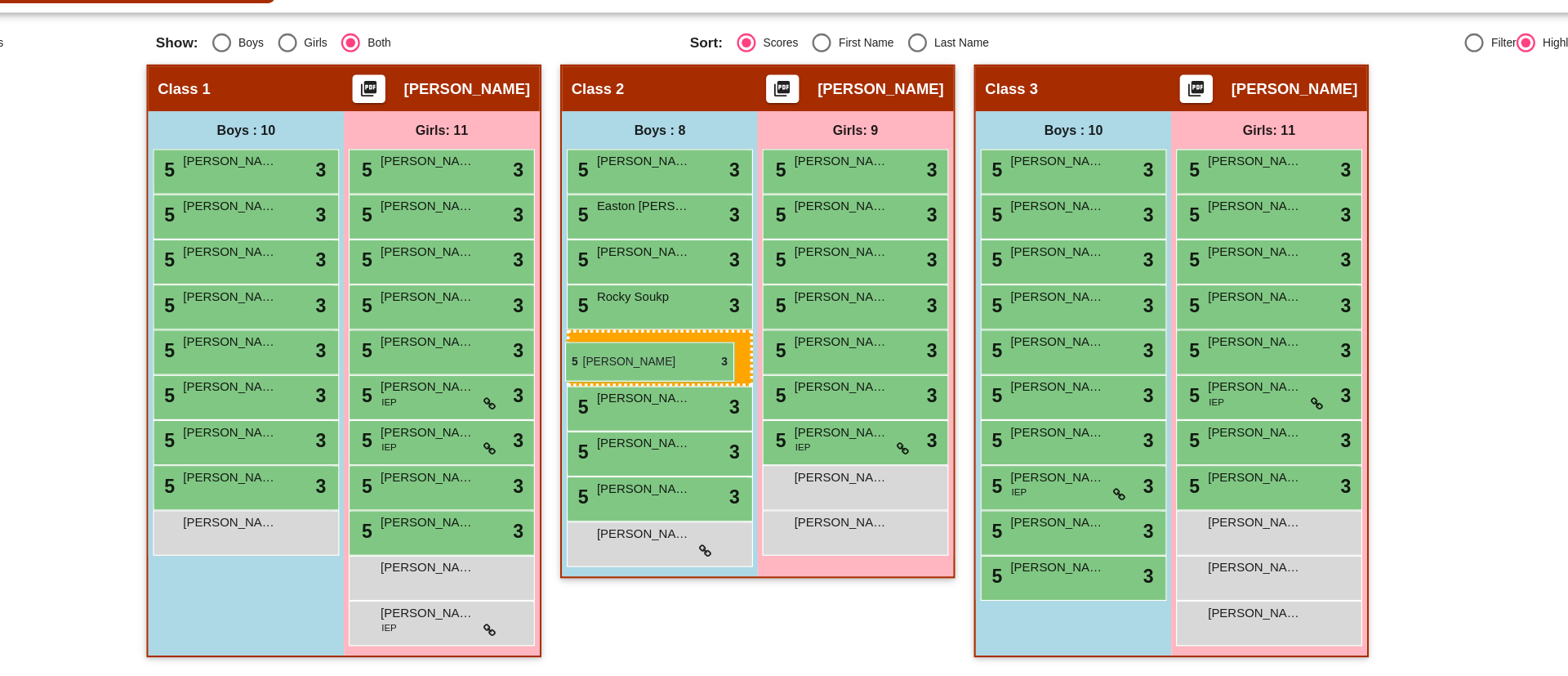
drag, startPoint x: 322, startPoint y: 511, endPoint x: 624, endPoint y: 386, distance: 326.8
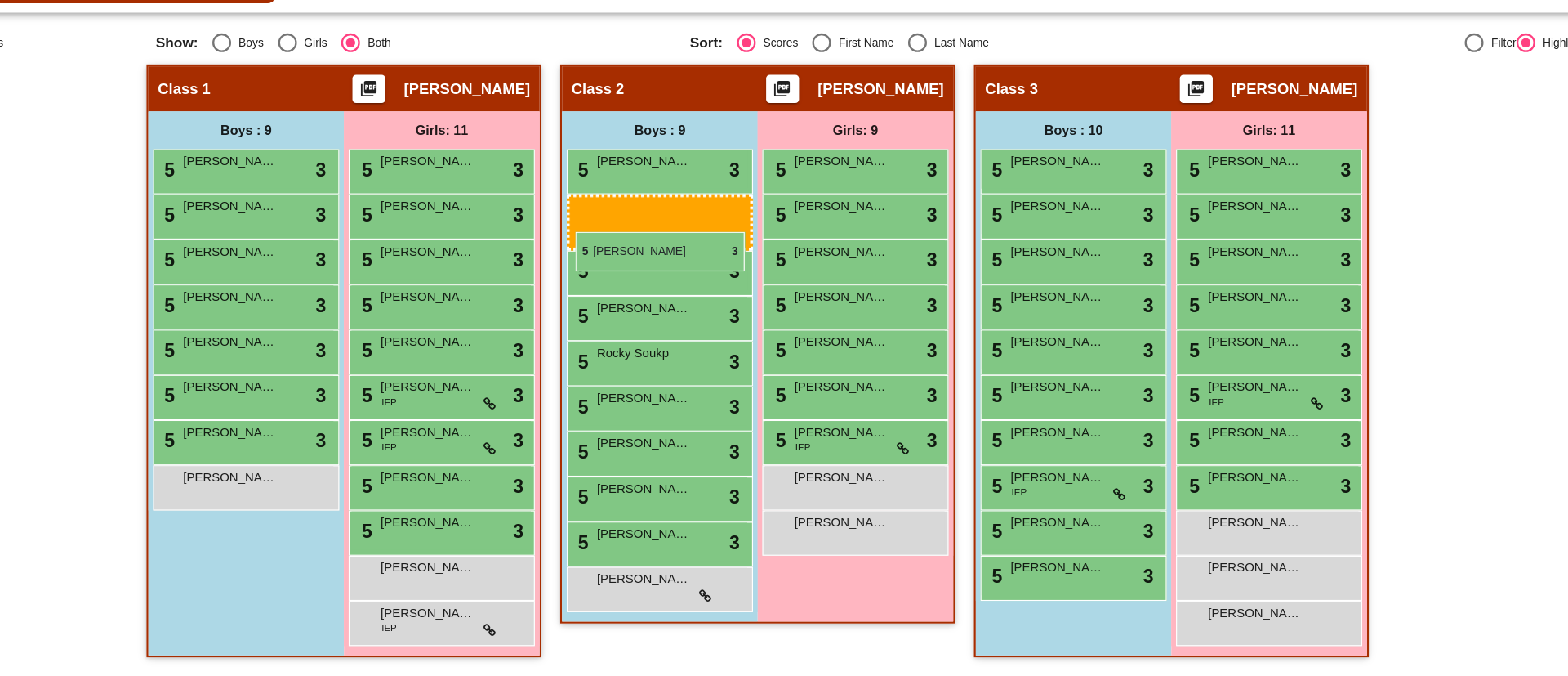
drag, startPoint x: 312, startPoint y: 398, endPoint x: 633, endPoint y: 289, distance: 339.0
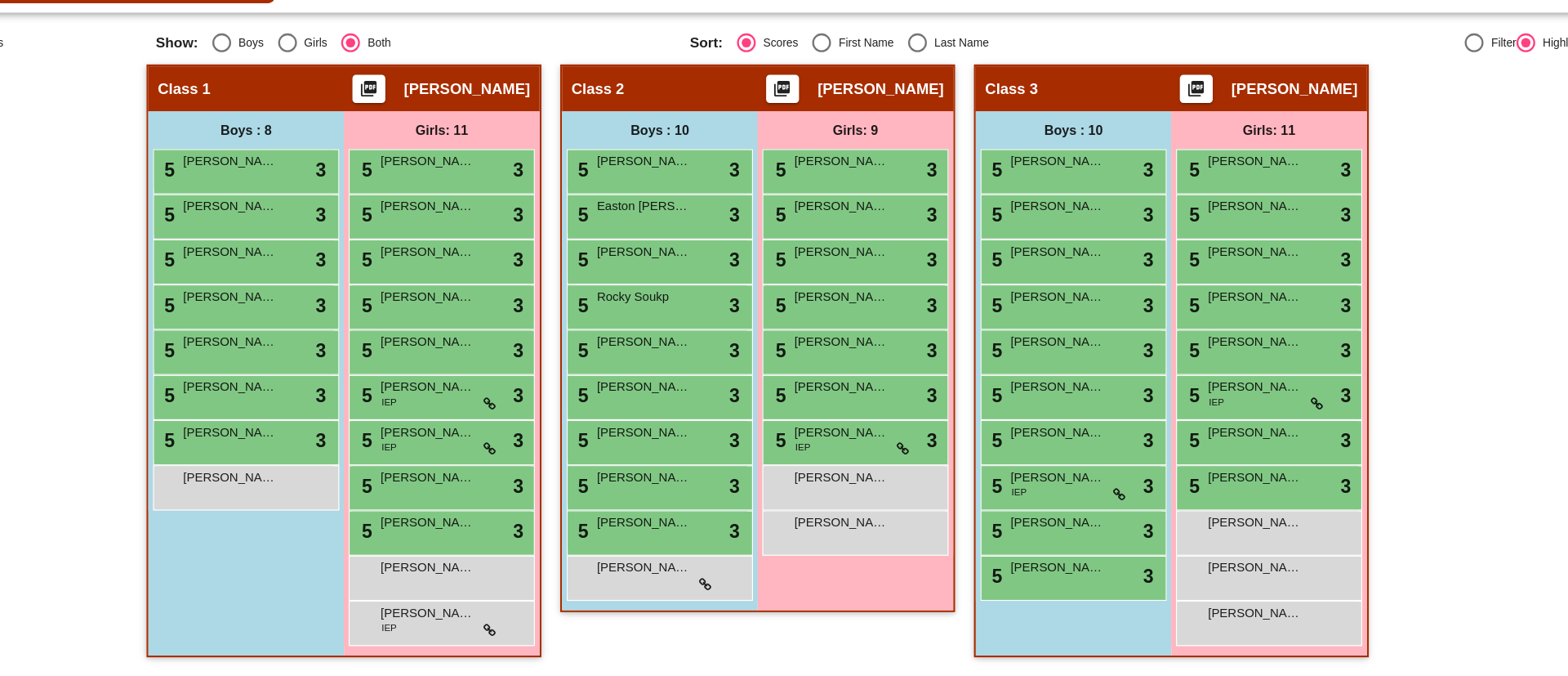
click at [532, 347] on span "[PERSON_NAME]" at bounding box center [505, 346] width 81 height 17
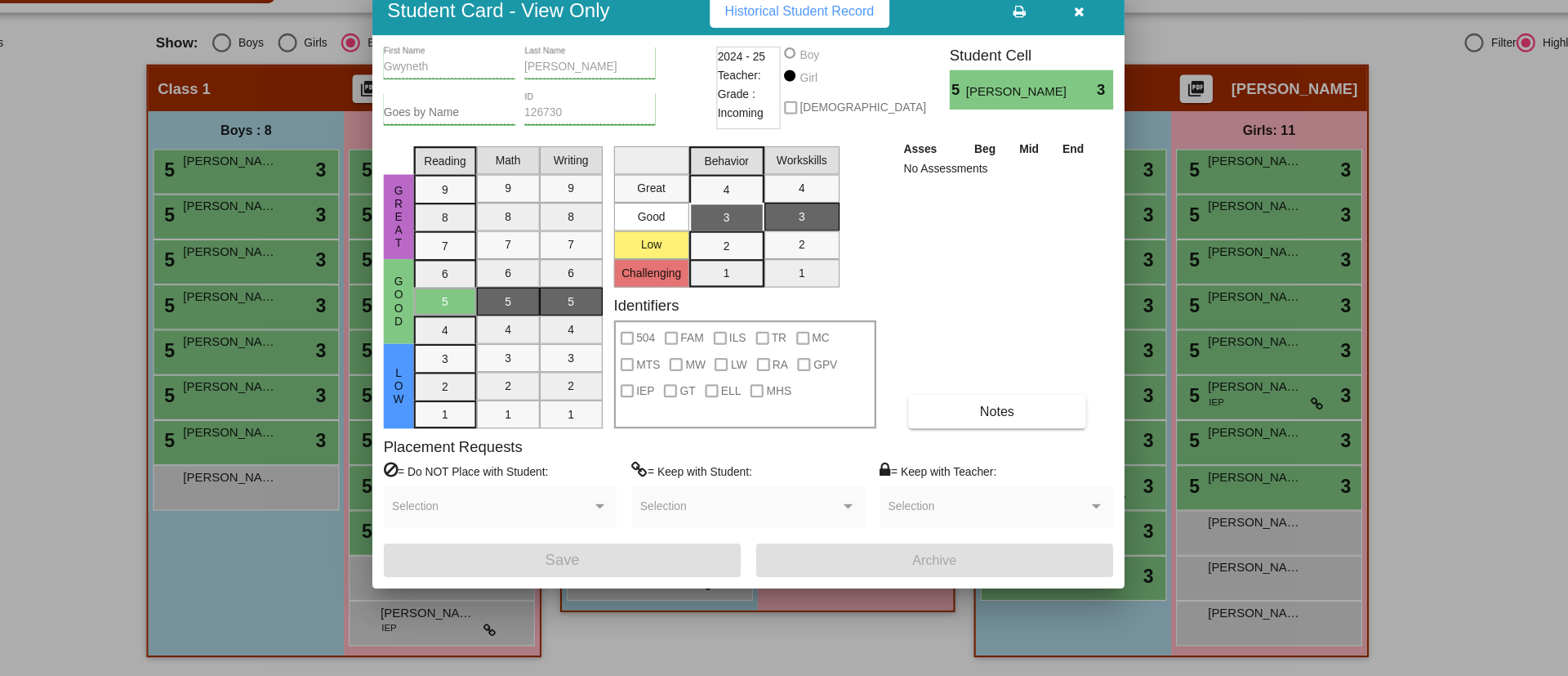
click at [1070, 101] on icon "button" at bounding box center [1071, 99] width 9 height 12
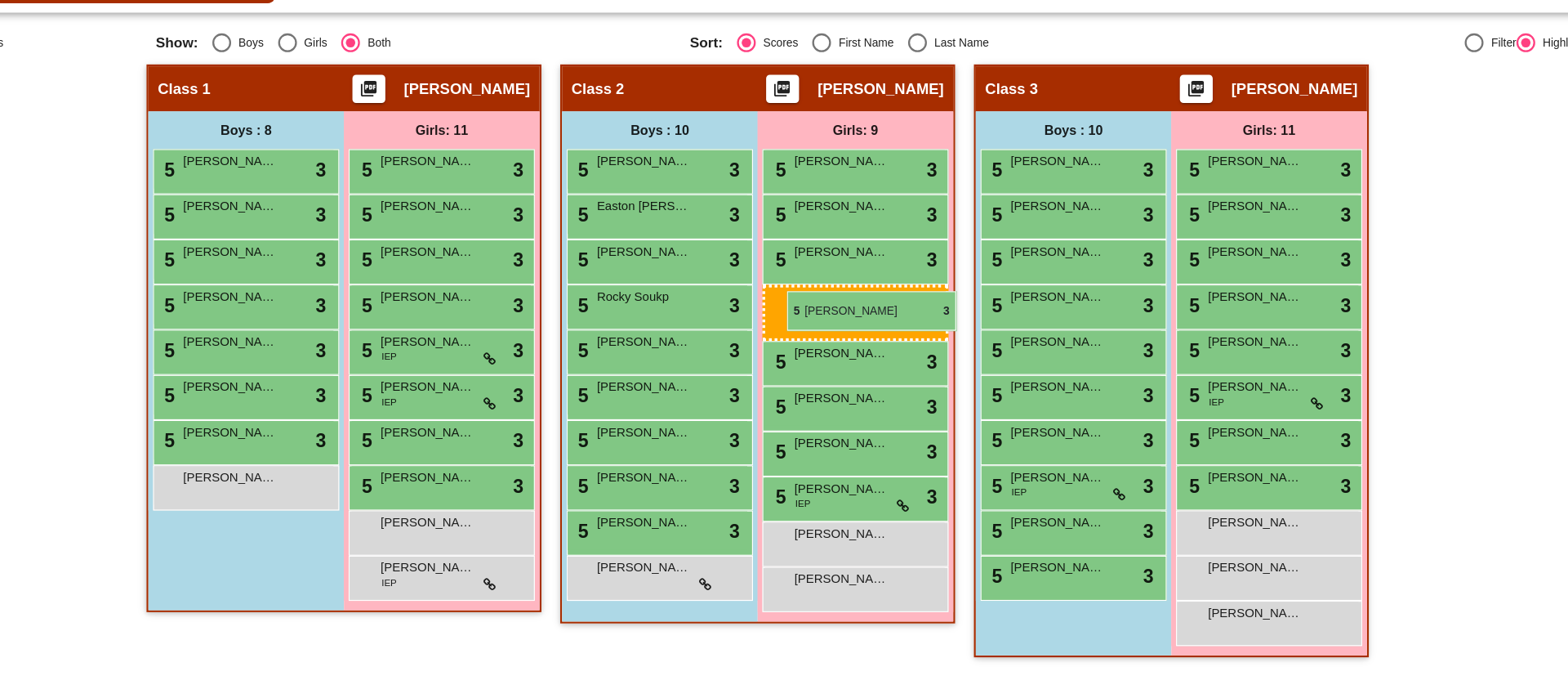
drag, startPoint x: 504, startPoint y: 352, endPoint x: 818, endPoint y: 342, distance: 314.2
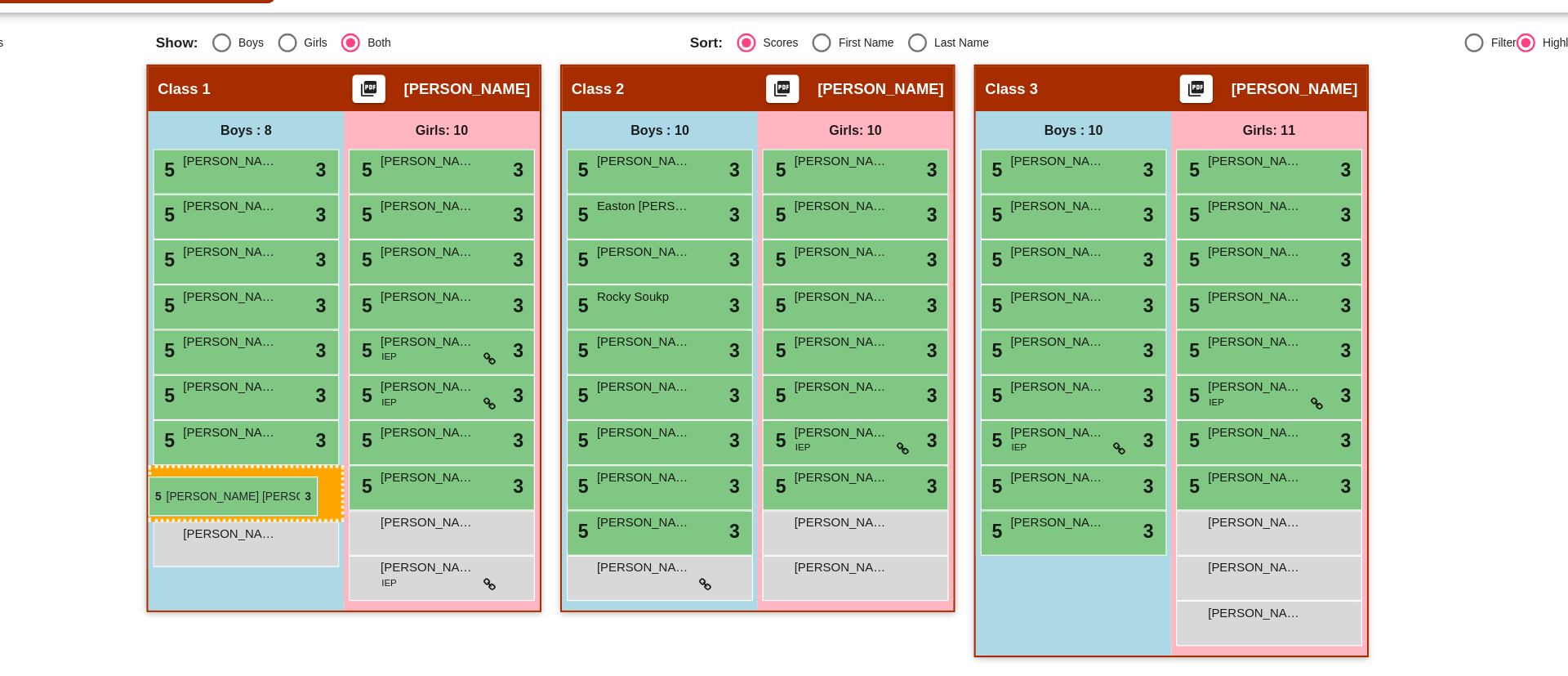
drag, startPoint x: 1039, startPoint y: 430, endPoint x: 263, endPoint y: 503, distance: 779.4
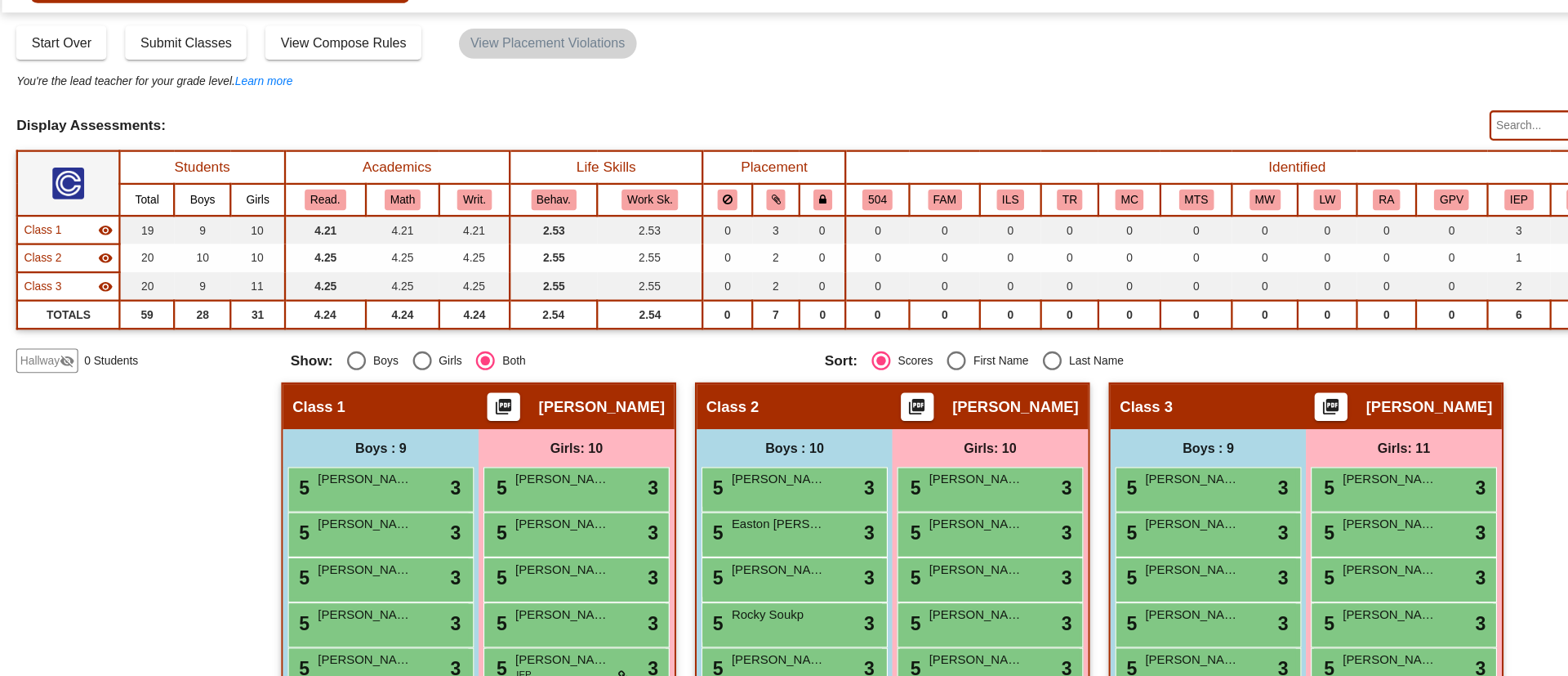
scroll to position [0, 0]
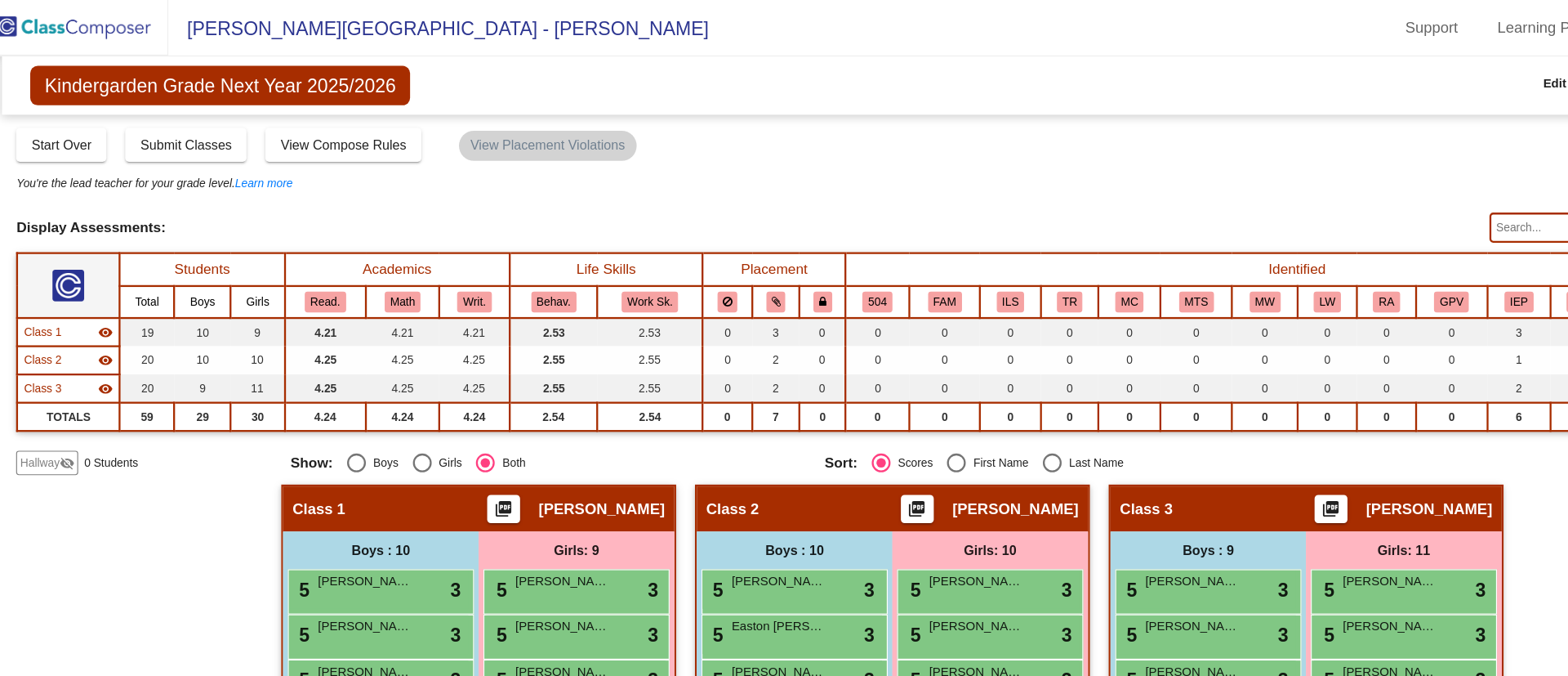
click at [799, 299] on td "0" at bounding box center [779, 288] width 56 height 25
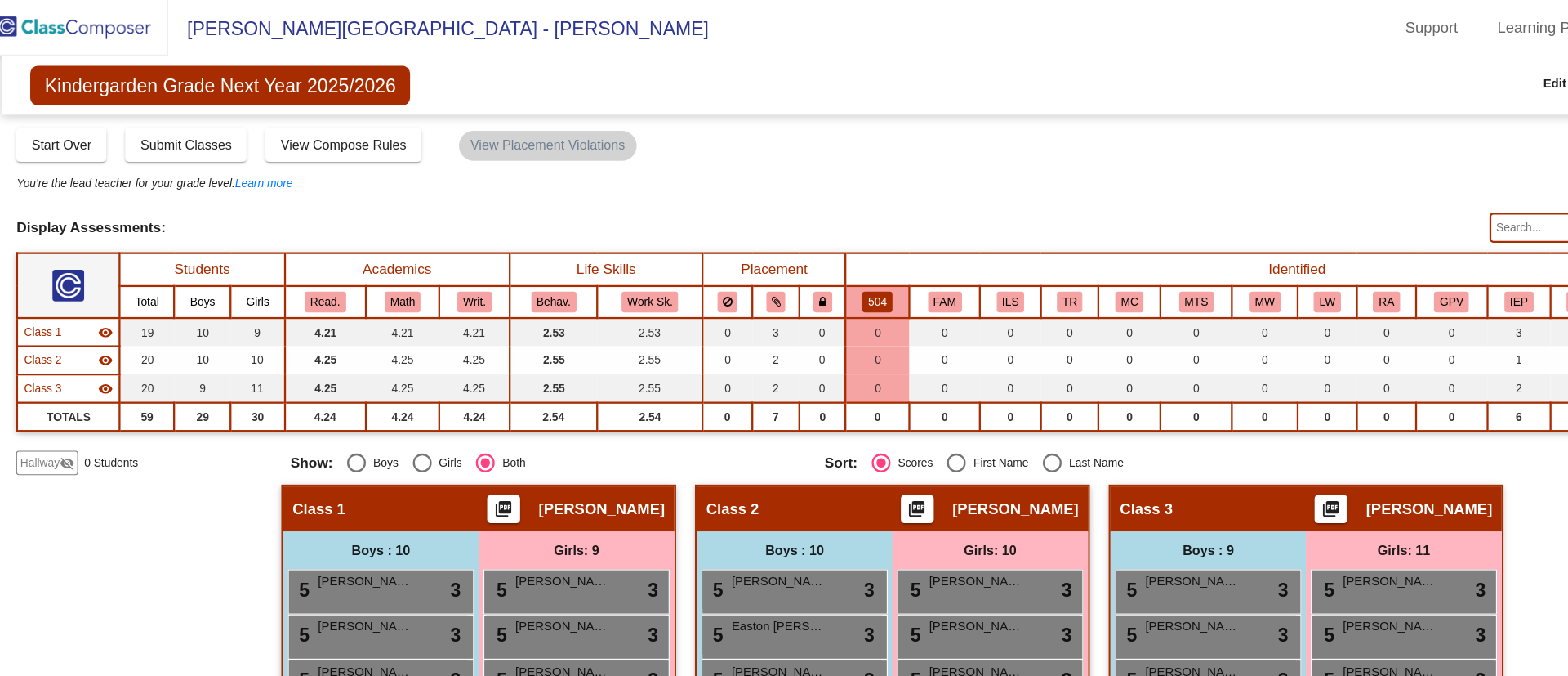
click at [940, 198] on div "Display Assessments:" at bounding box center [665, 197] width 1268 height 15
